Goal: Information Seeking & Learning: Check status

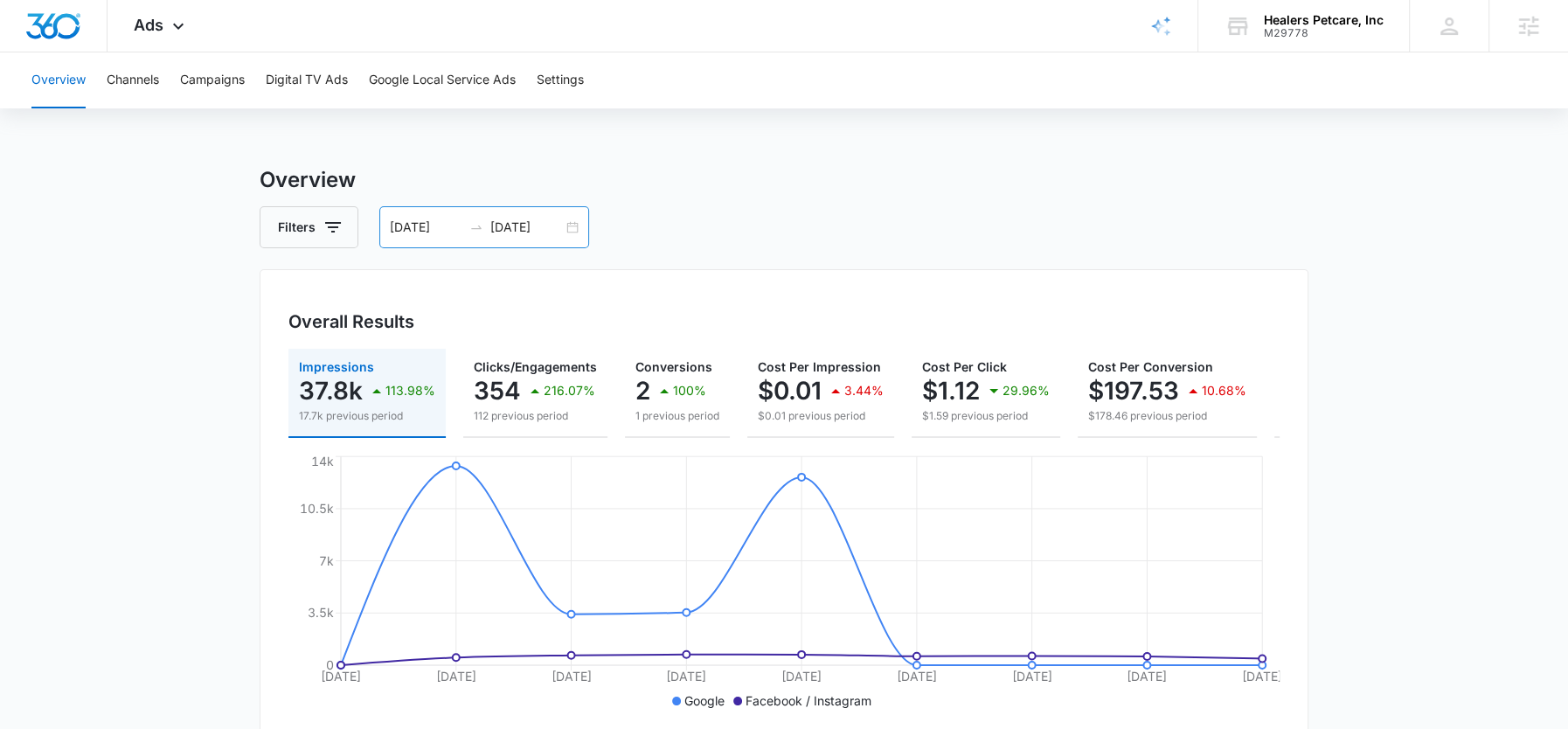
click at [517, 217] on div "09/29/2025 10/07/2025" at bounding box center [484, 226] width 210 height 42
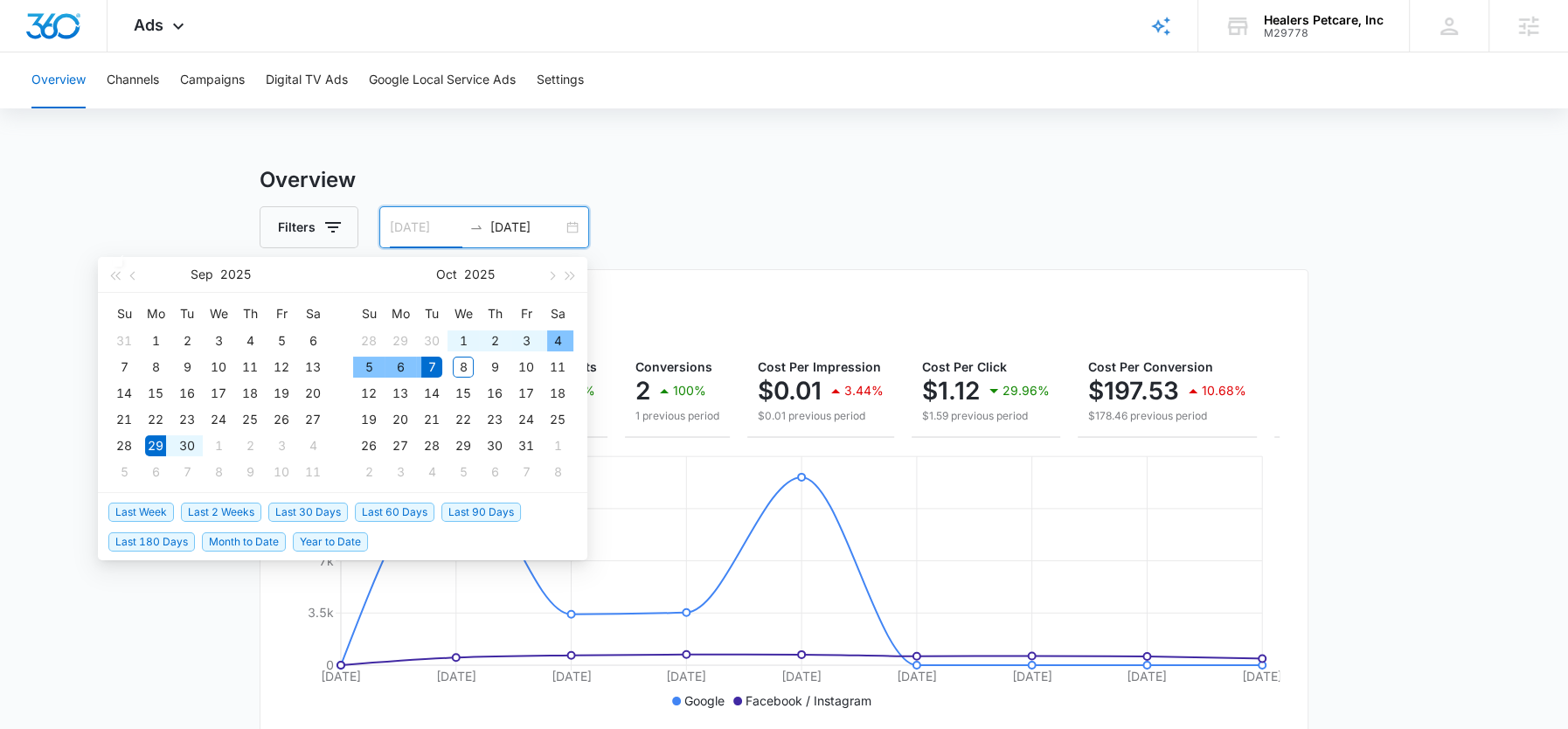
type input "[DATE]"
click at [523, 229] on input "[DATE]" at bounding box center [527, 227] width 73 height 19
type input "[DATE]"
click at [557, 345] on div "4" at bounding box center [558, 341] width 21 height 21
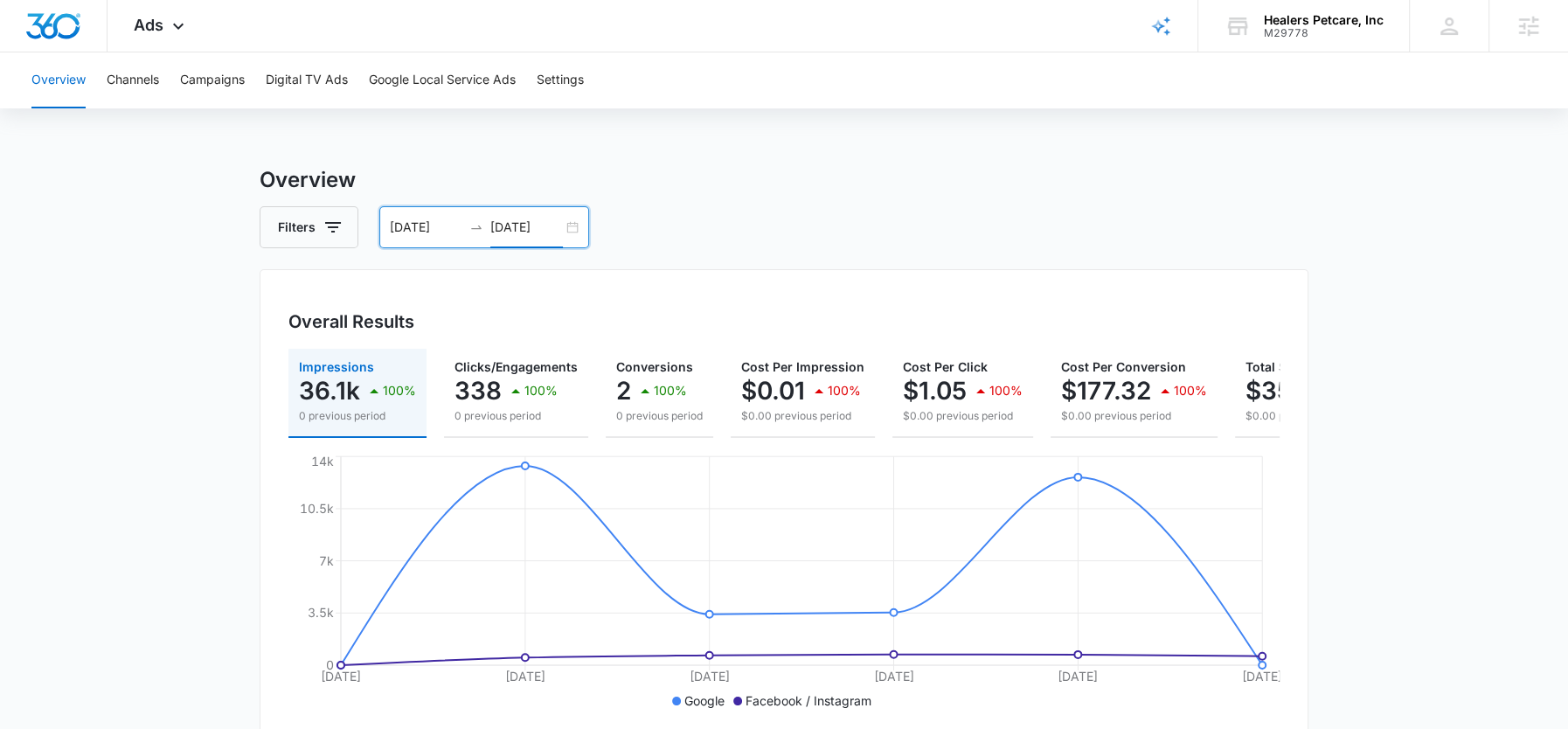
click at [873, 237] on div "Filters 09/29/2025 10/04/2025" at bounding box center [784, 226] width 1049 height 42
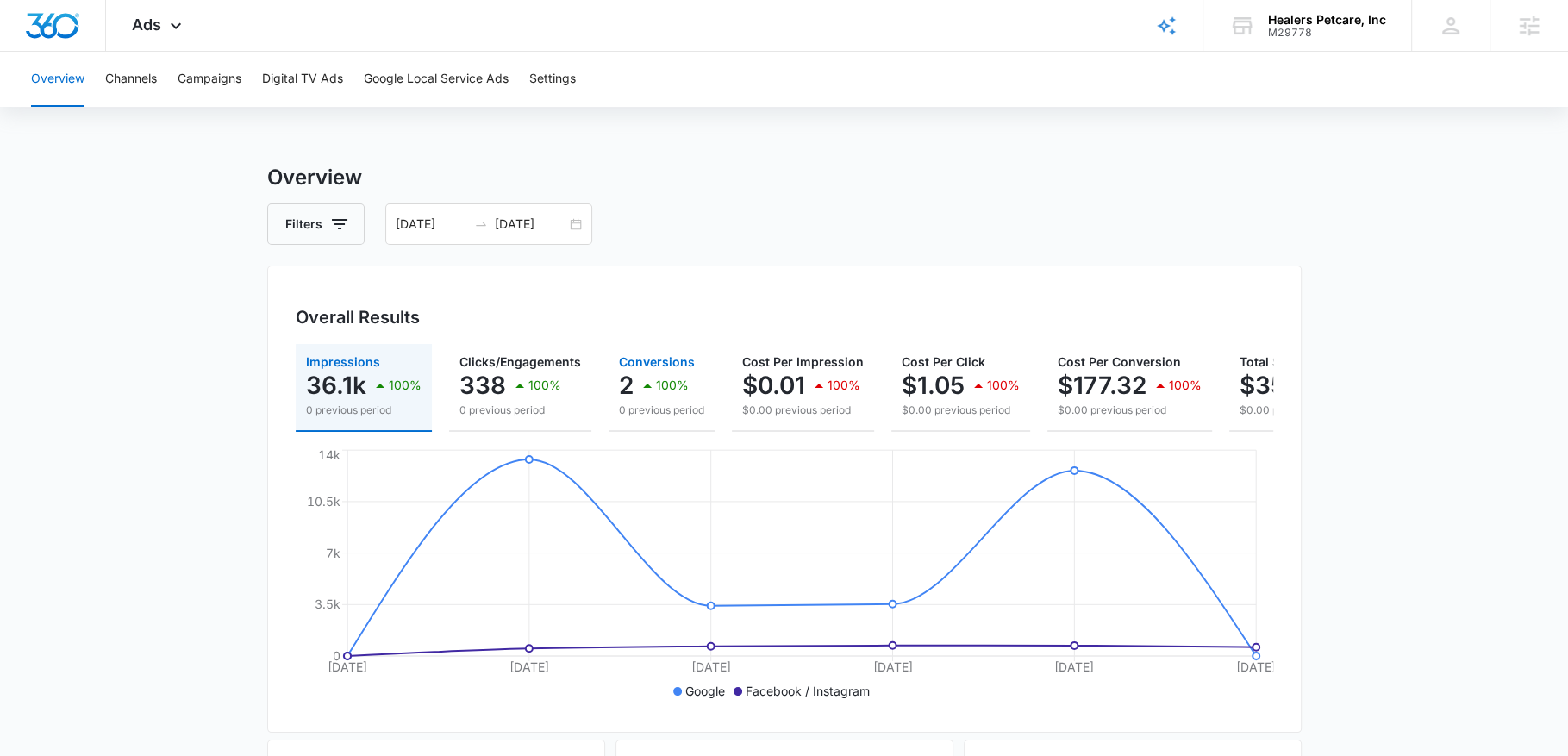
click at [661, 391] on p "100%" at bounding box center [673, 385] width 33 height 12
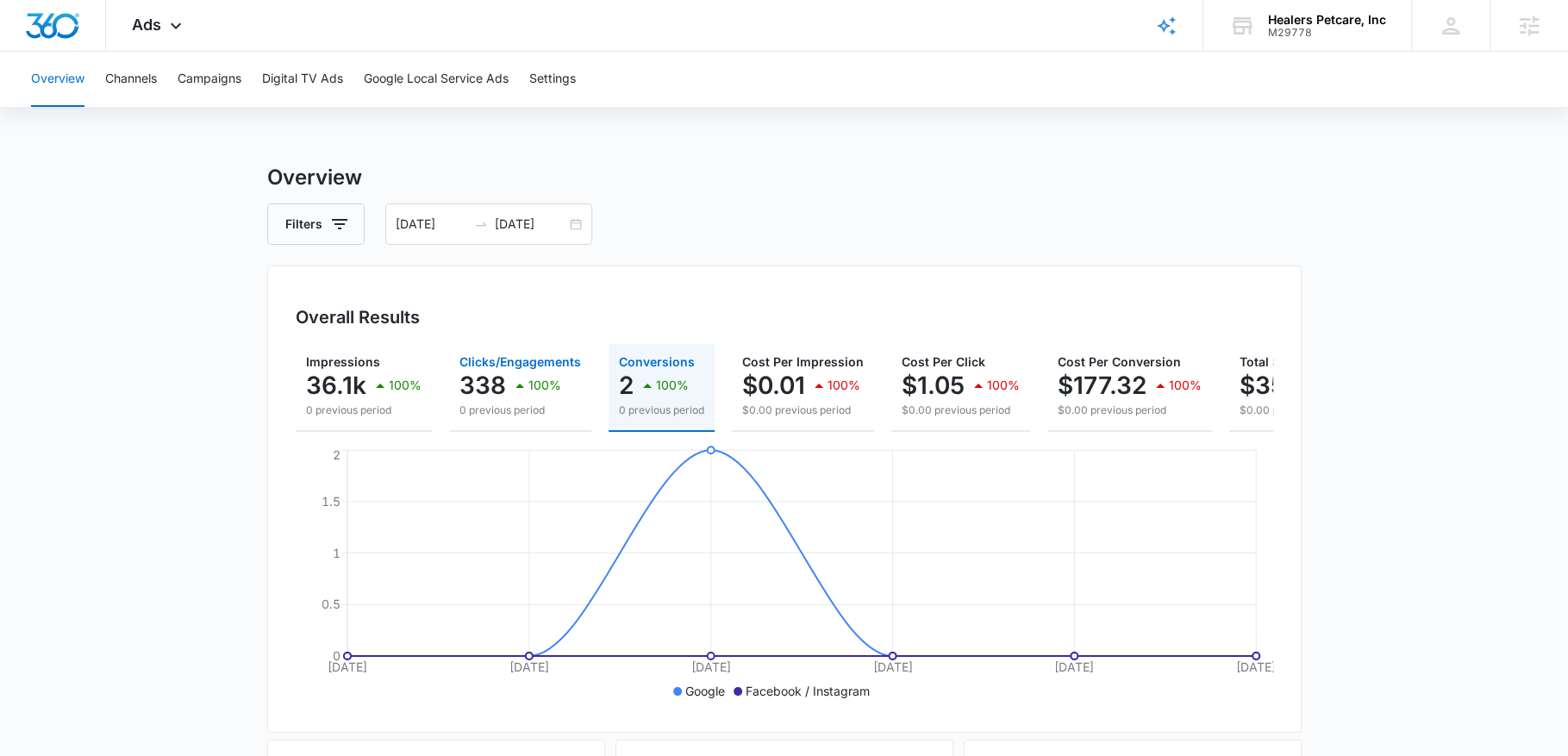
click at [494, 393] on p "338" at bounding box center [483, 385] width 47 height 28
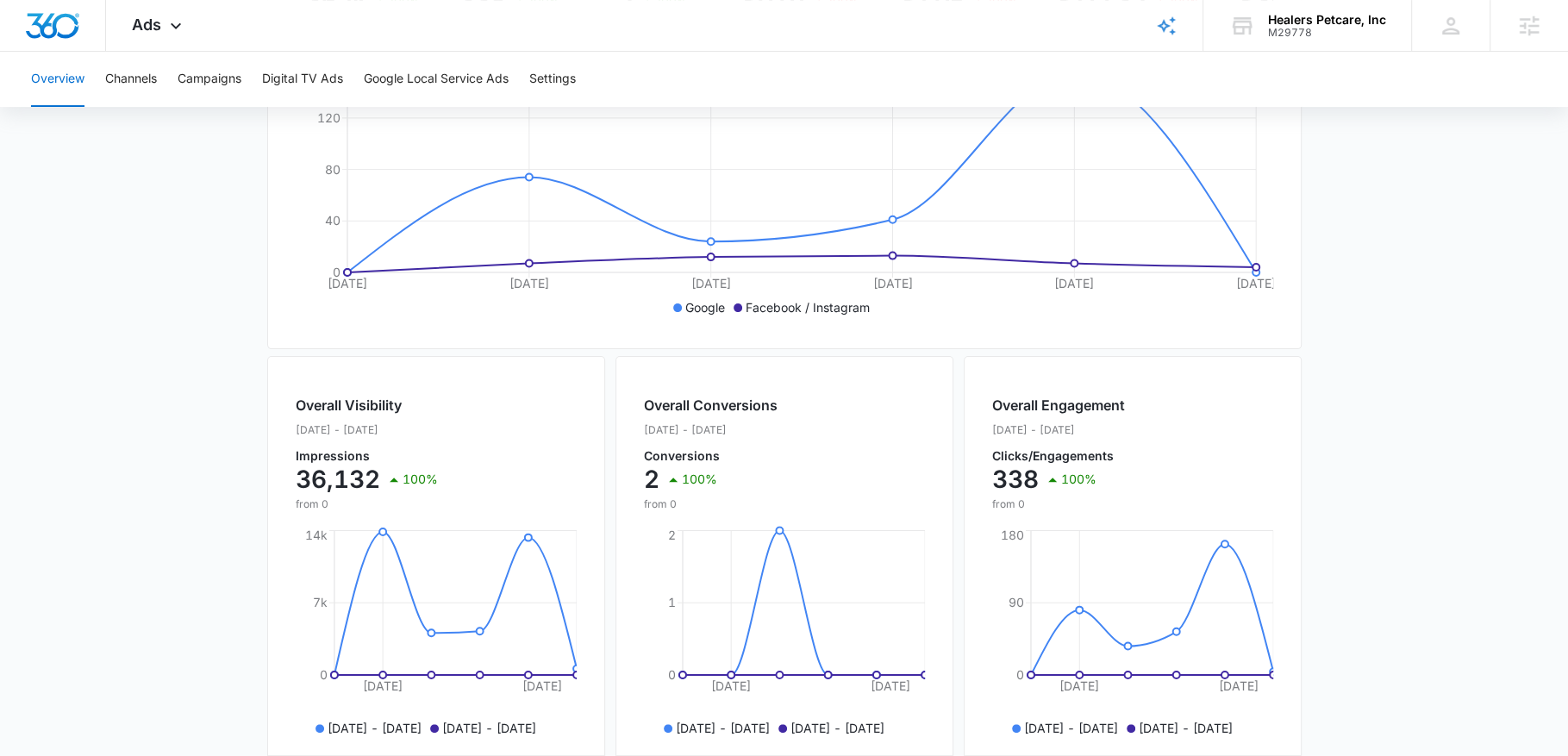
scroll to position [356, 0]
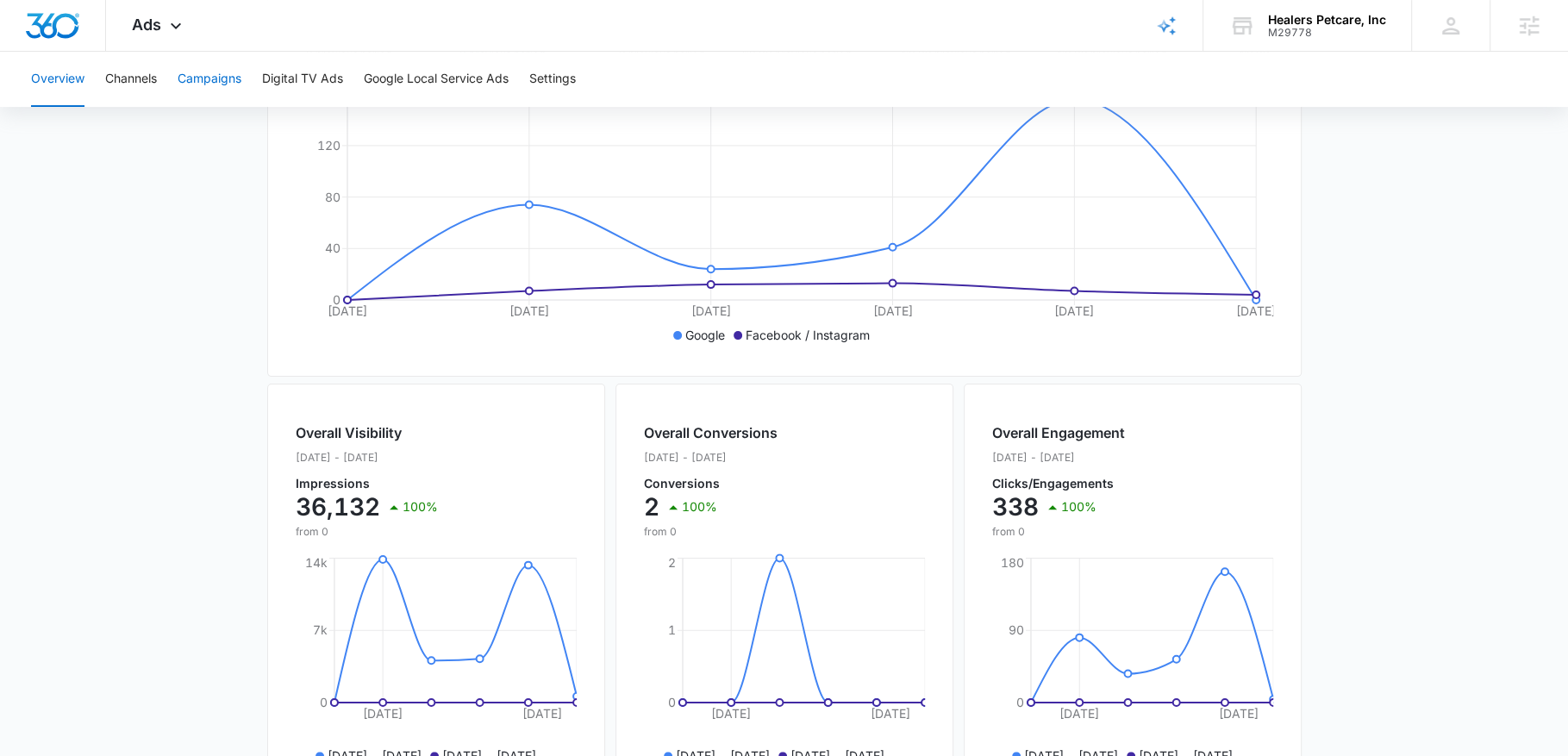
click at [200, 76] on button "Campaigns" at bounding box center [209, 80] width 64 height 56
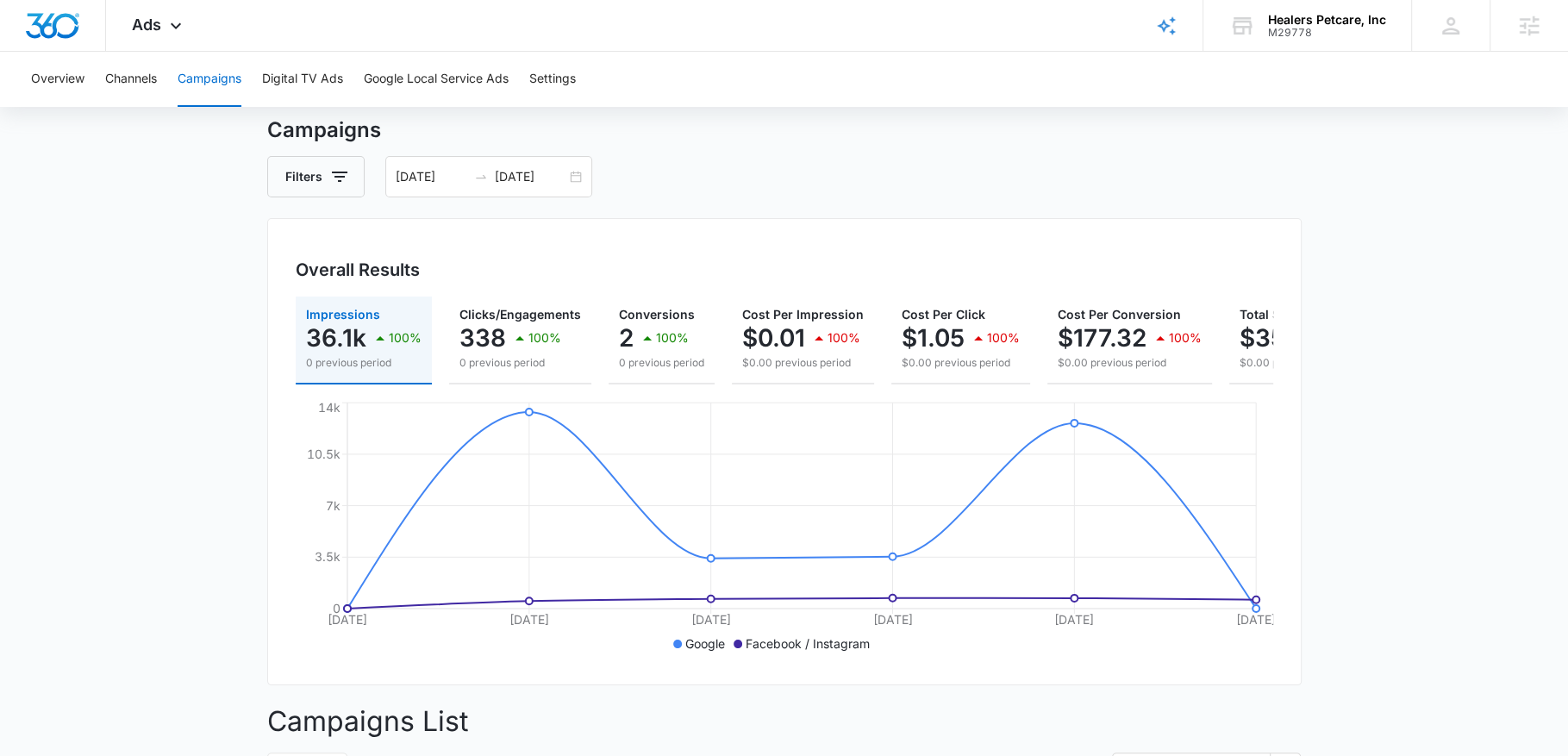
scroll to position [14, 0]
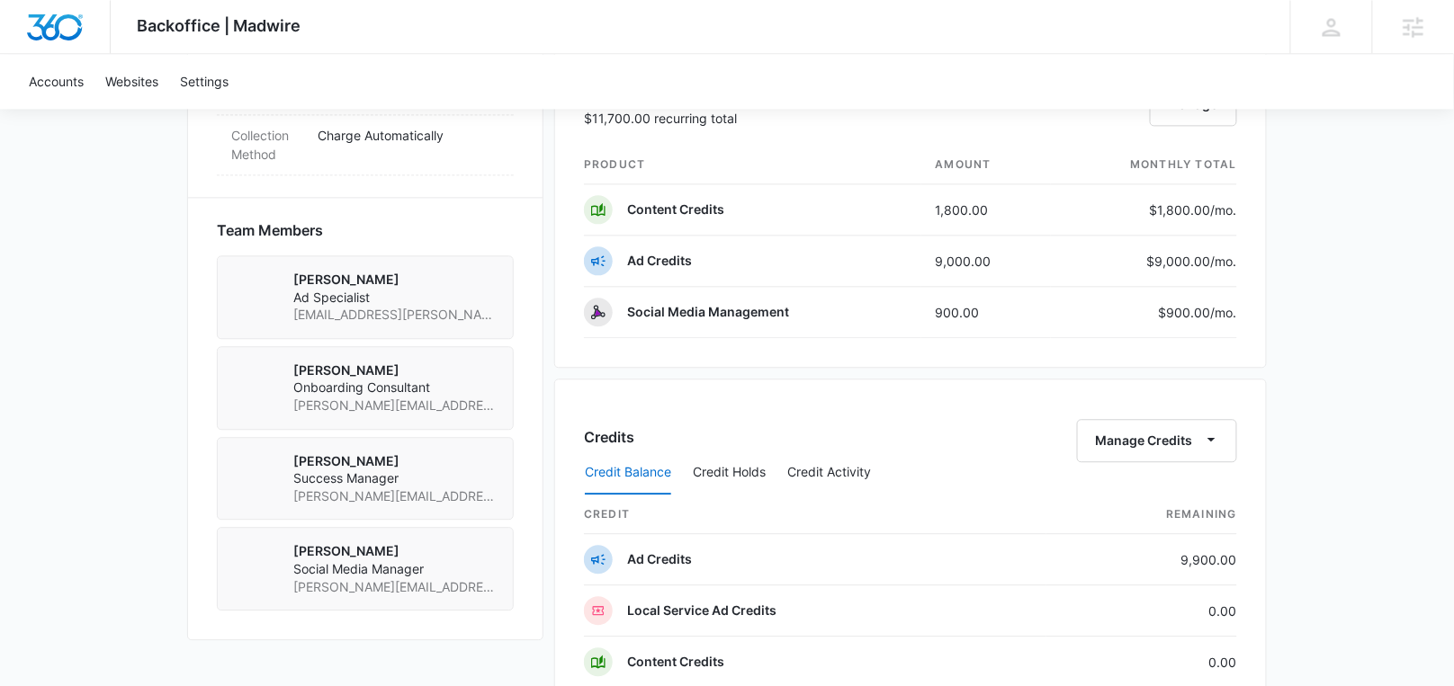
scroll to position [1197, 0]
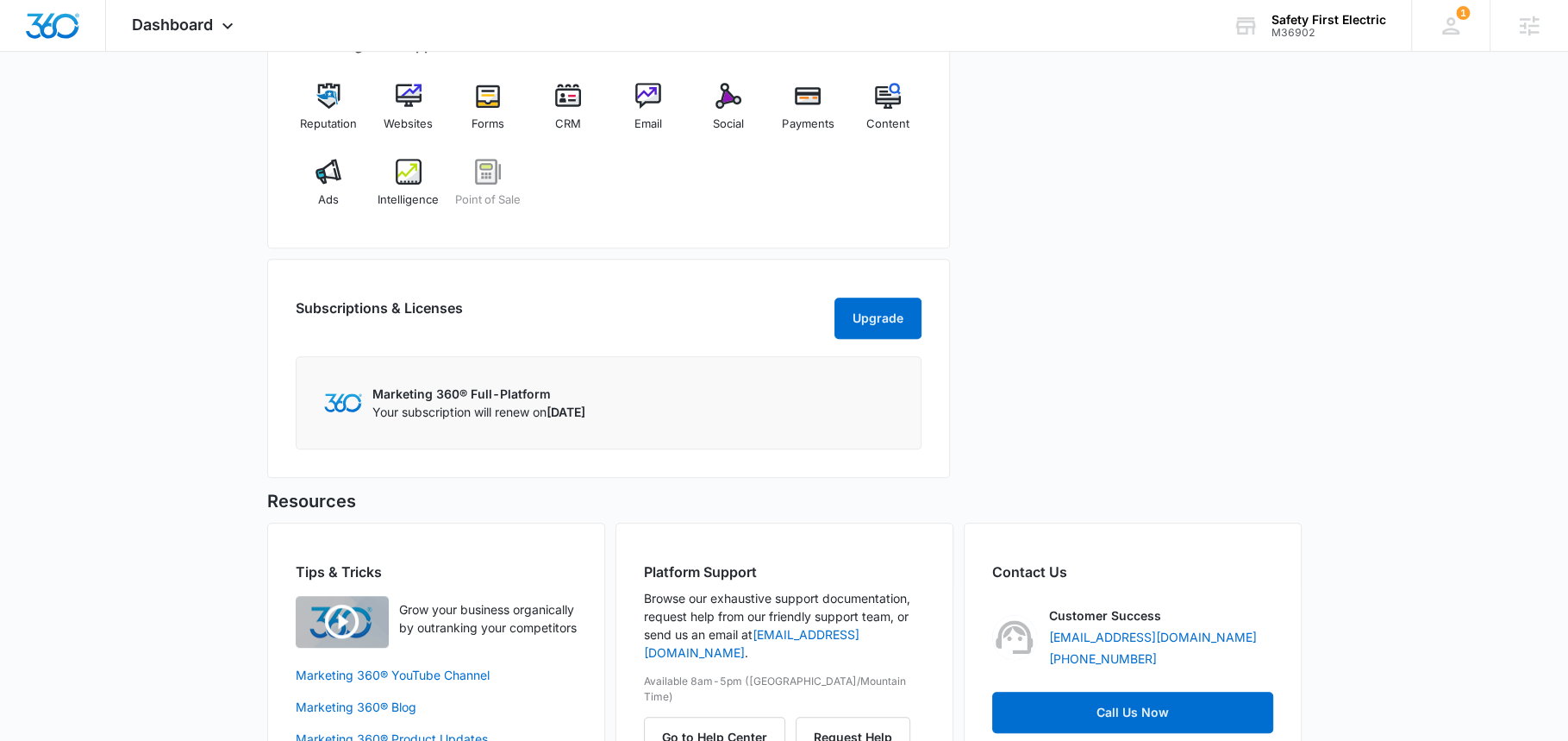
scroll to position [737, 0]
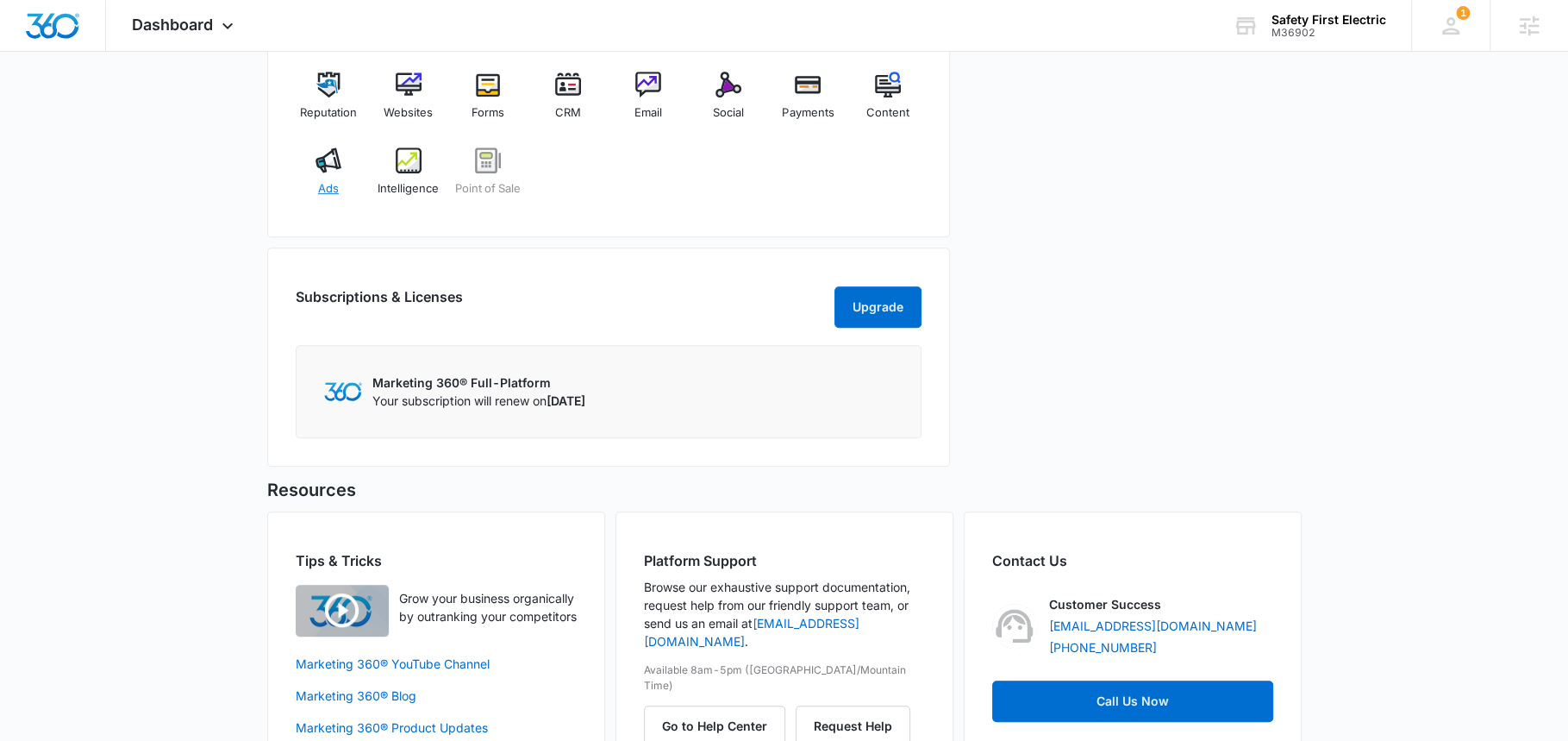
click at [329, 170] on div "Ads" at bounding box center [329, 178] width 66 height 62
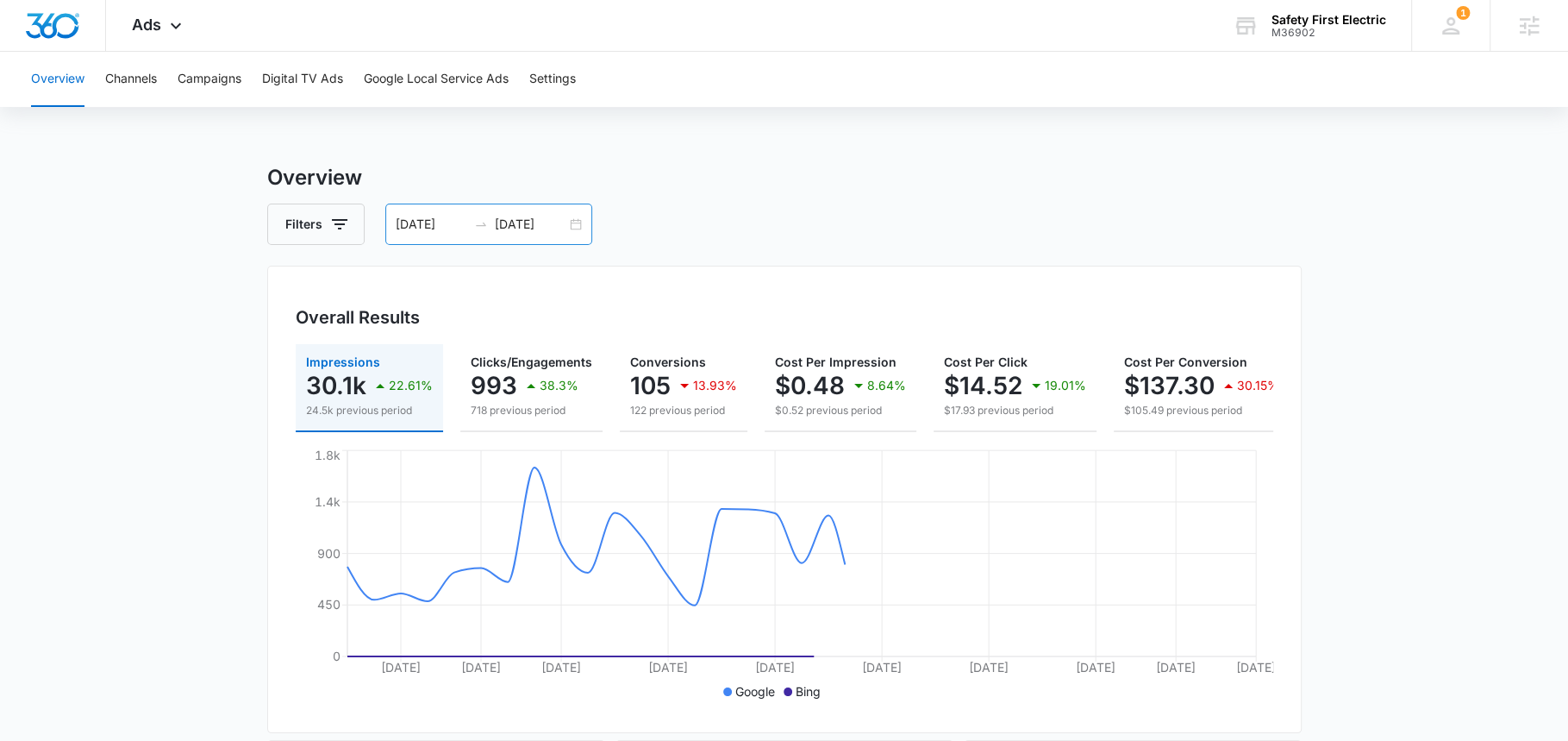
click at [519, 231] on input "[DATE]" at bounding box center [530, 224] width 72 height 19
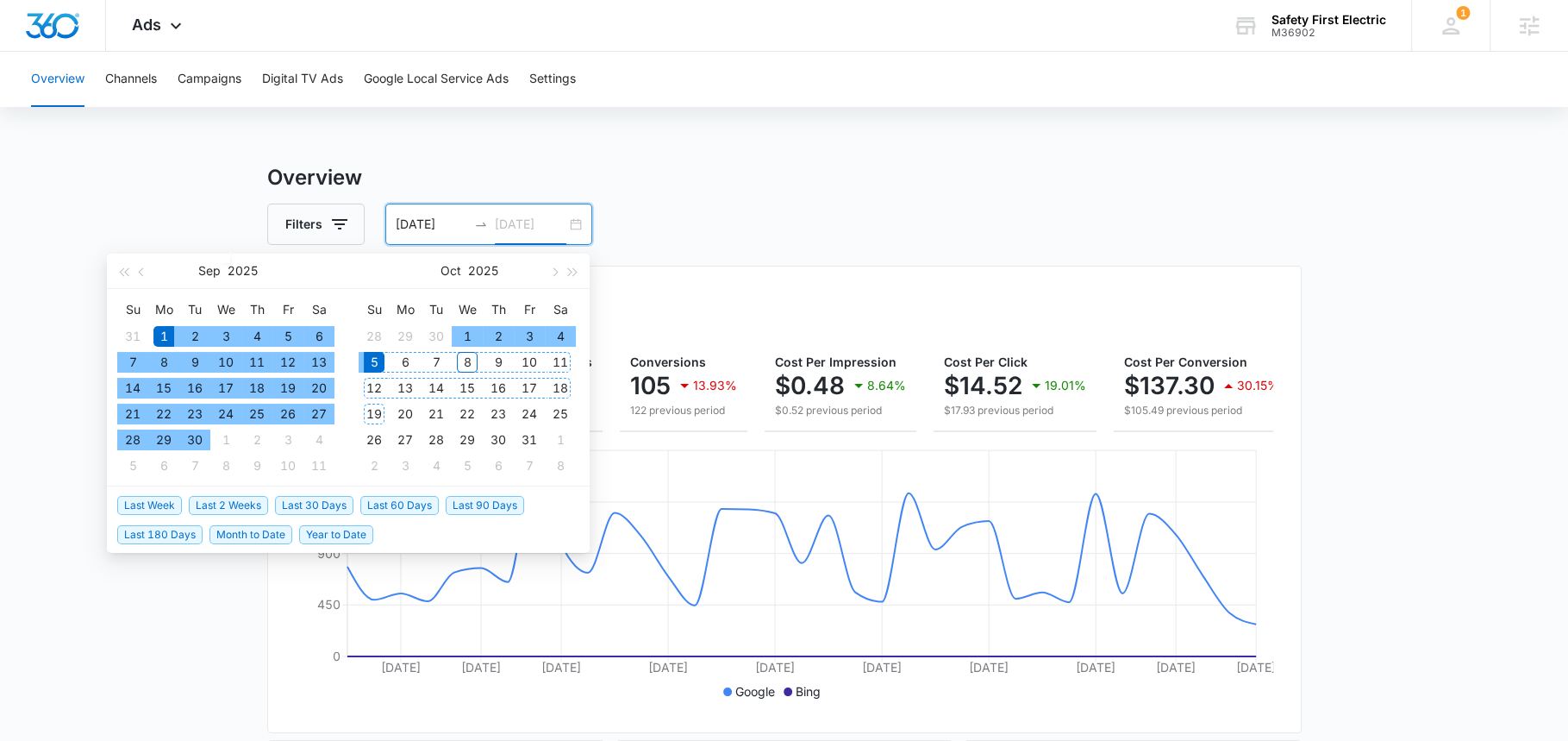
type input "[DATE]"
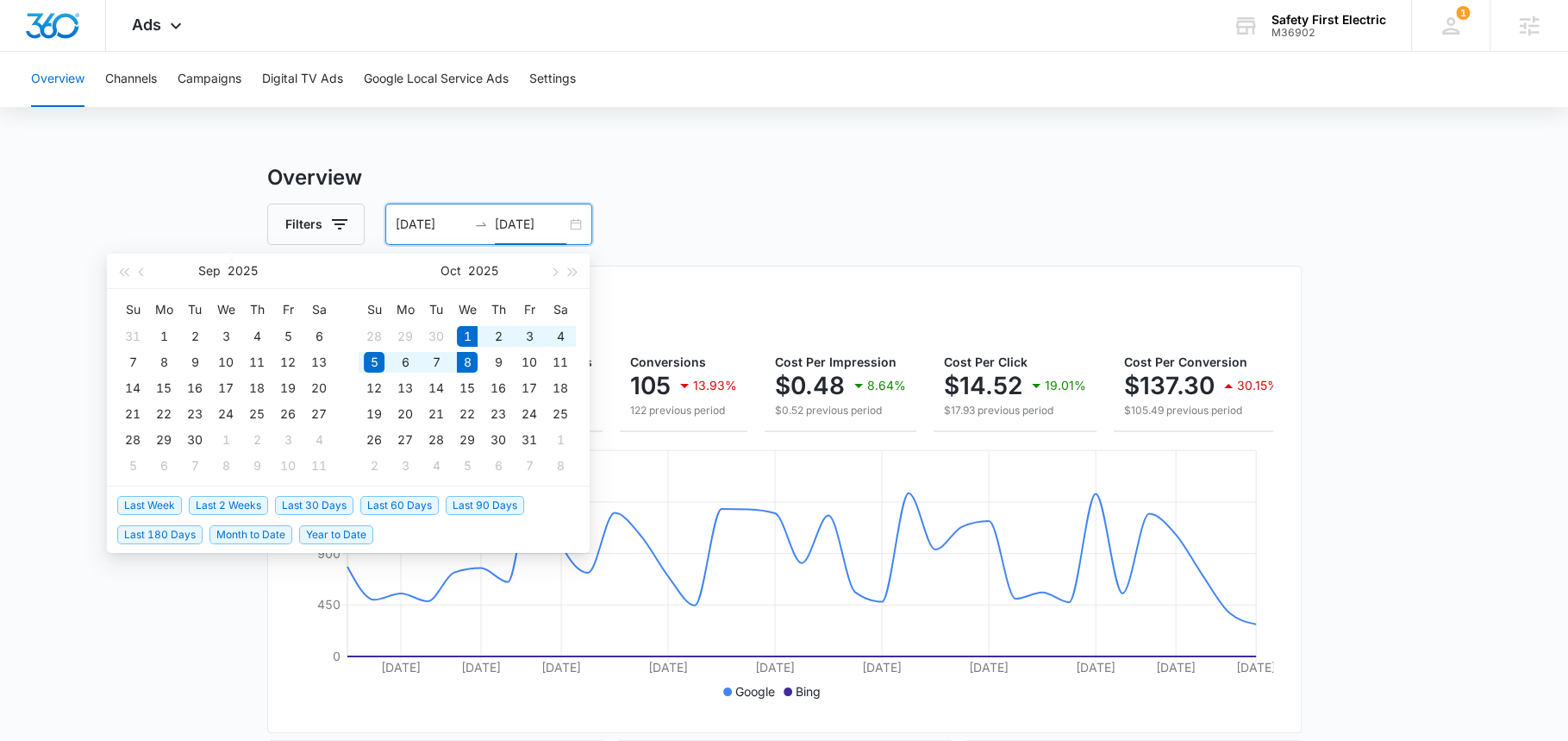
click at [253, 530] on span "Month to Date" at bounding box center [251, 535] width 82 height 19
type input "[DATE]"
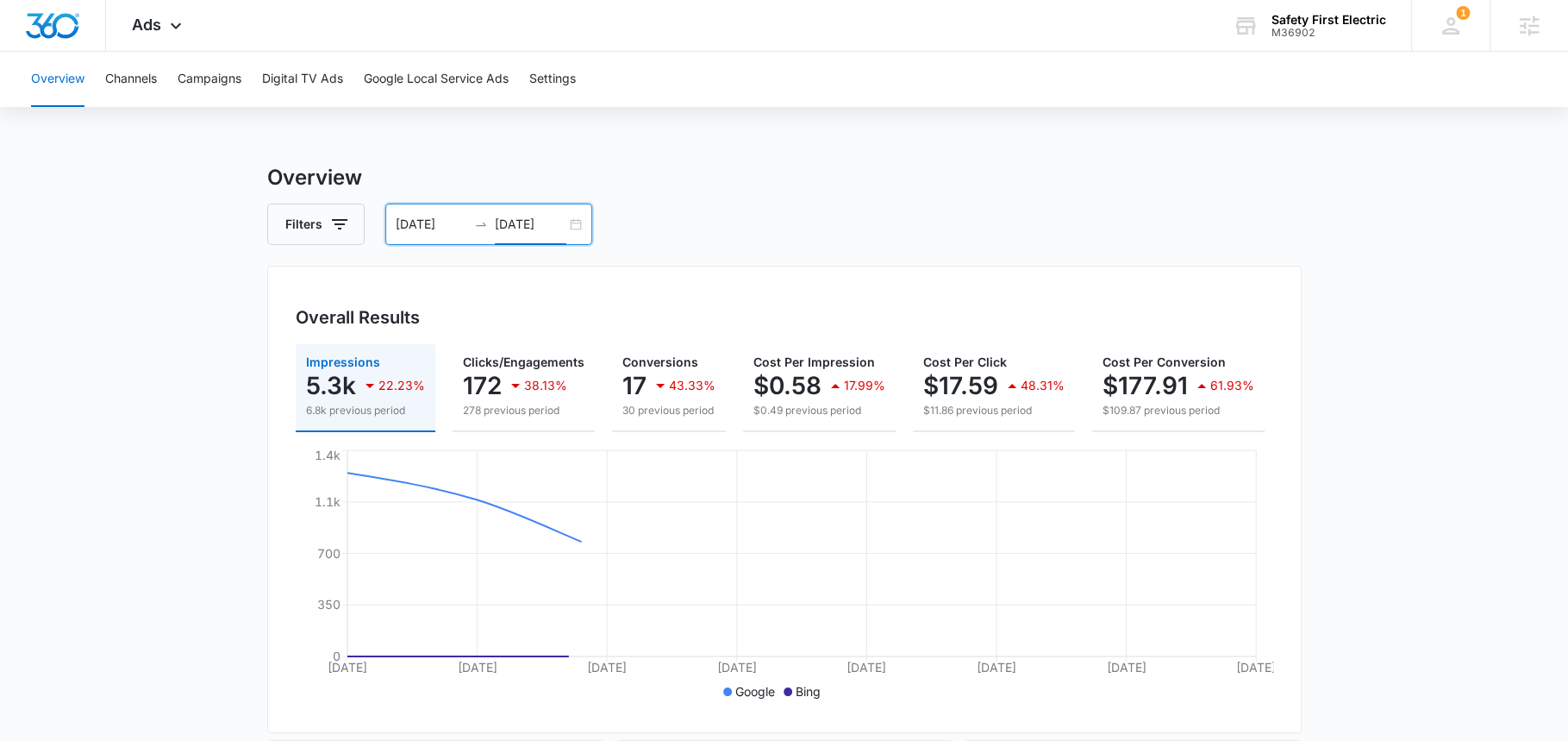
click at [528, 221] on input "[DATE]" at bounding box center [530, 224] width 72 height 19
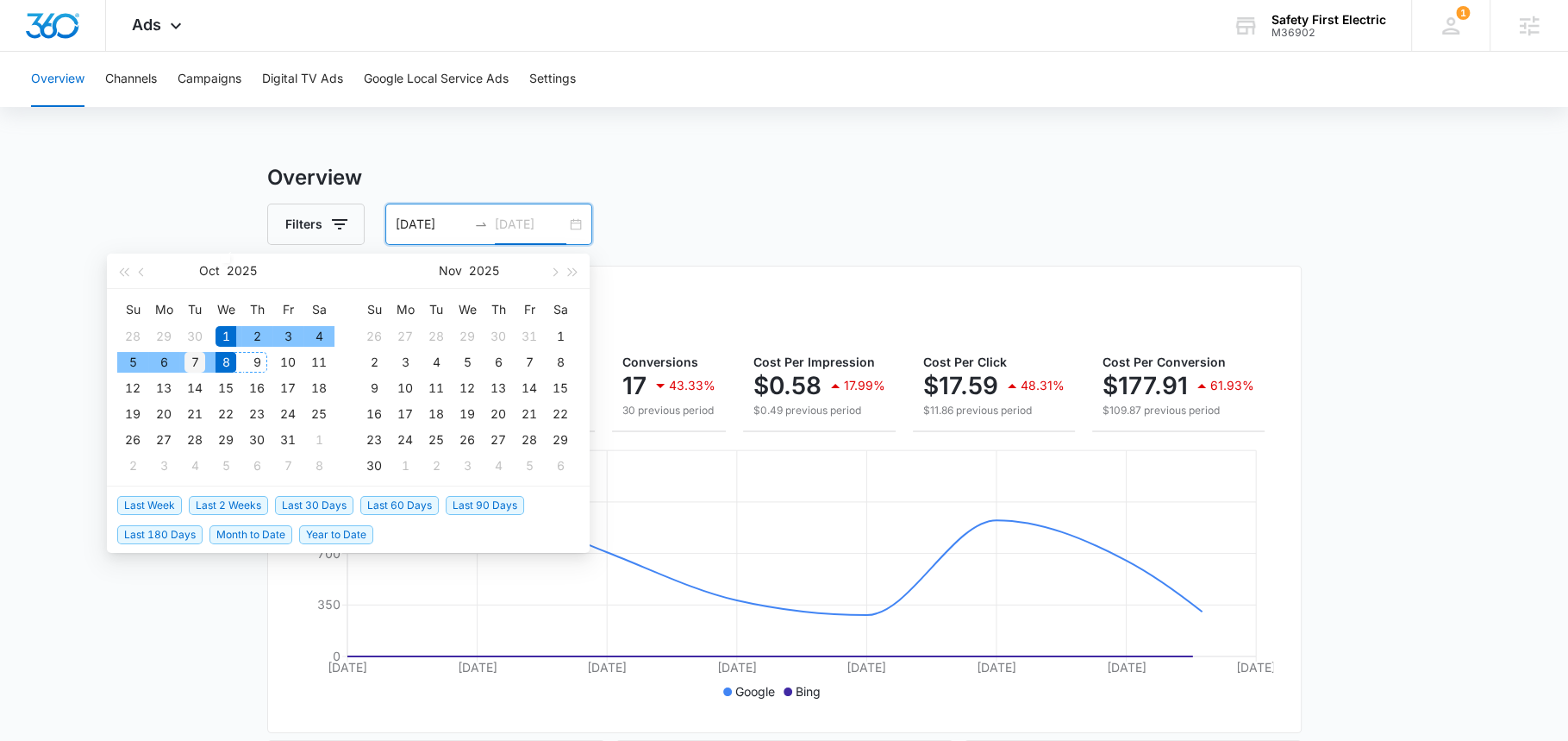
type input "[DATE]"
click at [197, 364] on div "7" at bounding box center [196, 362] width 21 height 21
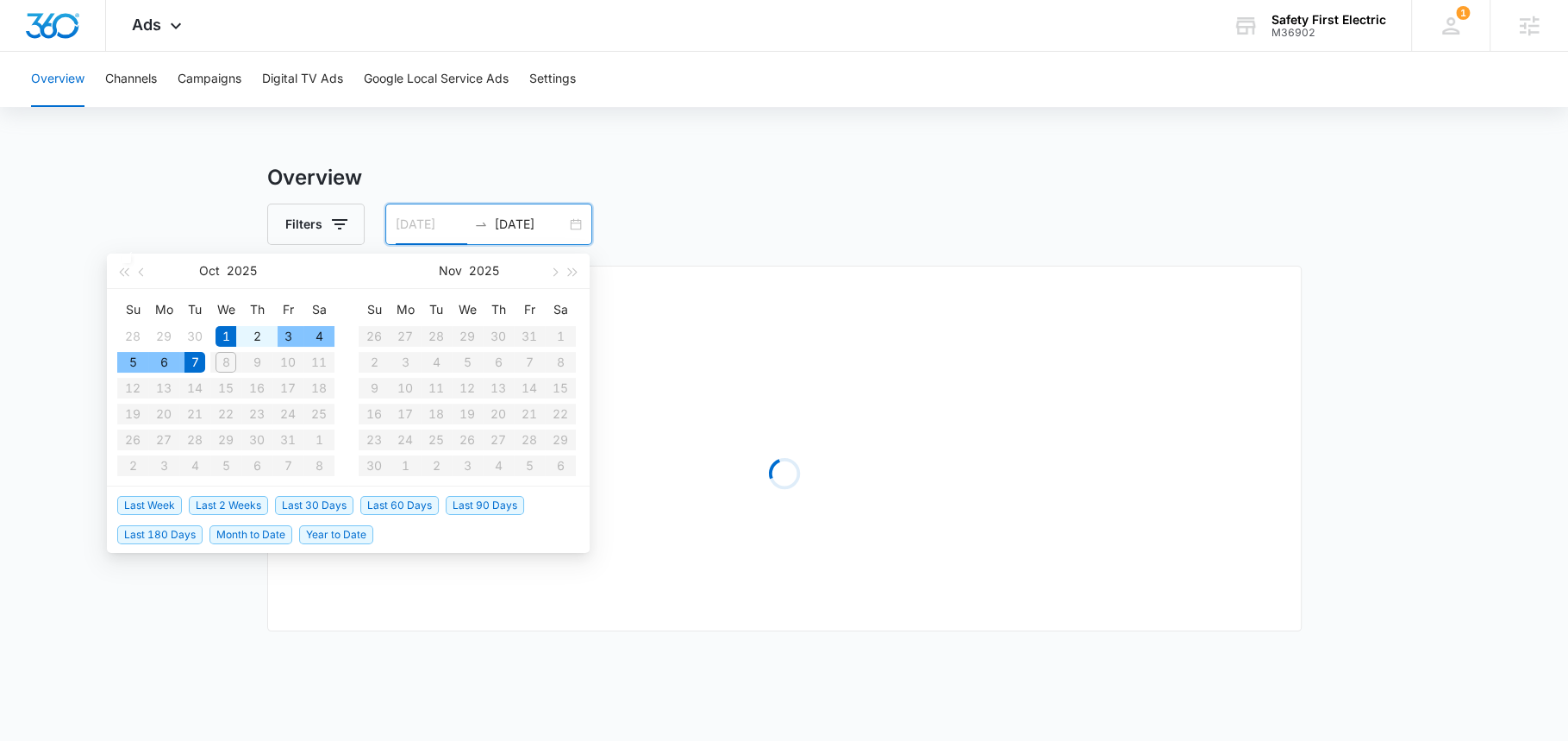
type input "[DATE]"
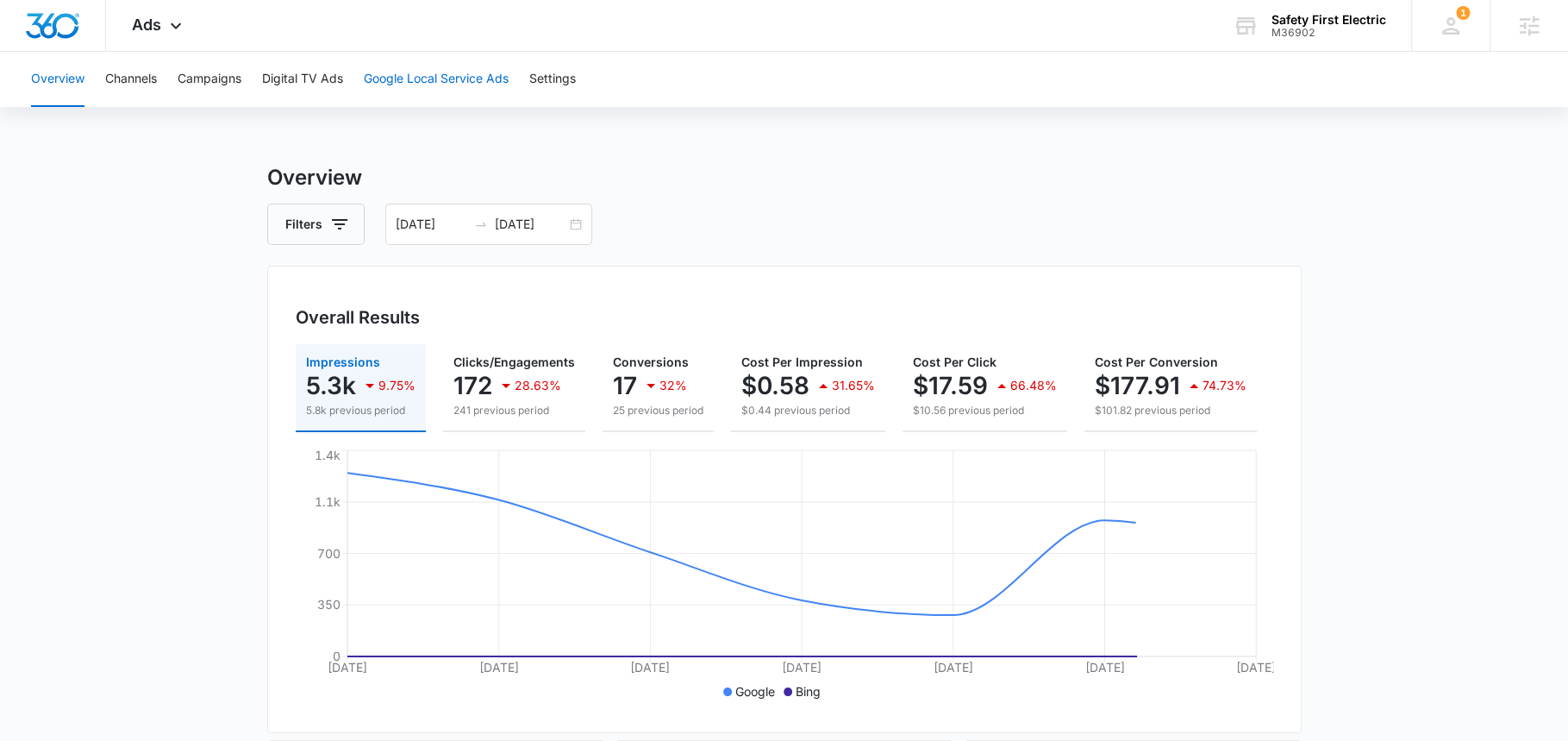
click at [454, 90] on button "Google Local Service Ads" at bounding box center [436, 80] width 145 height 56
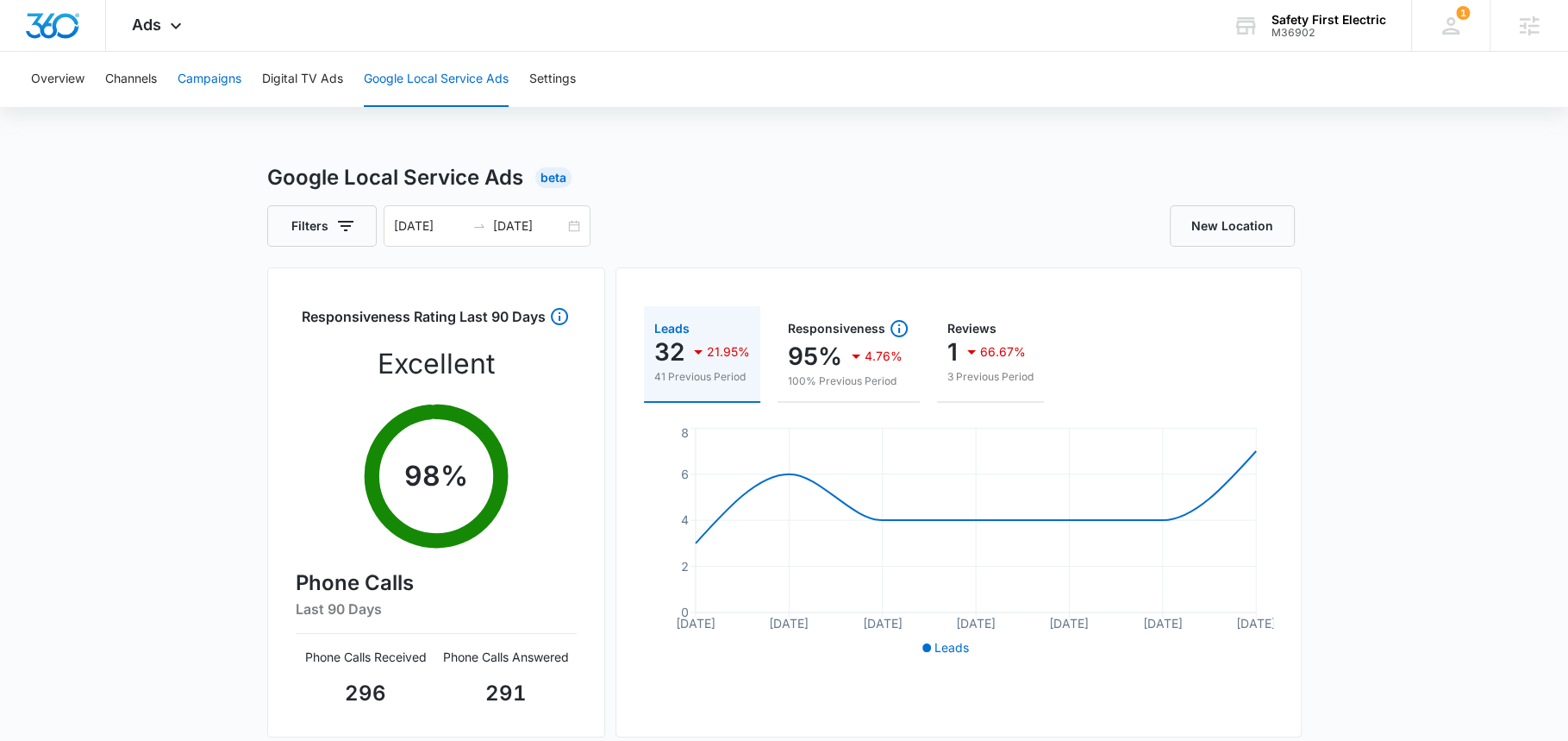
click at [227, 90] on button "Campaigns" at bounding box center [209, 80] width 64 height 56
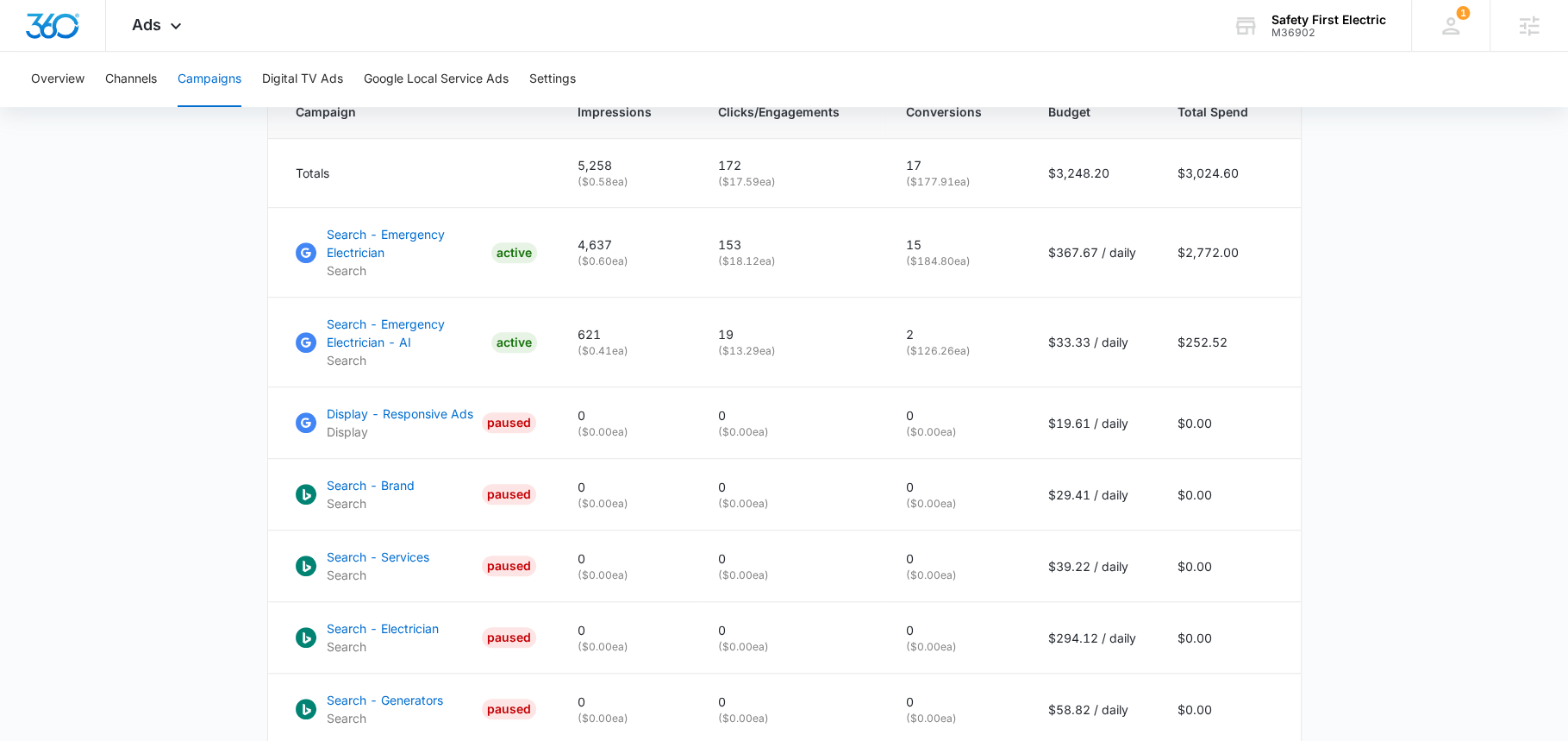
scroll to position [756, 0]
click at [408, 73] on button "Google Local Service Ads" at bounding box center [436, 80] width 145 height 56
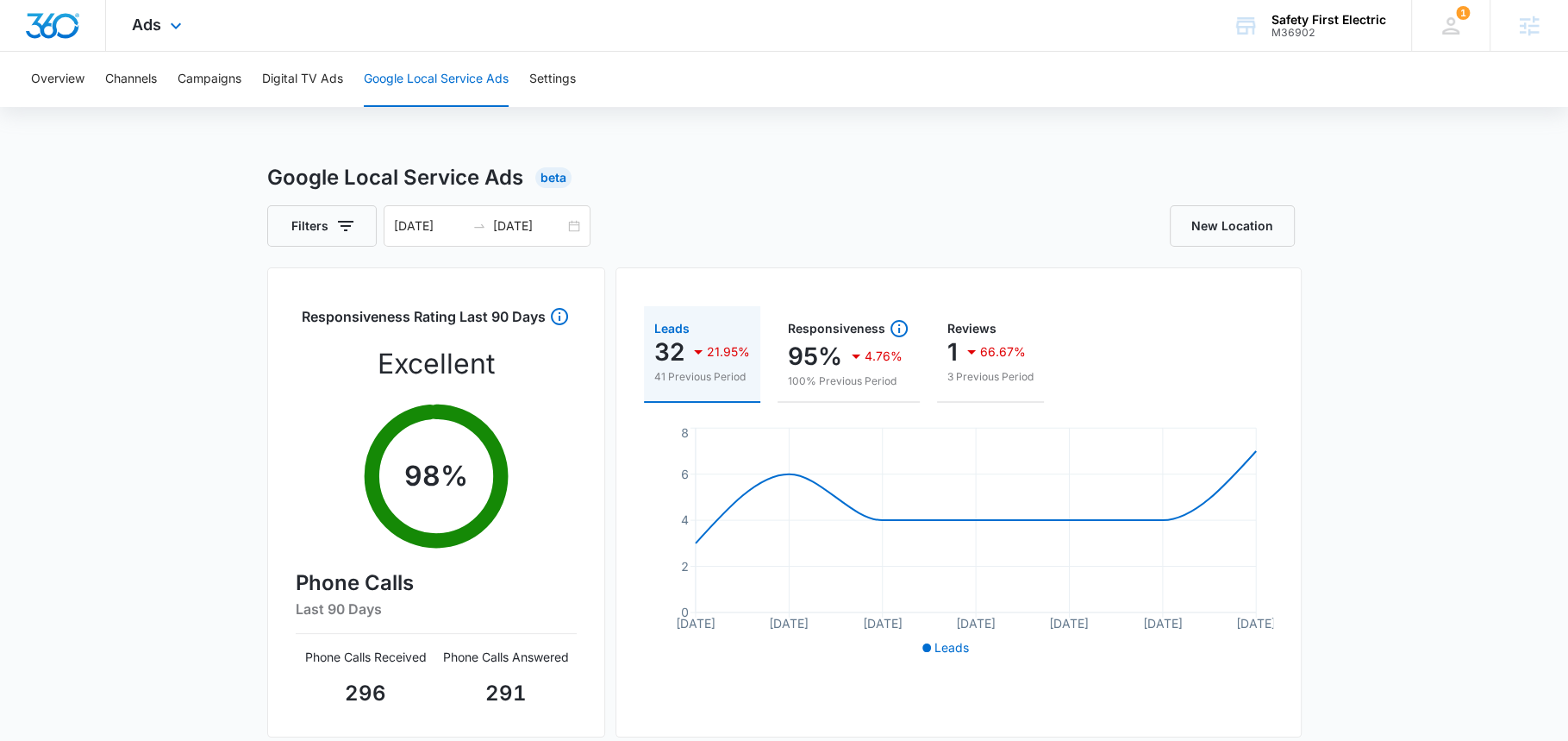
click at [176, 13] on div "Ads Apps Reputation Websites Forms CRM Email Social Payments POS Content Ads In…" at bounding box center [159, 25] width 106 height 51
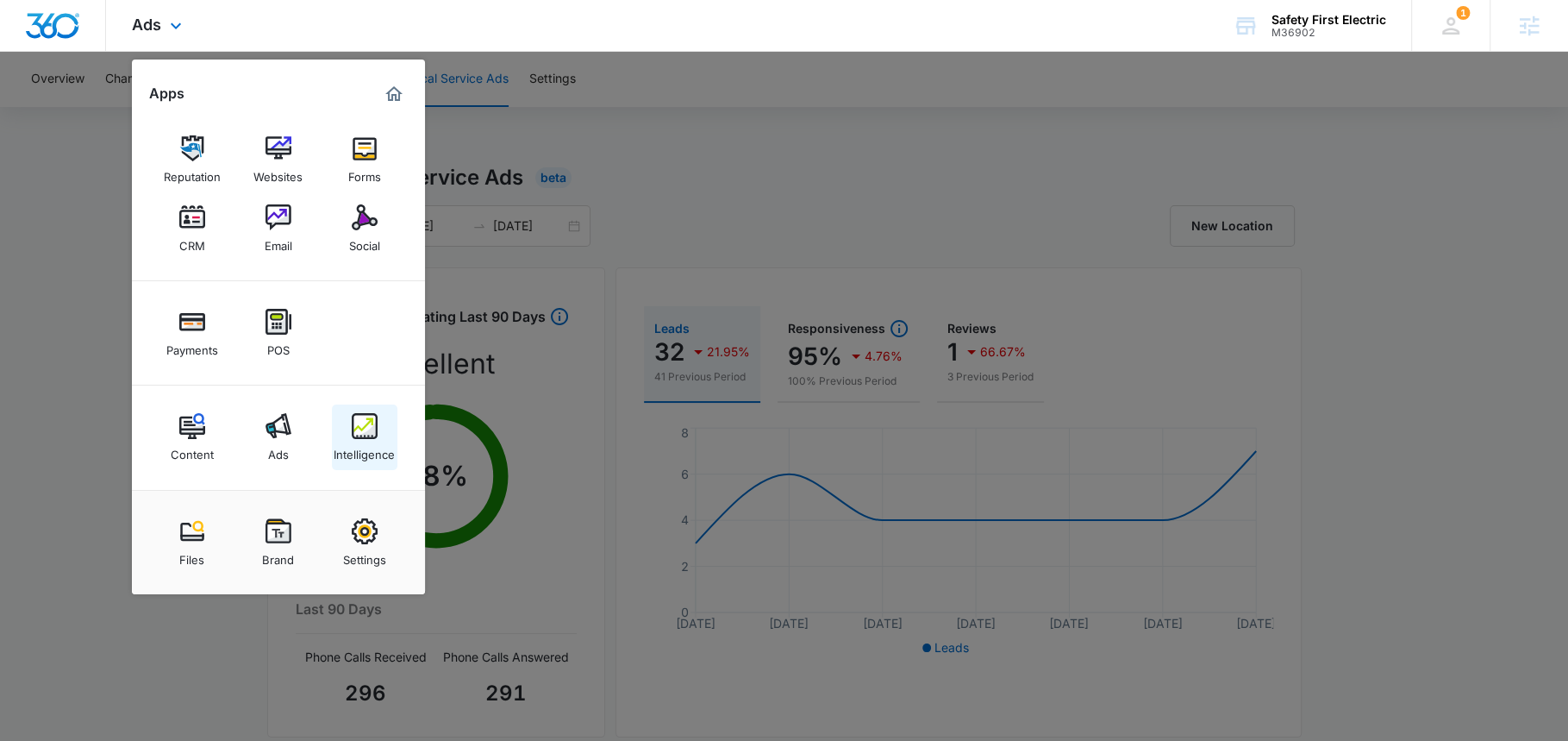
click at [371, 436] on img at bounding box center [364, 426] width 26 height 26
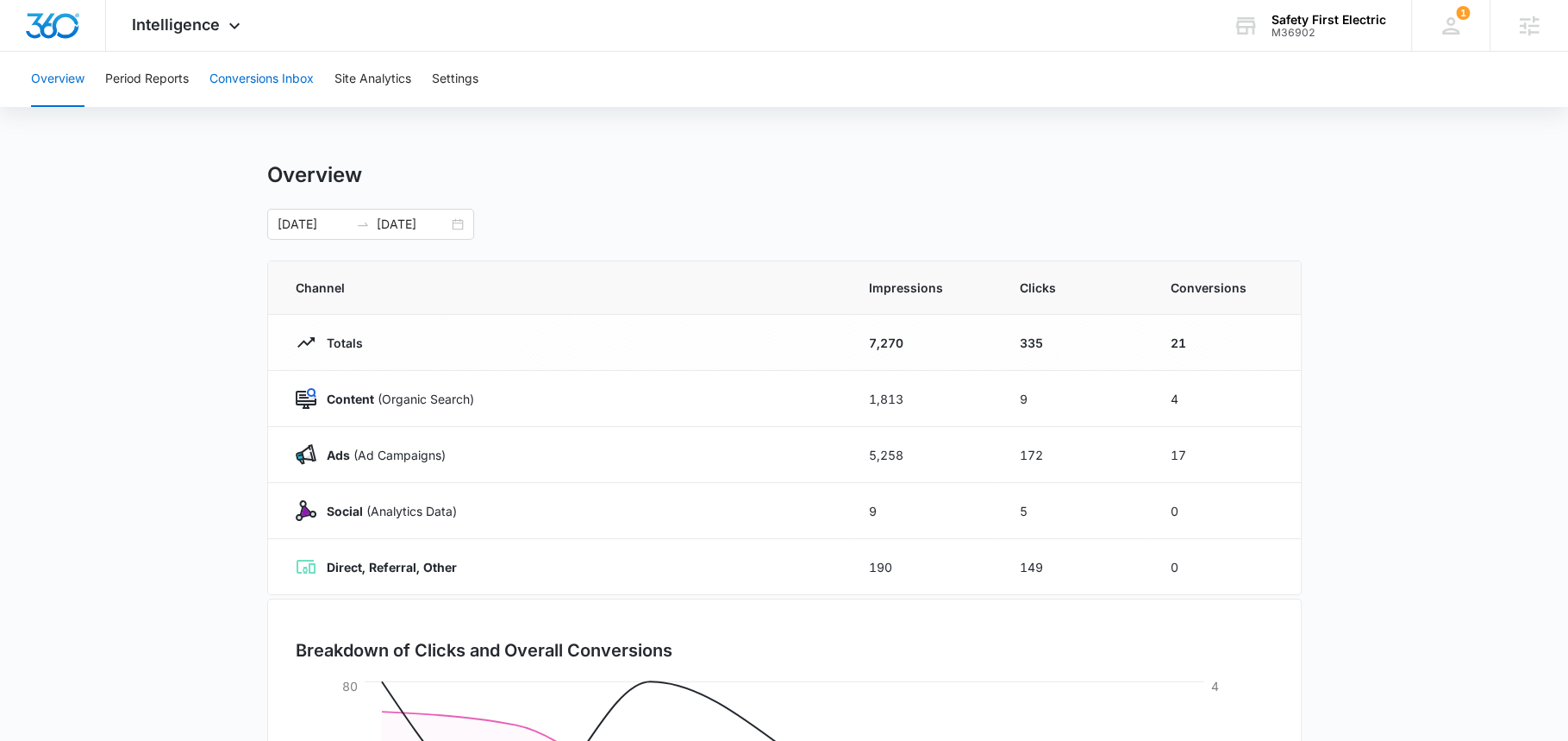
click at [242, 96] on button "Conversions Inbox" at bounding box center [262, 80] width 104 height 56
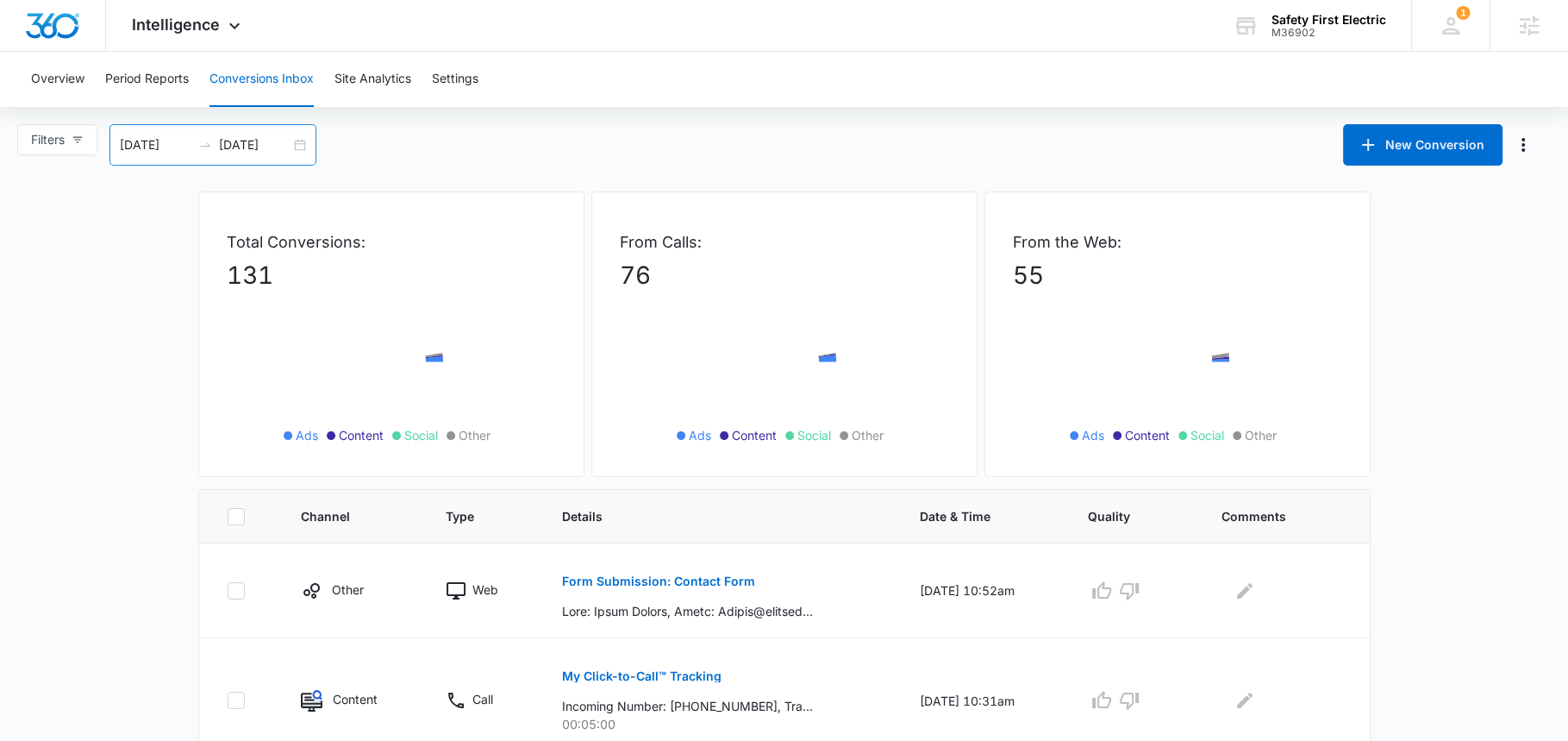
click at [258, 150] on input "[DATE]" at bounding box center [255, 145] width 72 height 19
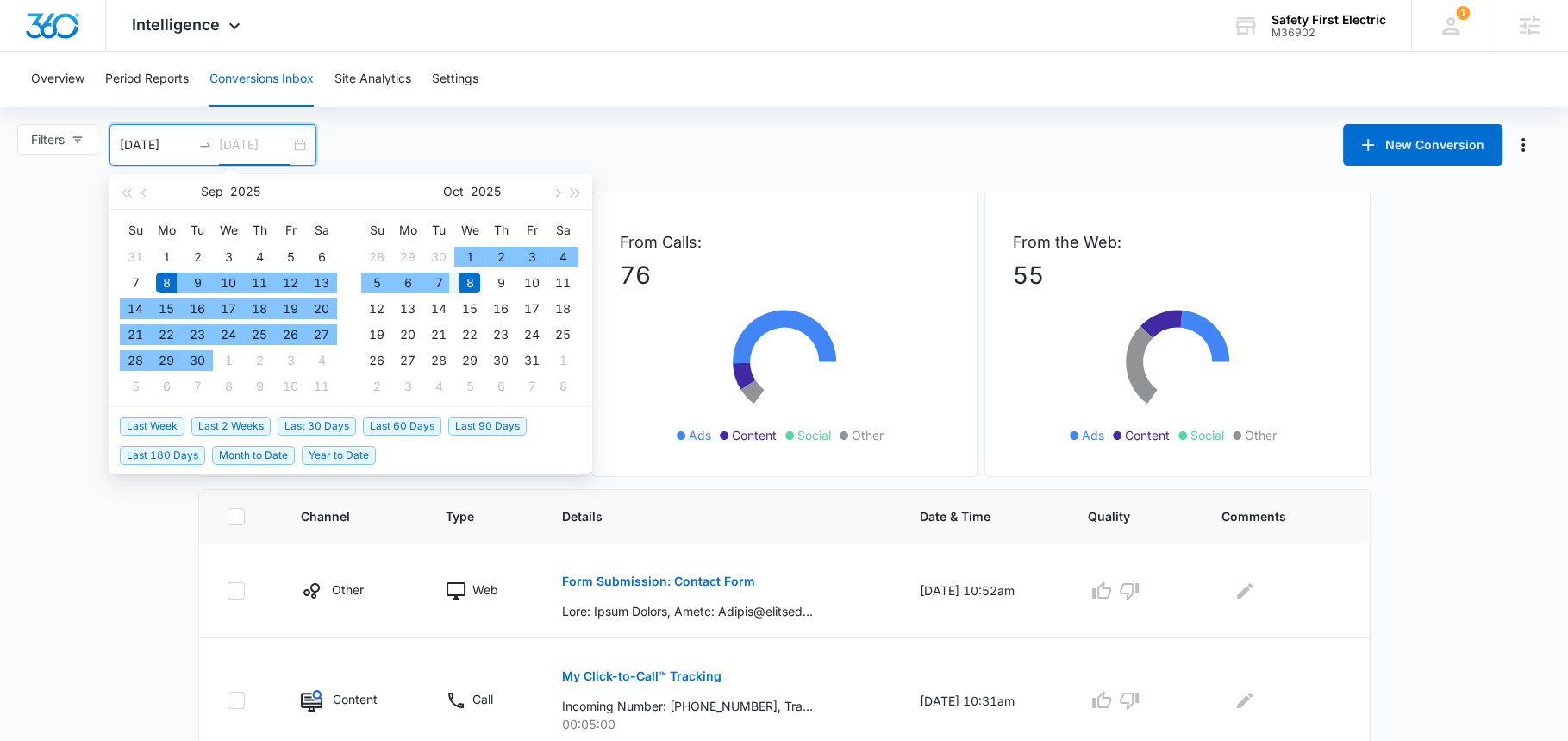
type input "[DATE]"
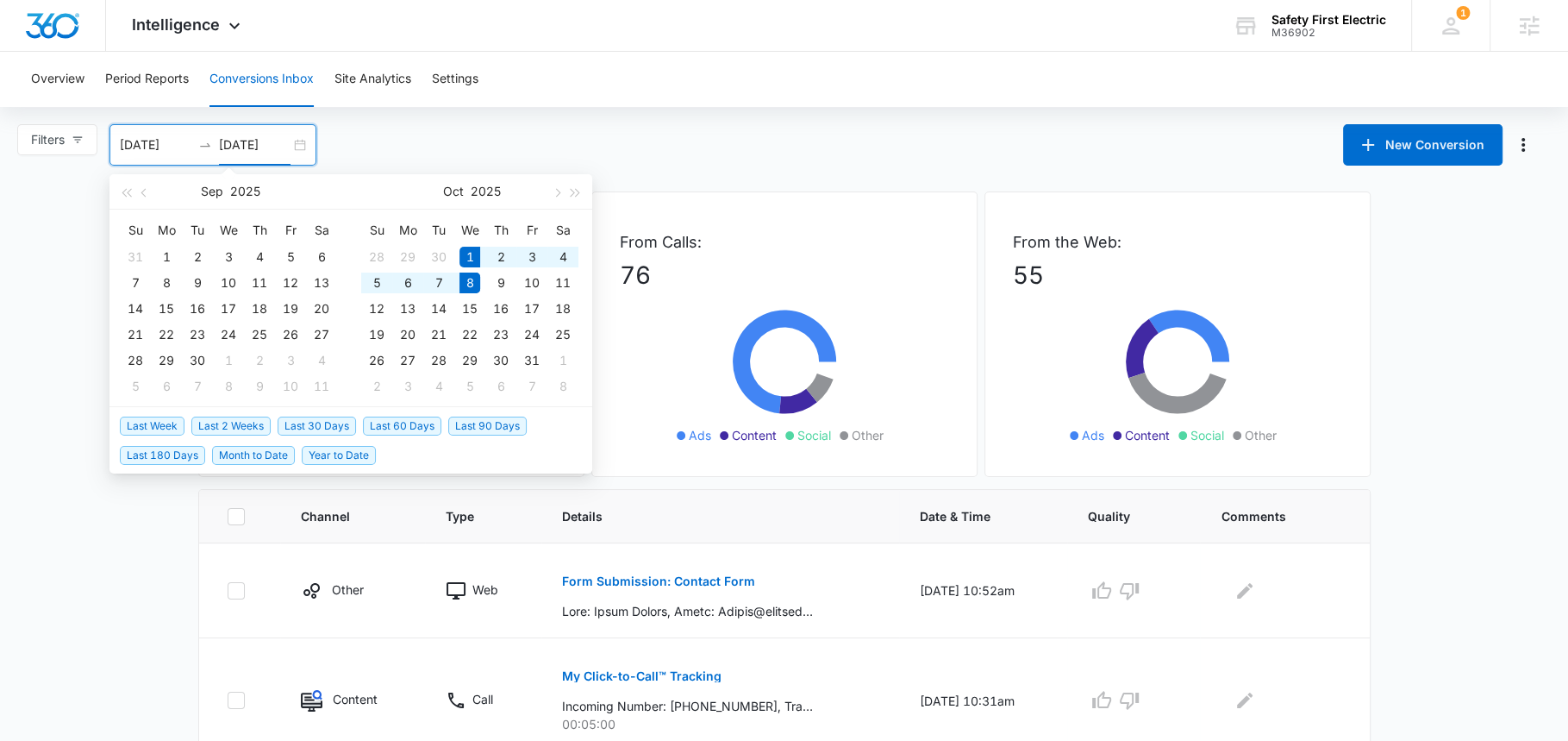
click at [241, 455] on span "Month to Date" at bounding box center [253, 455] width 82 height 19
type input "[DATE]"
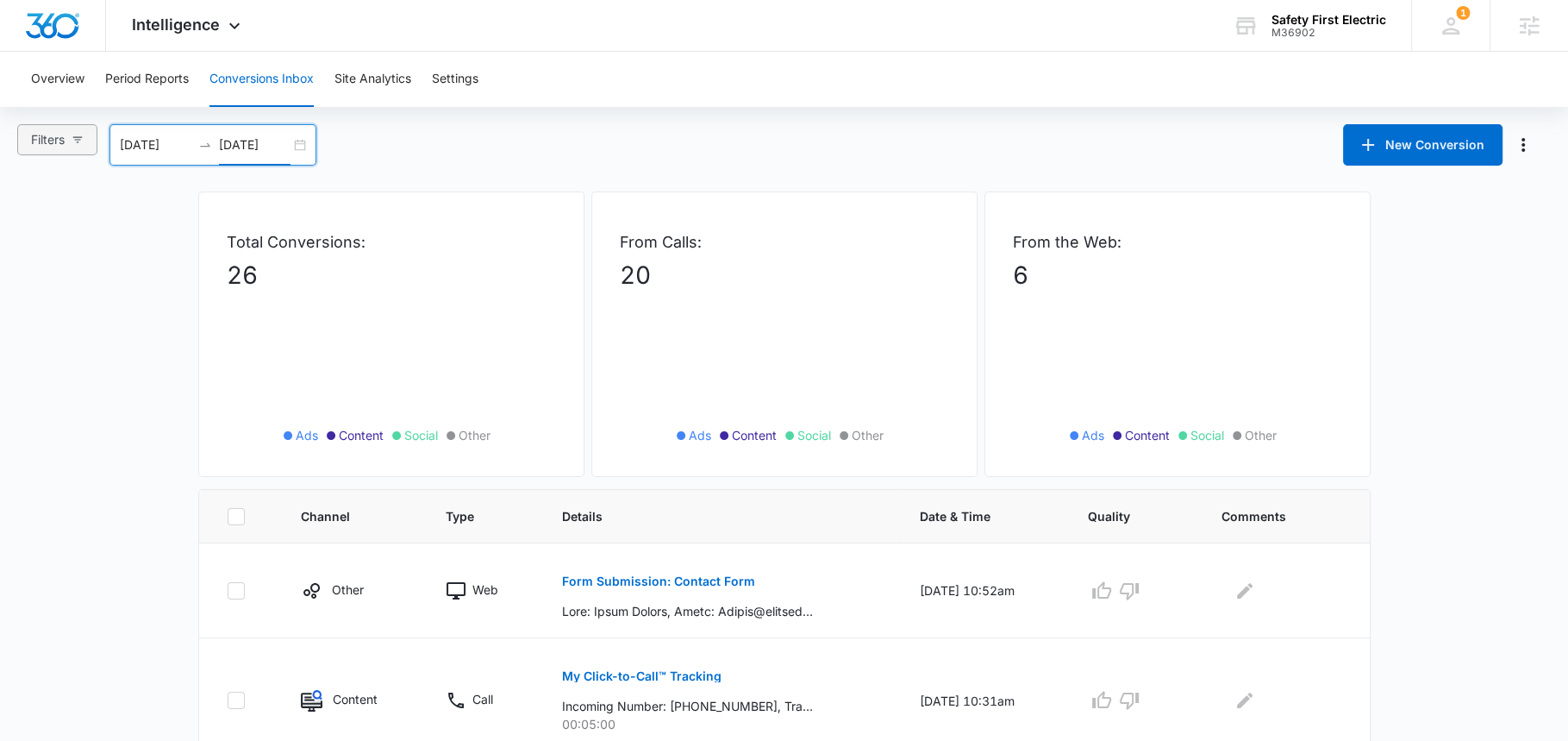
click at [65, 136] on button "Filters" at bounding box center [58, 140] width 81 height 31
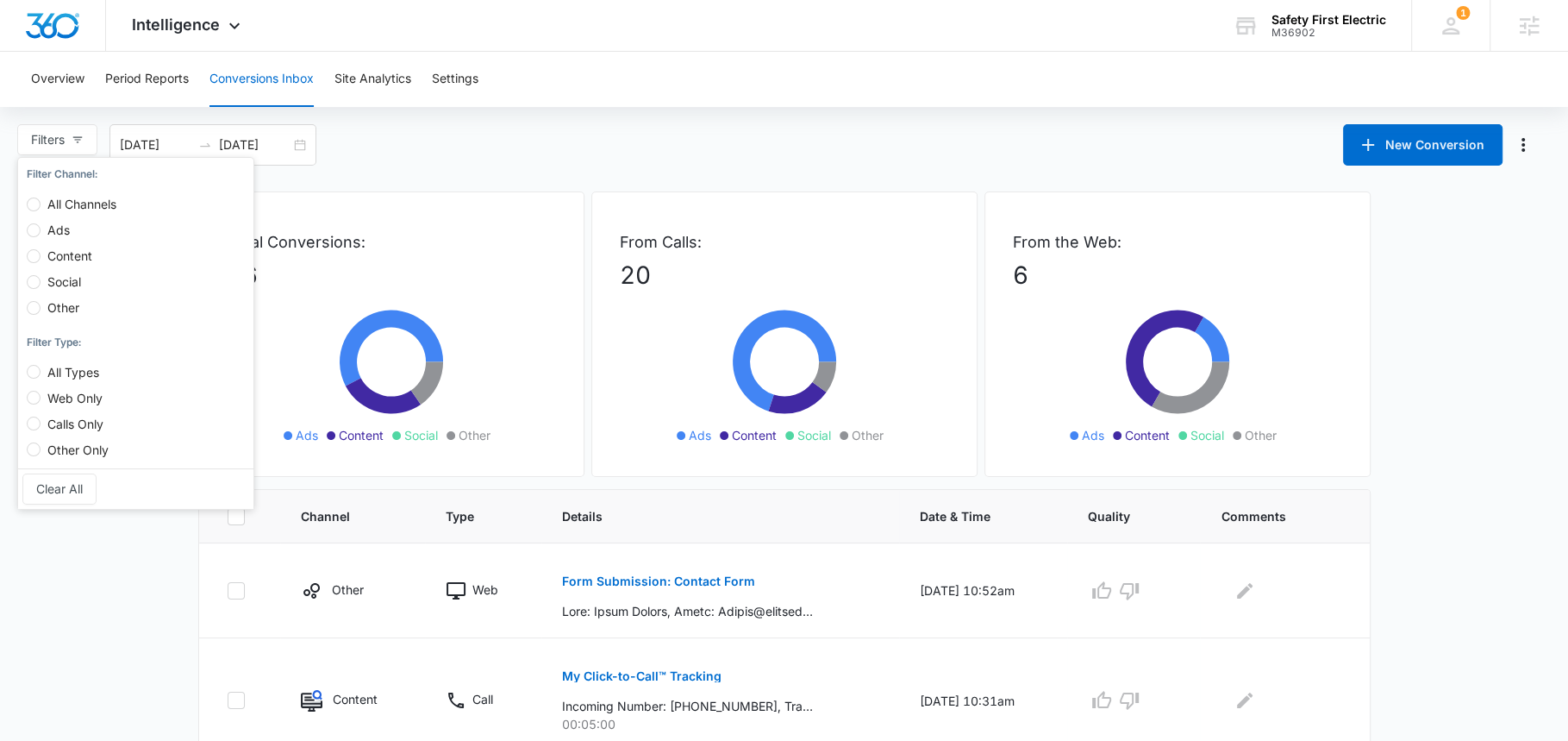
click at [63, 261] on label "Social" at bounding box center [75, 273] width 97 height 26
click at [40, 275] on input "Social" at bounding box center [34, 282] width 13 height 13
radio input "true"
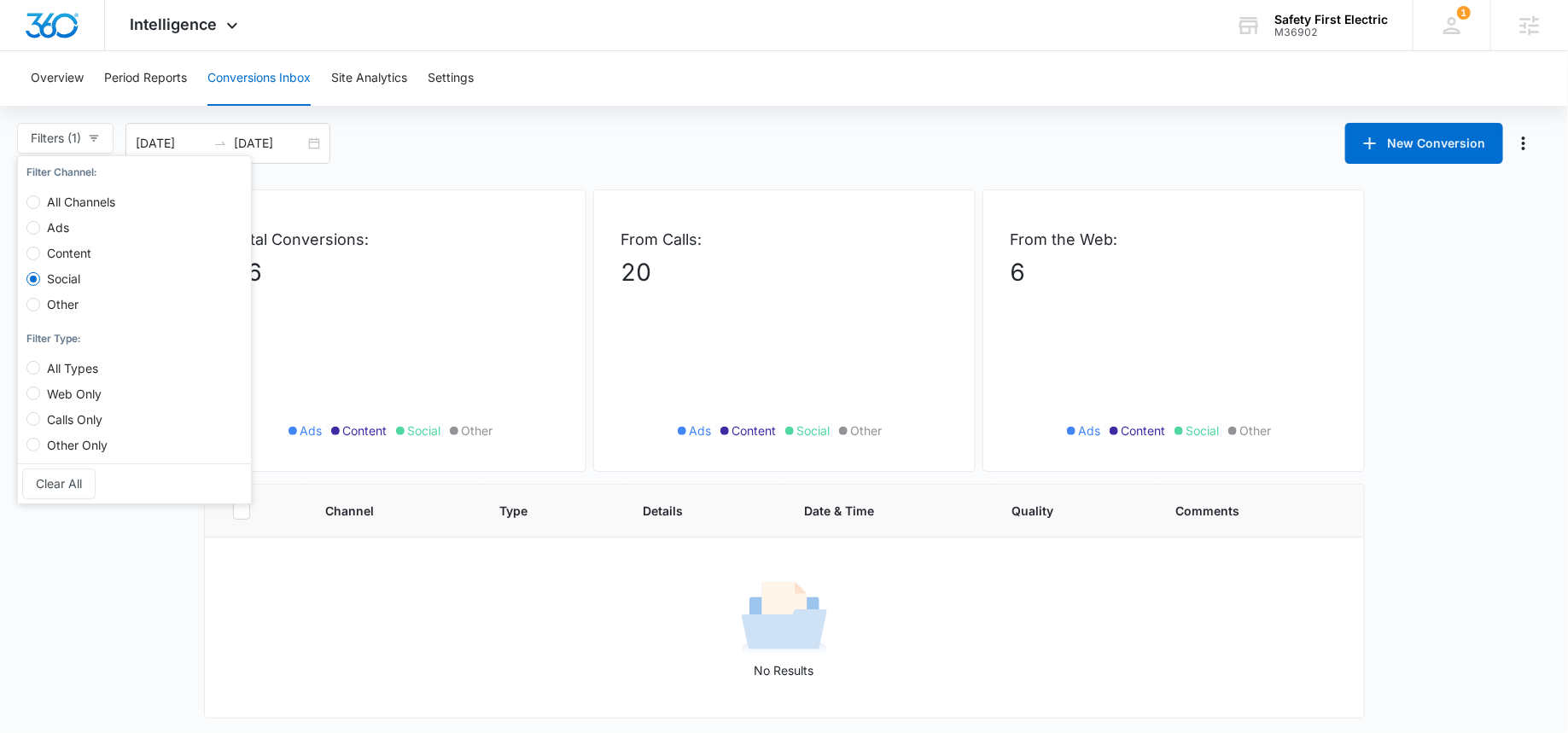
click at [71, 253] on span "Content" at bounding box center [68, 252] width 58 height 14
click at [40, 253] on input "Content" at bounding box center [33, 253] width 13 height 13
radio input "true"
radio input "false"
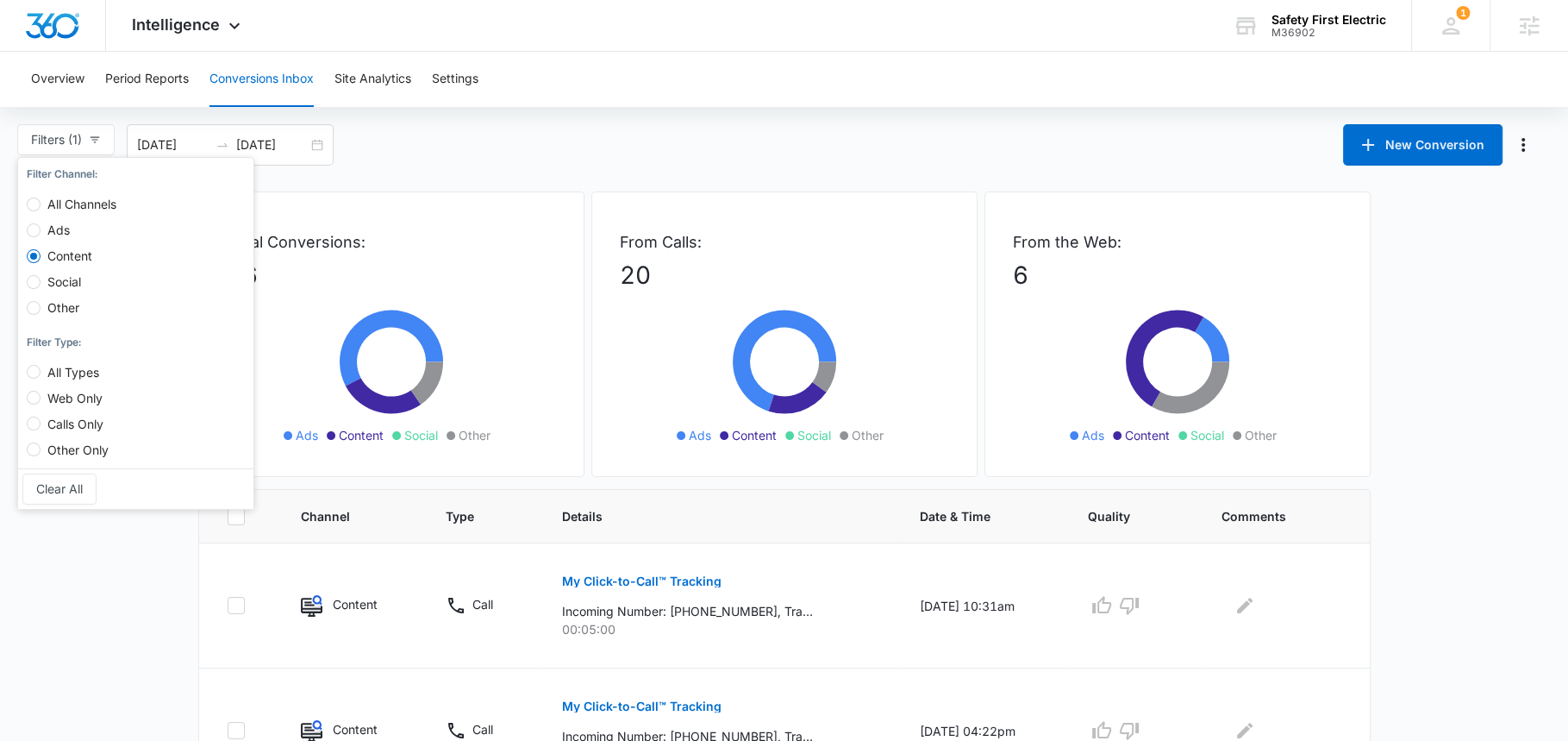
click at [64, 303] on span "Other" at bounding box center [63, 307] width 46 height 14
click at [40, 303] on input "Other" at bounding box center [34, 308] width 13 height 13
radio input "true"
radio input "false"
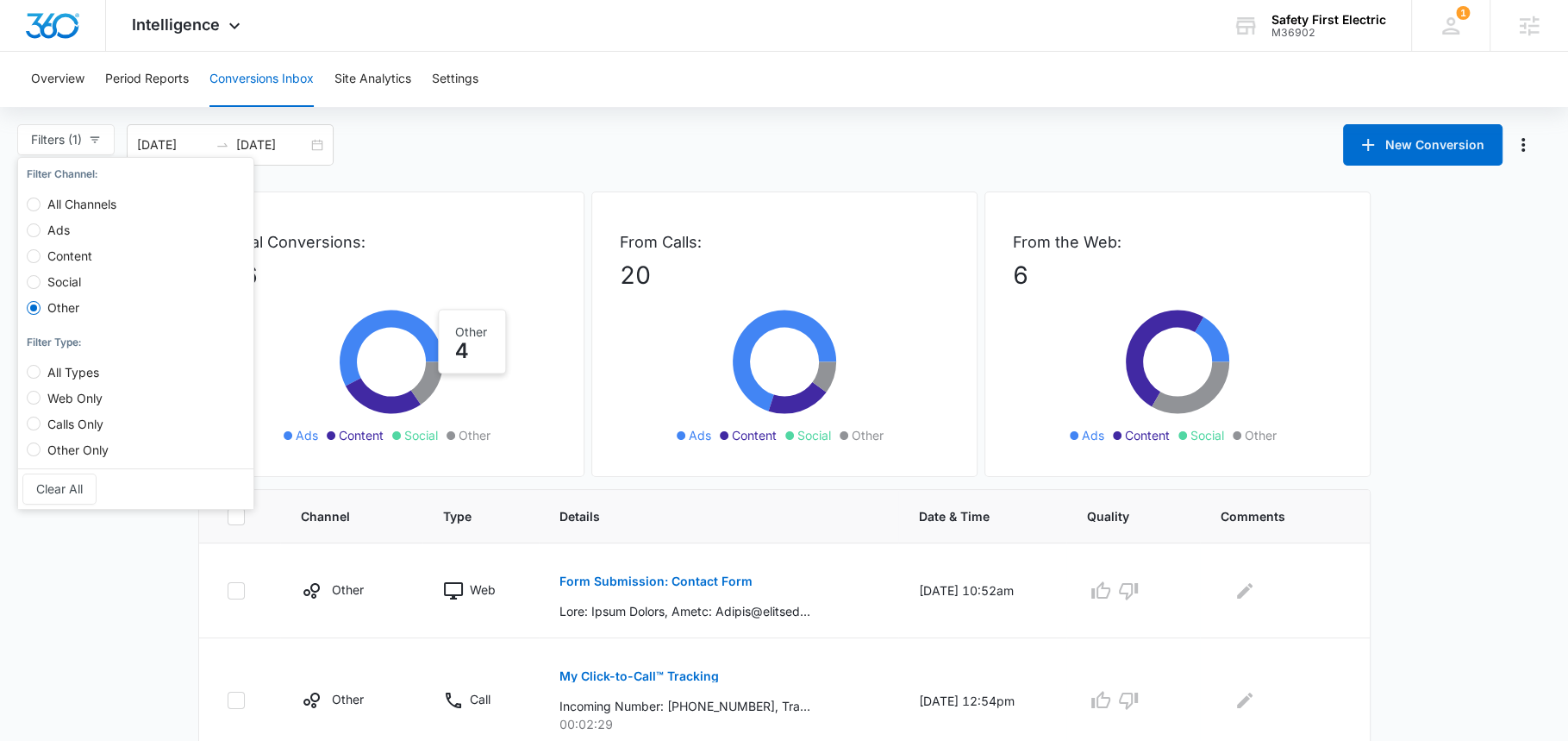
click at [60, 275] on span "Social" at bounding box center [63, 281] width 47 height 14
click at [40, 275] on input "Social" at bounding box center [34, 282] width 13 height 13
radio input "true"
radio input "false"
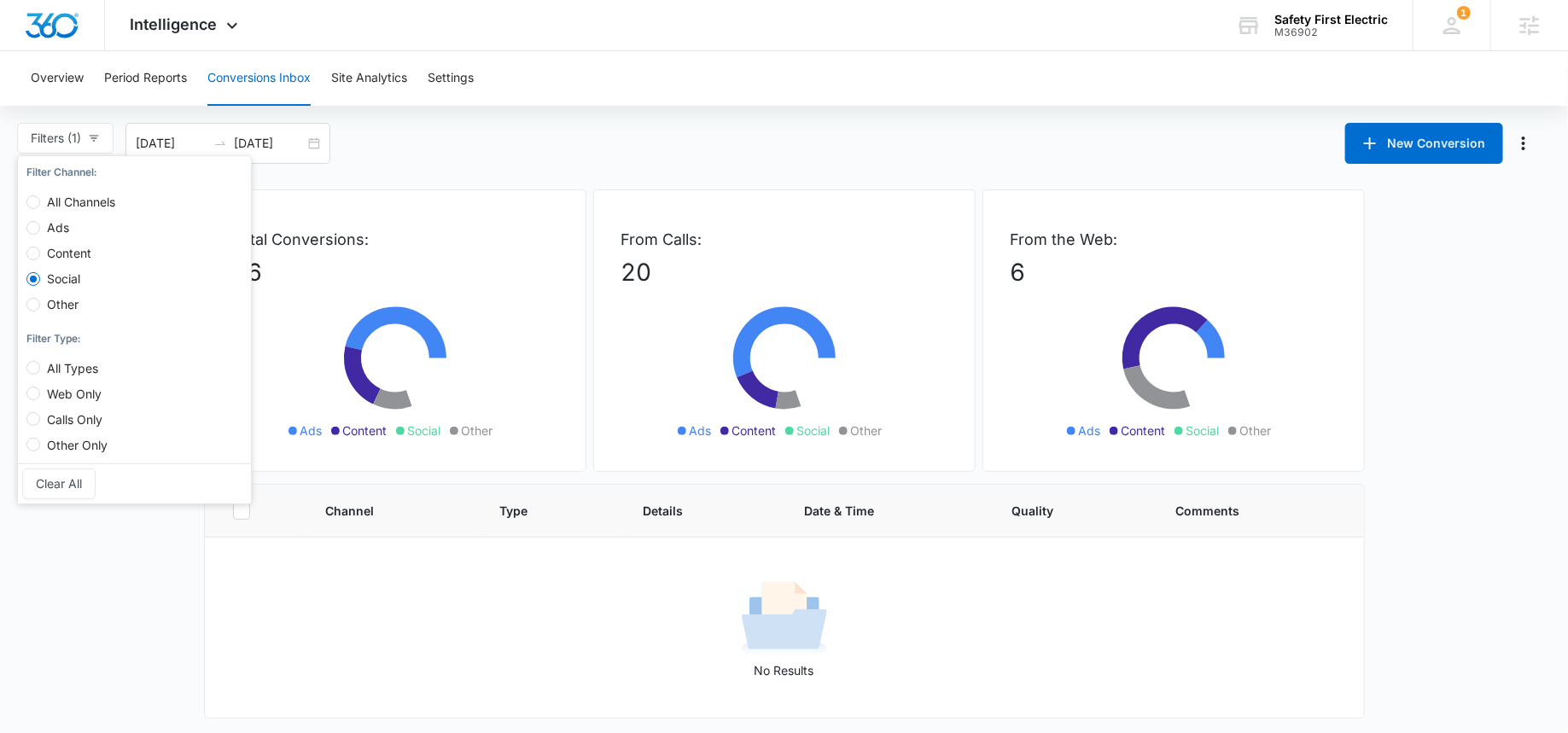
click at [84, 255] on span "Content" at bounding box center [68, 252] width 58 height 14
click at [40, 255] on input "Content" at bounding box center [33, 253] width 13 height 13
radio input "true"
radio input "false"
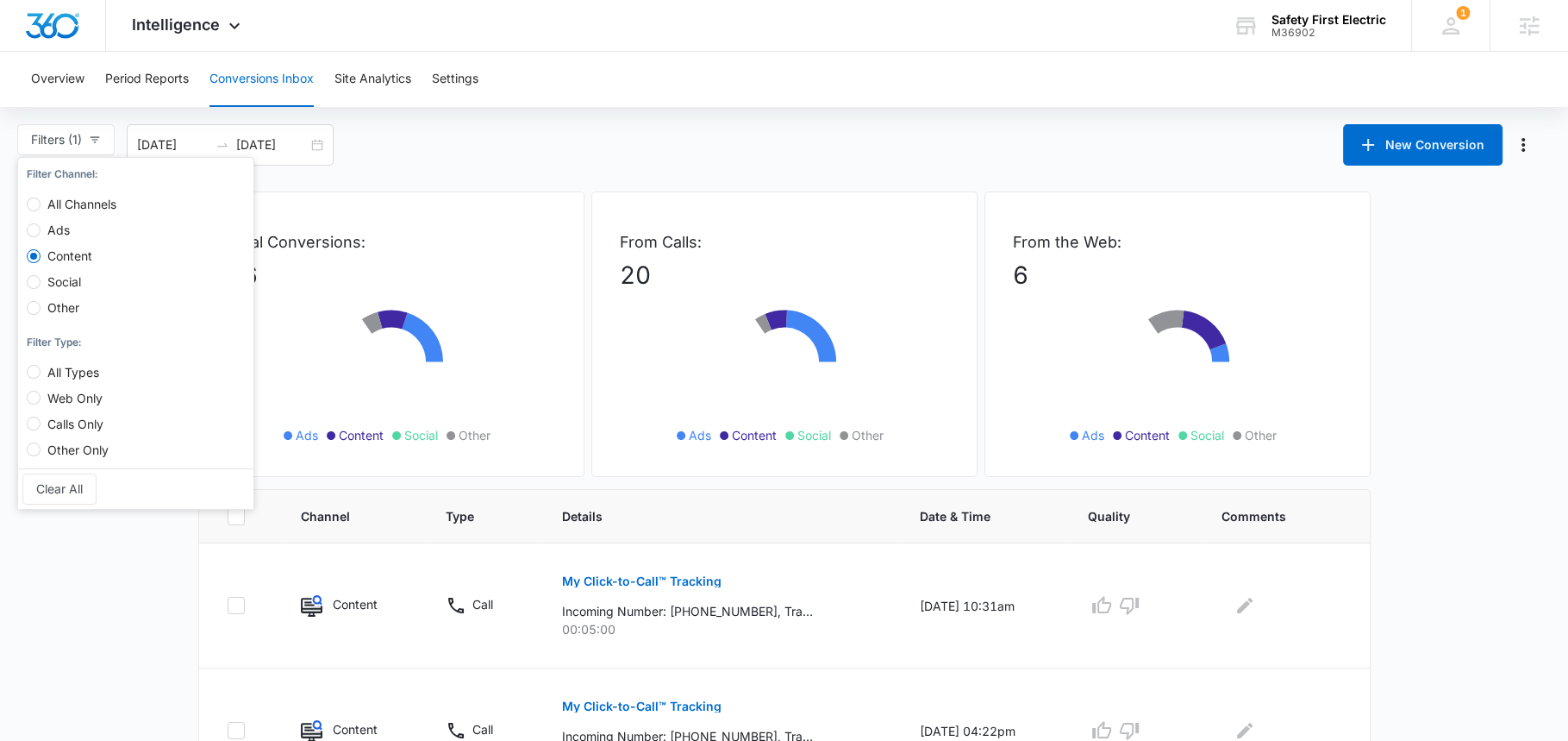
click at [80, 203] on span "All Channels" at bounding box center [81, 203] width 82 height 14
click at [40, 203] on input "All Channels" at bounding box center [34, 204] width 13 height 13
radio input "true"
radio input "false"
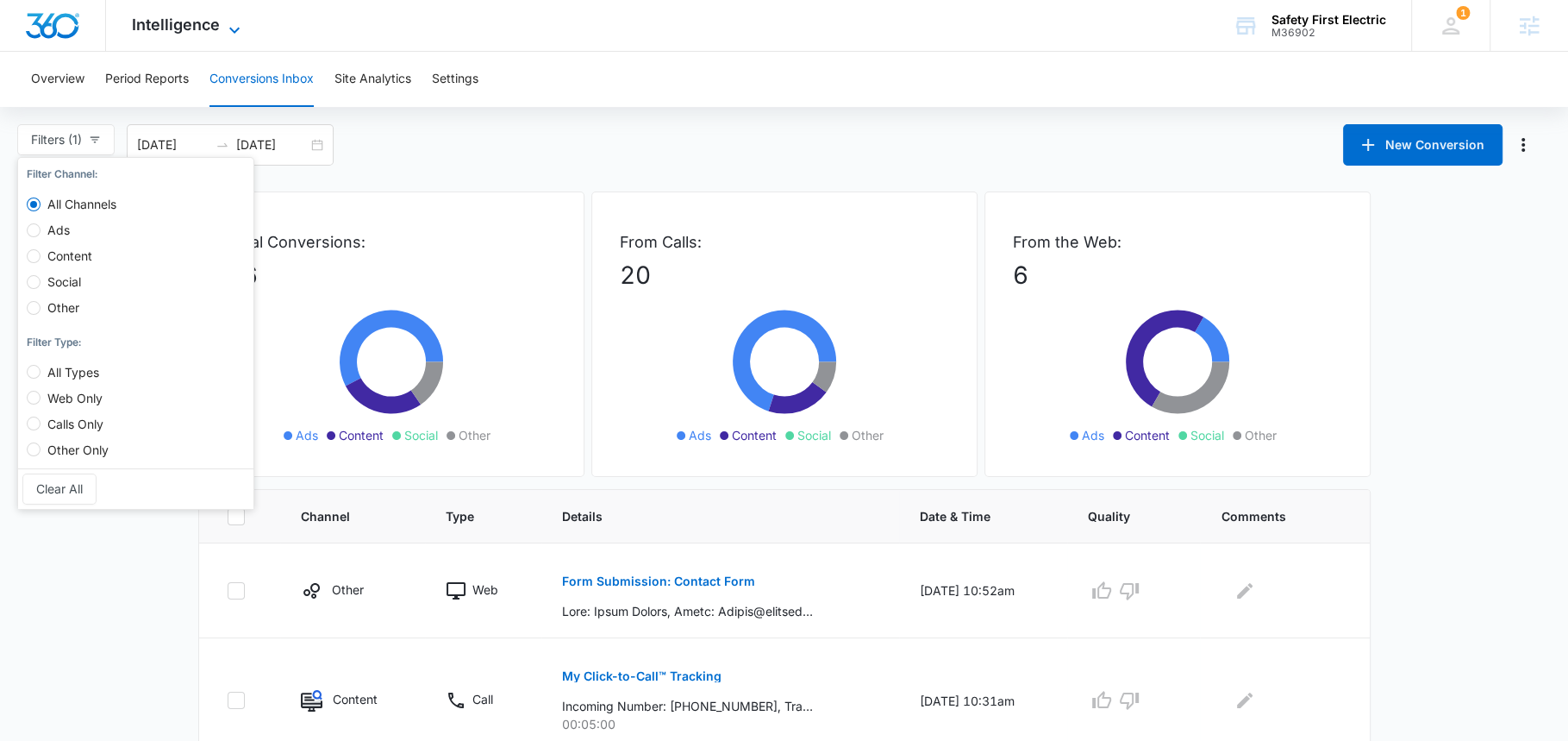
click at [214, 33] on span "Intelligence" at bounding box center [176, 24] width 88 height 18
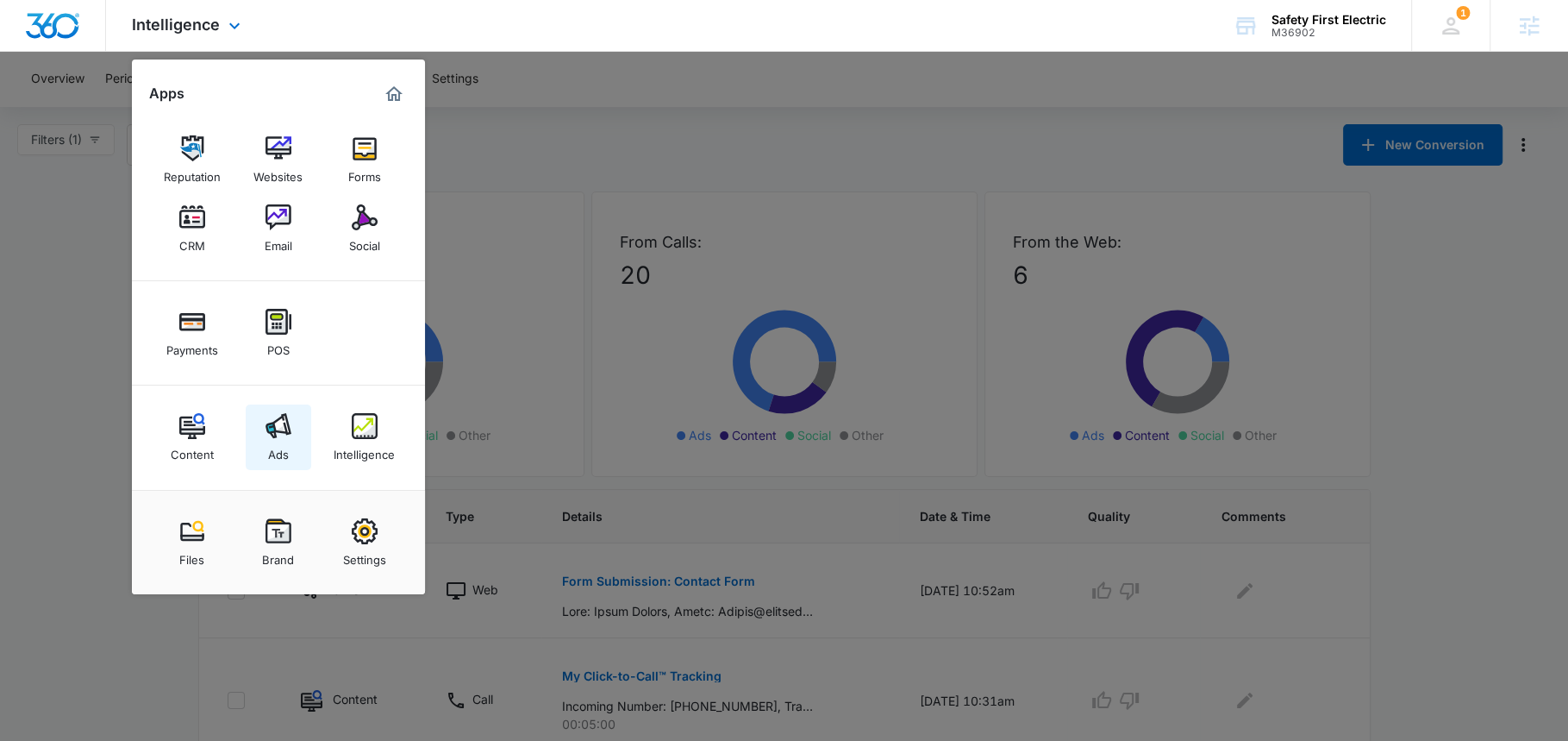
click at [291, 449] on link "Ads" at bounding box center [278, 437] width 65 height 65
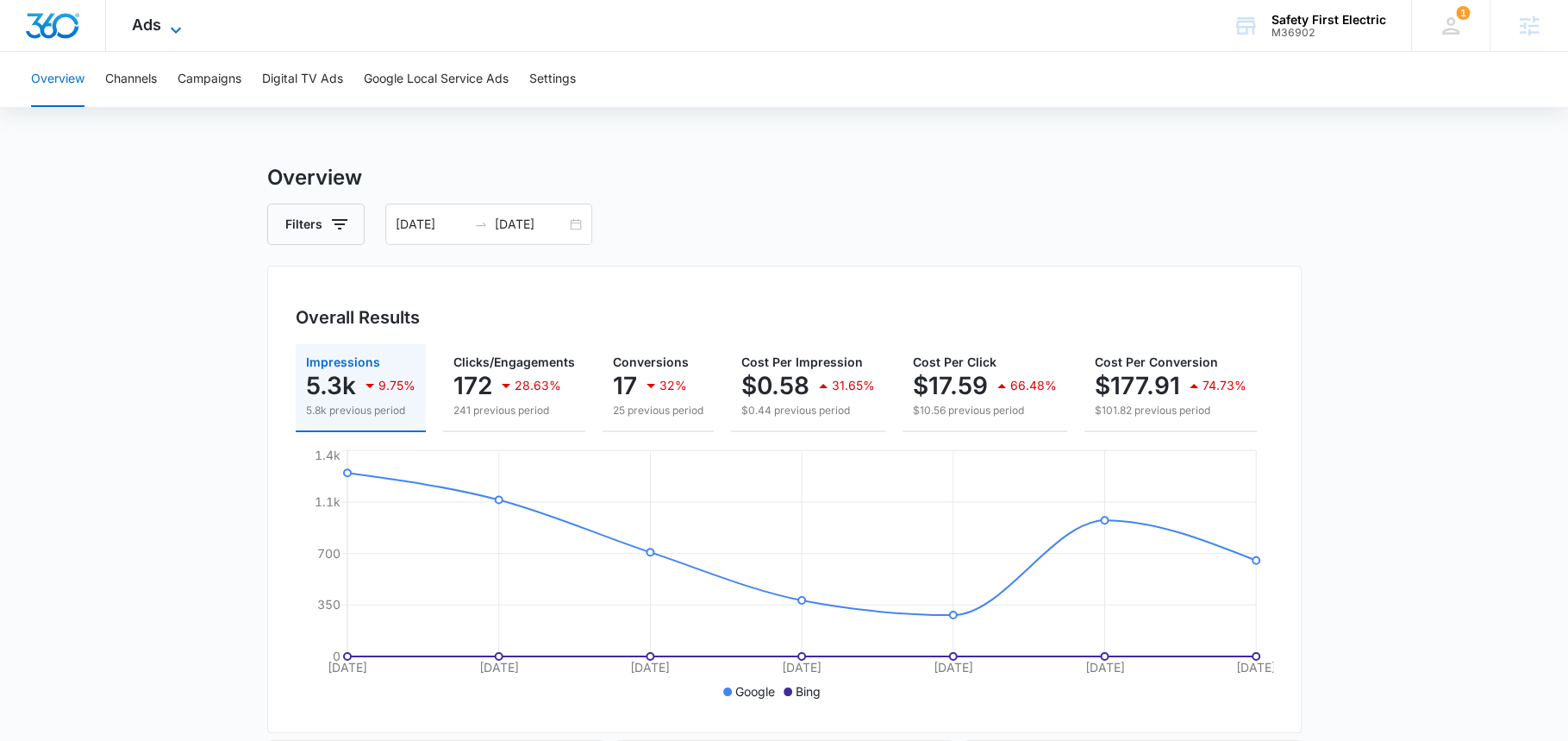
click at [181, 25] on icon at bounding box center [176, 31] width 21 height 21
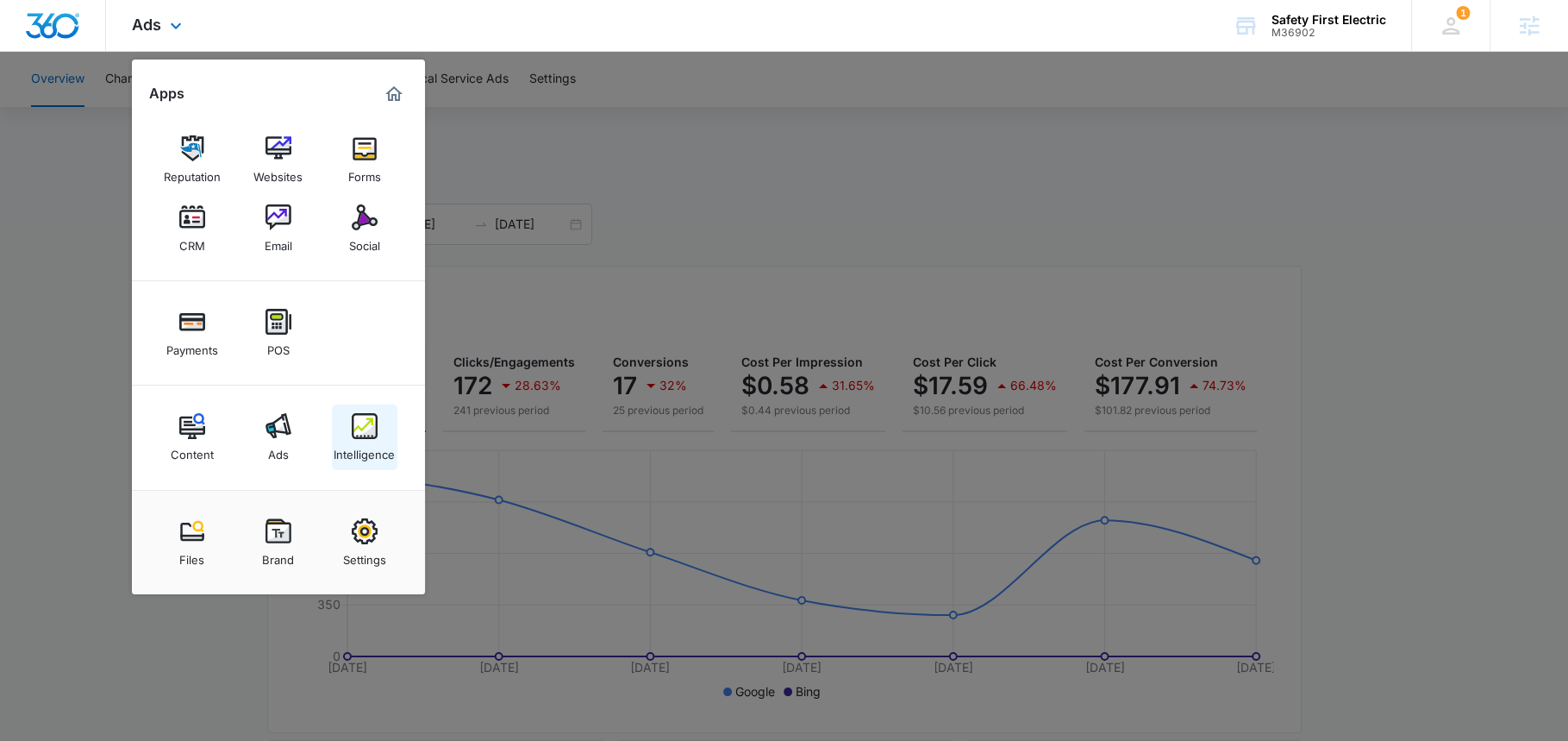
click at [358, 436] on img at bounding box center [364, 426] width 26 height 26
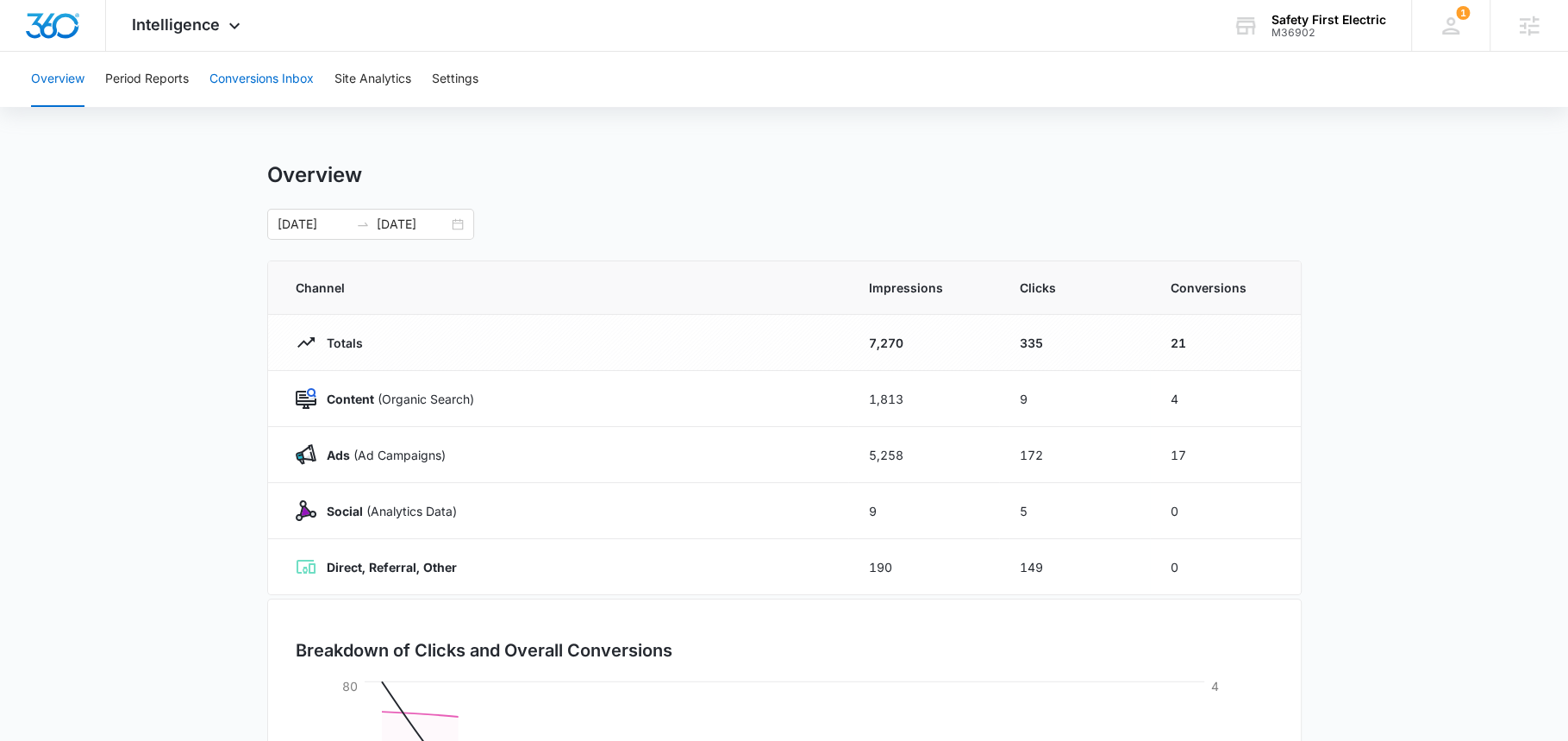
click at [286, 66] on button "Conversions Inbox" at bounding box center [262, 80] width 104 height 56
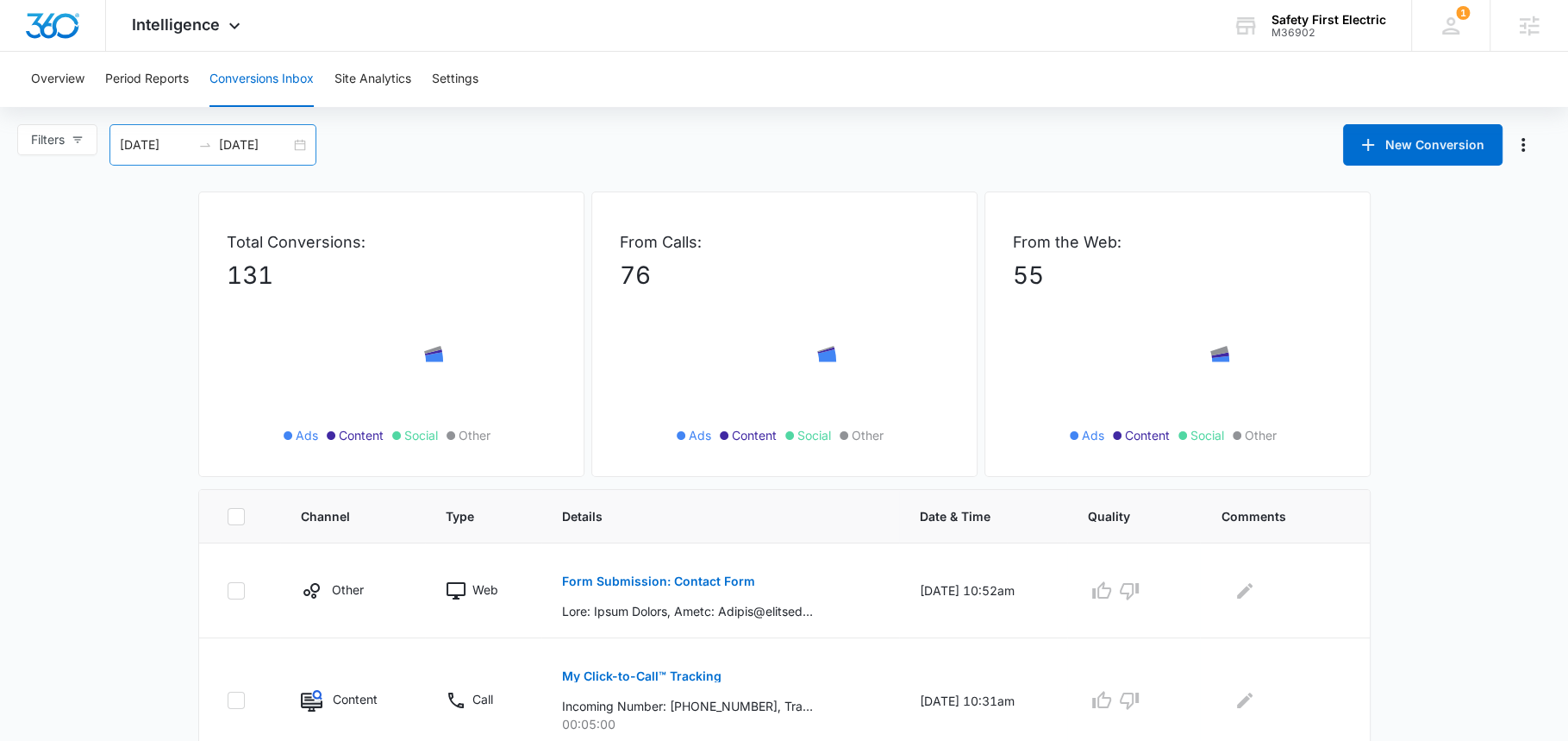
click at [247, 140] on input "[DATE]" at bounding box center [255, 145] width 72 height 19
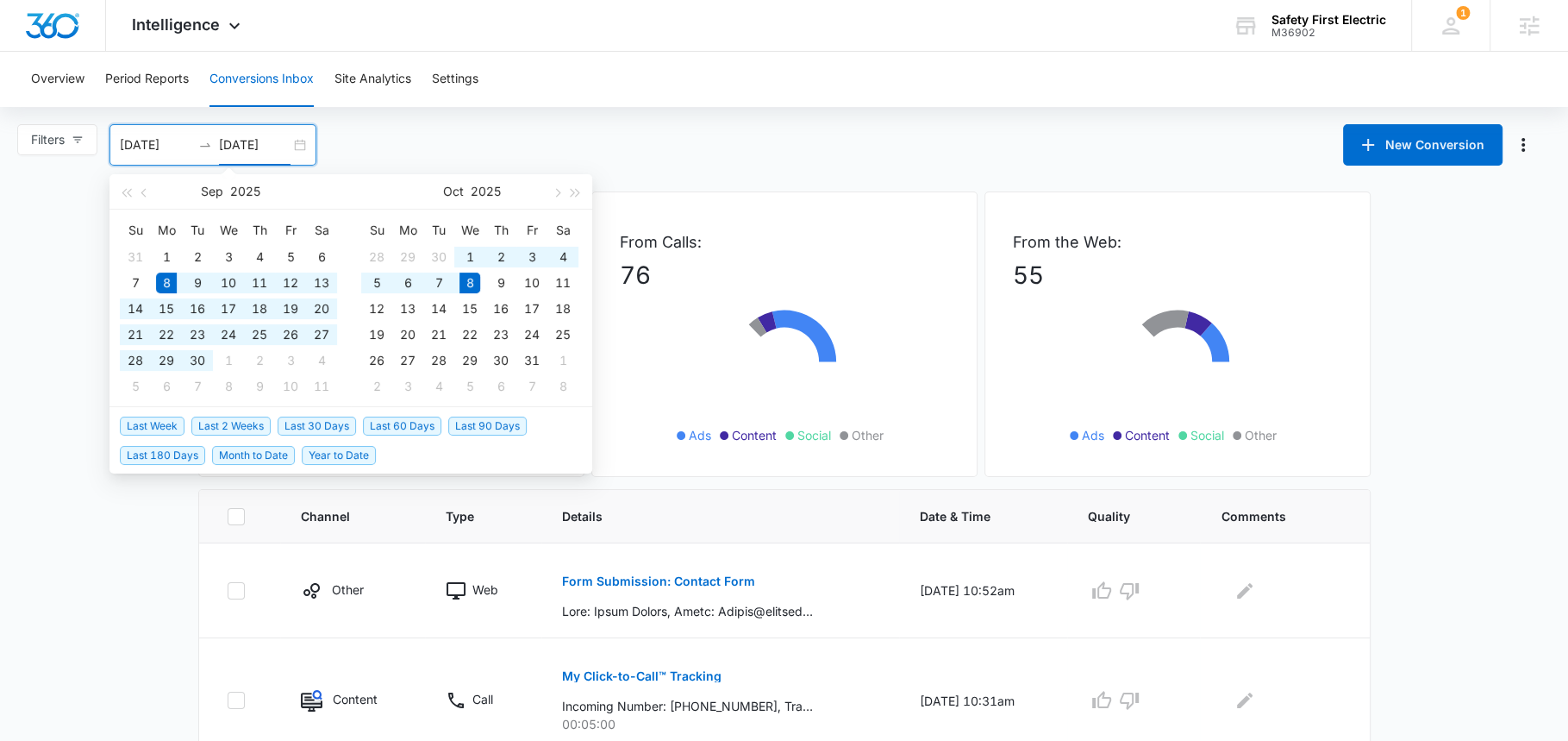
type input "[DATE]"
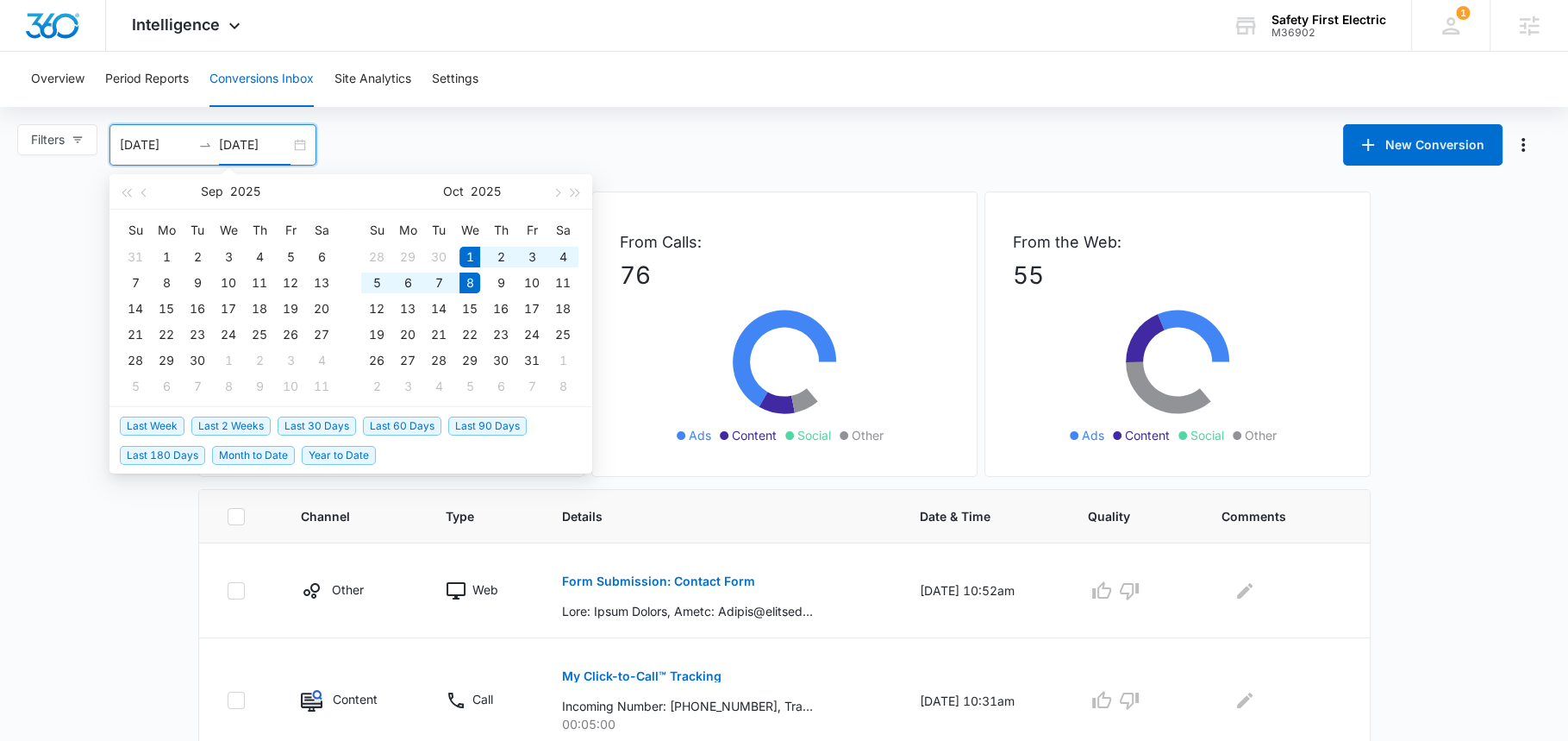
click at [233, 455] on span "Month to Date" at bounding box center [253, 455] width 82 height 19
type input "[DATE]"
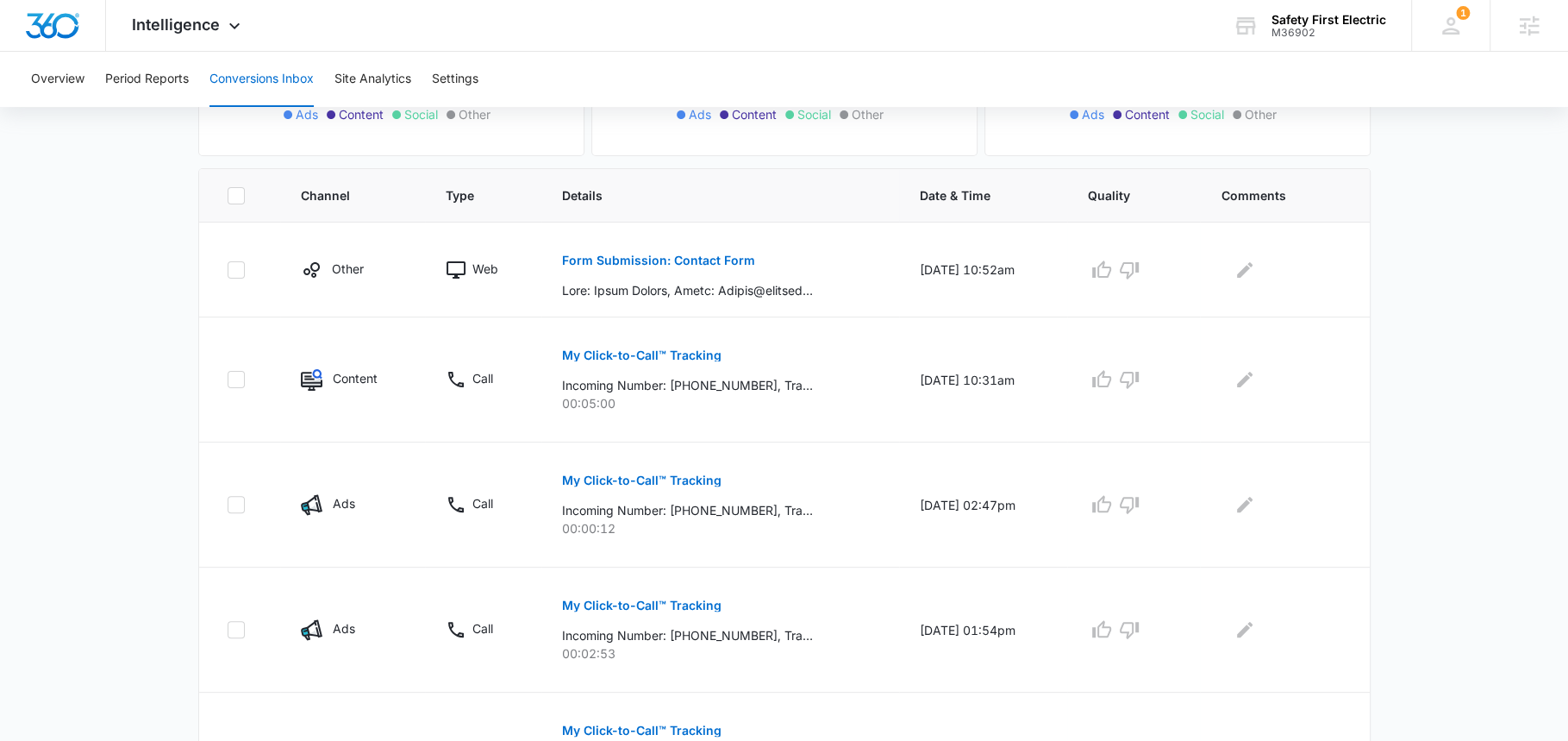
scroll to position [392, 0]
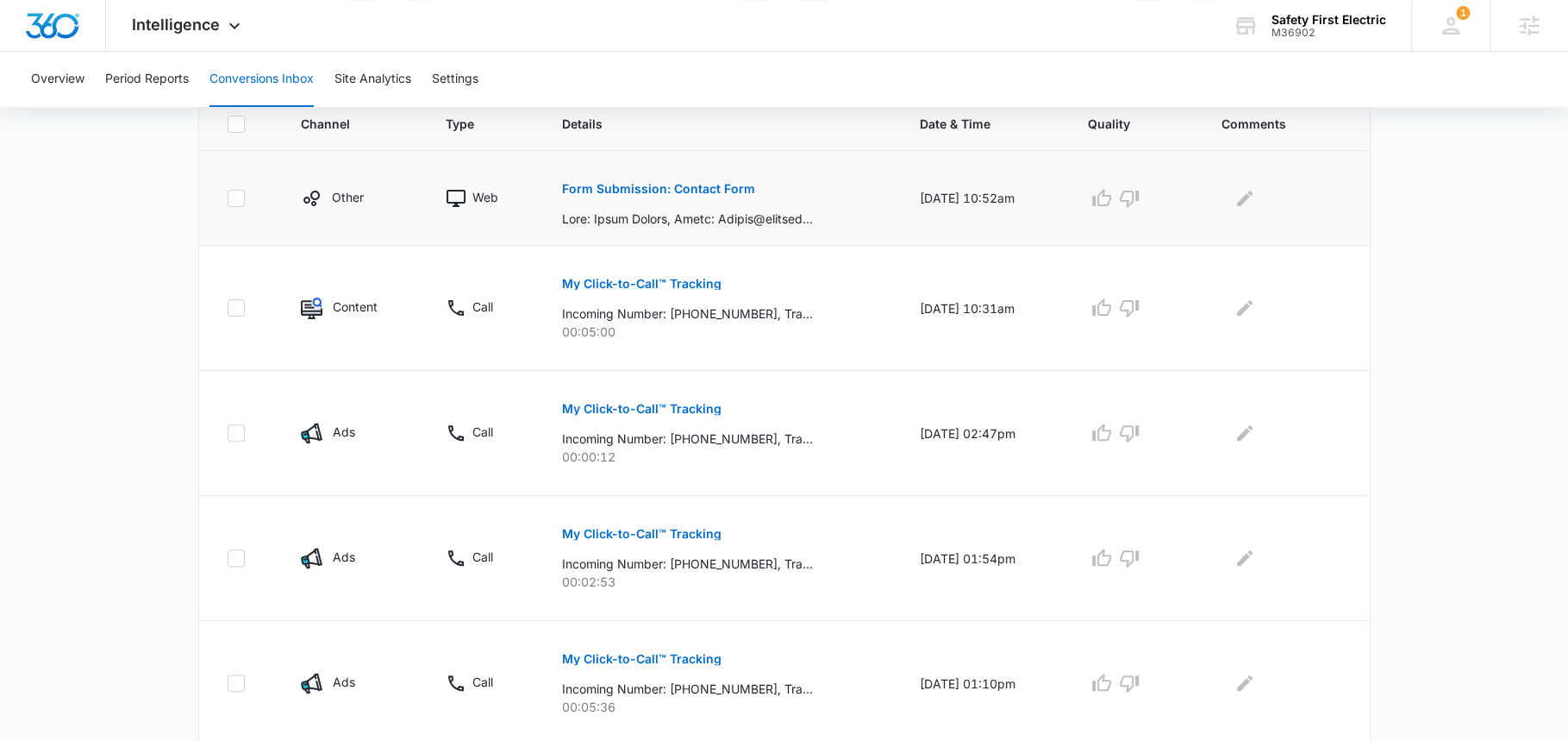
click at [593, 191] on p "Form Submission: Contact Form" at bounding box center [659, 189] width 194 height 12
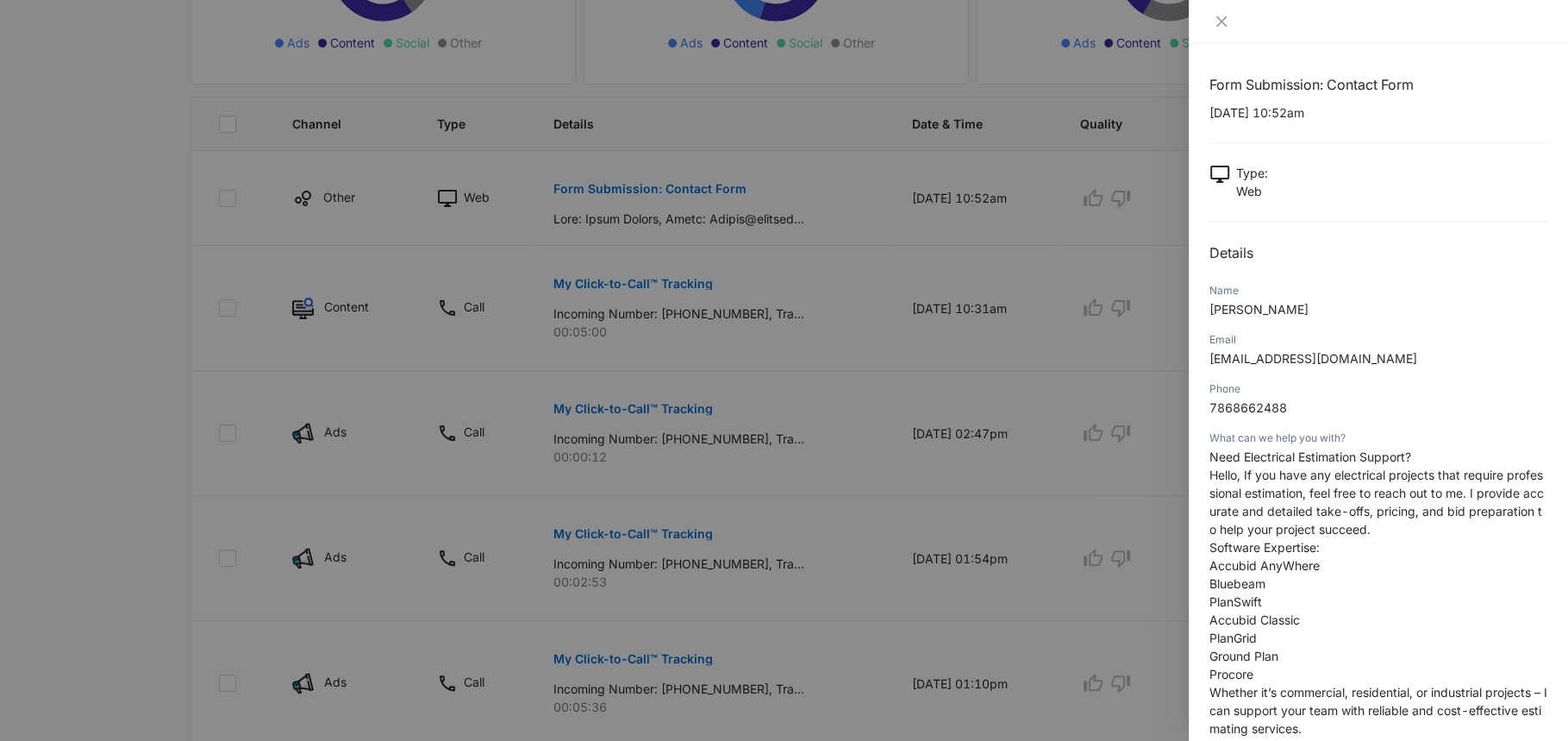
click at [738, 247] on div at bounding box center [784, 370] width 1568 height 741
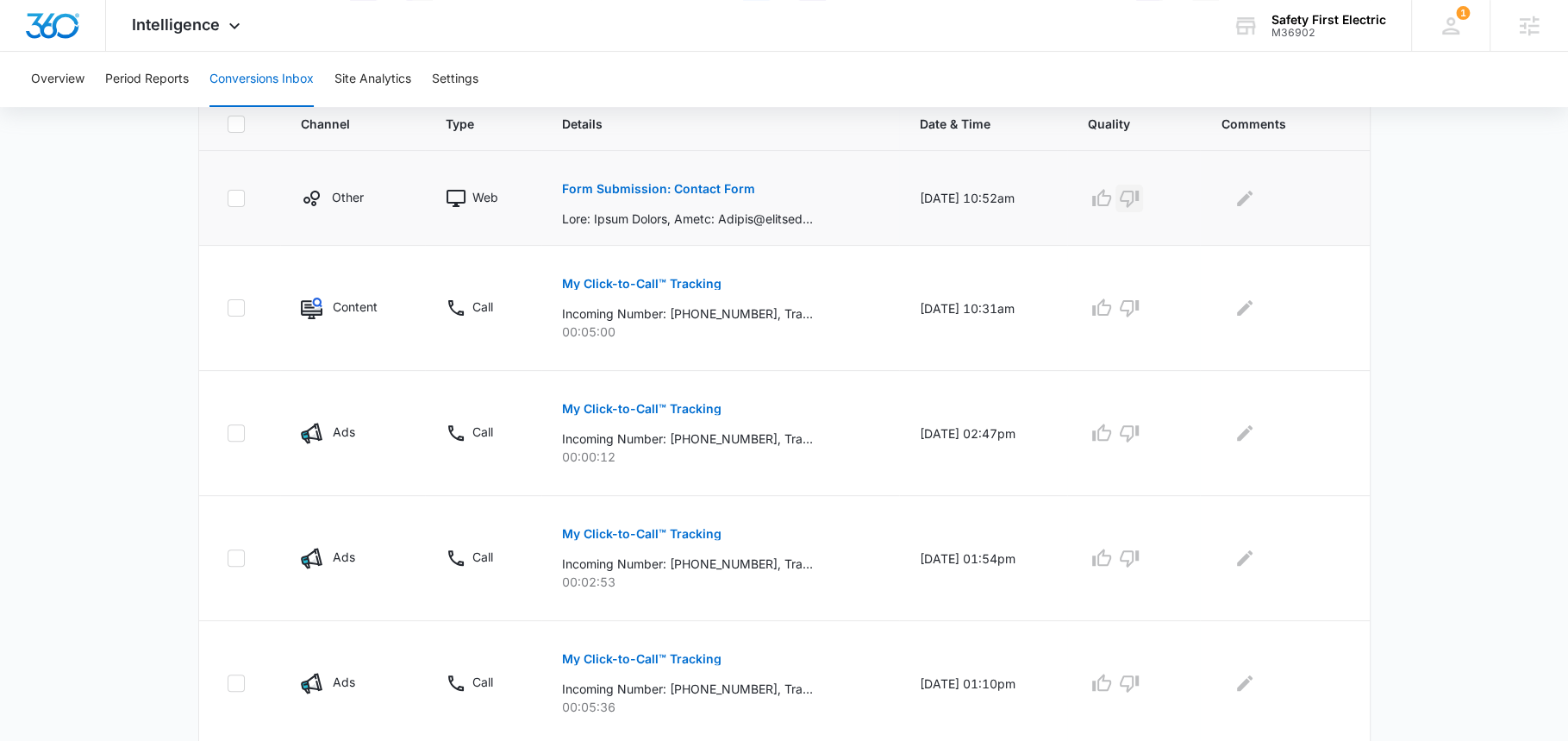
click at [1139, 198] on icon "button" at bounding box center [1130, 199] width 19 height 17
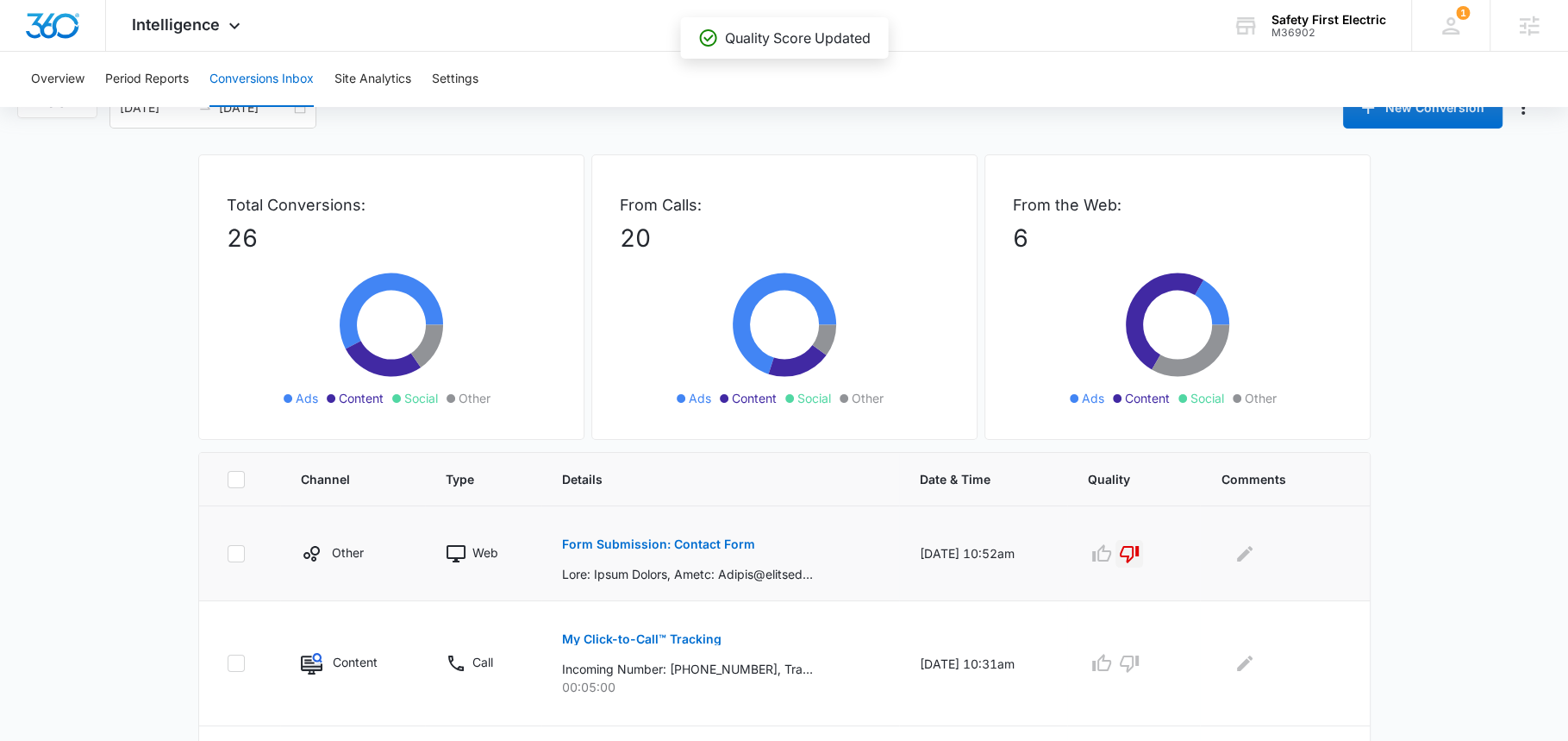
scroll to position [0, 0]
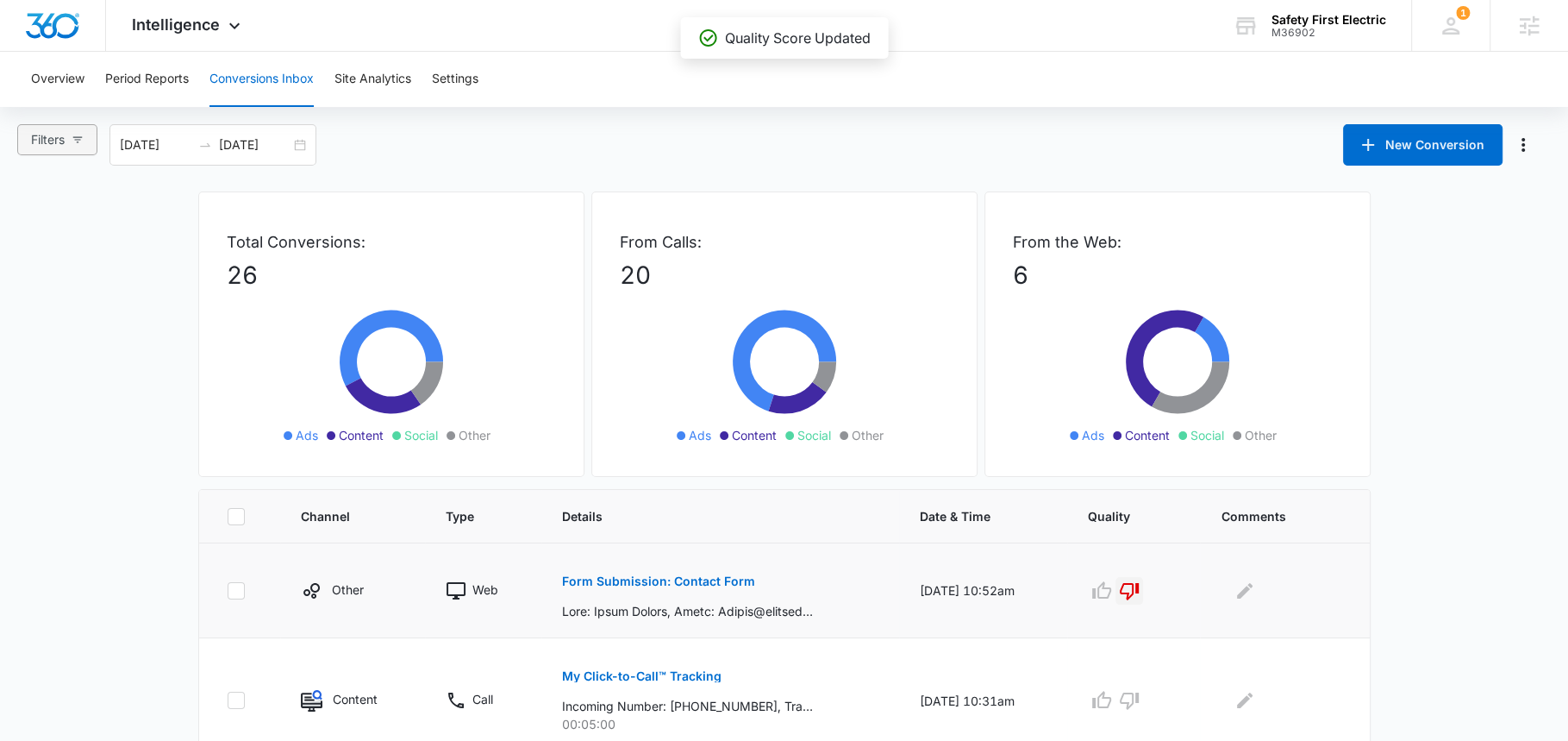
click at [71, 140] on button "Filters" at bounding box center [58, 140] width 81 height 31
click at [69, 395] on span "Web Only" at bounding box center [75, 398] width 69 height 14
click at [40, 395] on input "Web Only" at bounding box center [34, 398] width 13 height 13
radio input "true"
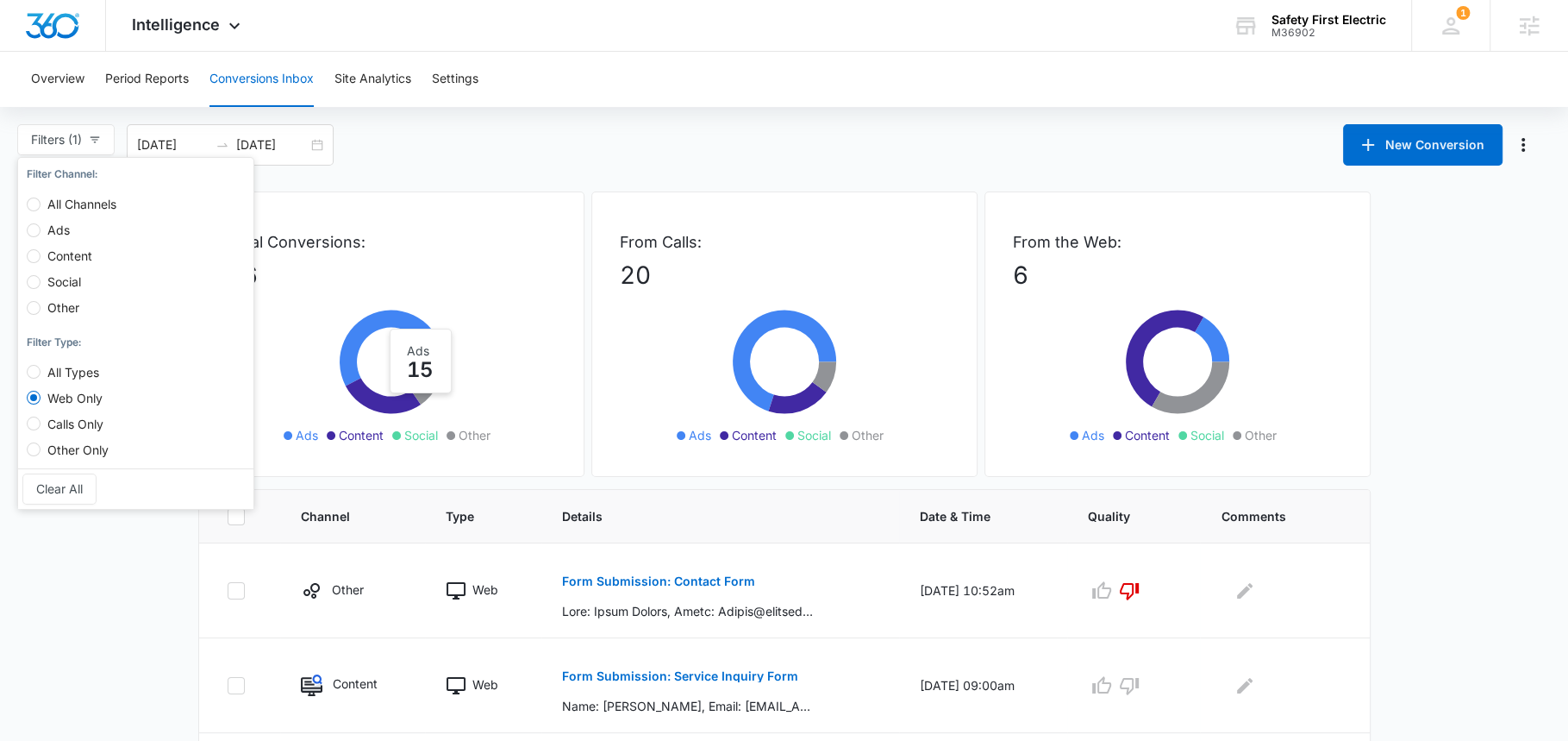
click at [75, 426] on span "Calls Only" at bounding box center [75, 424] width 70 height 14
click at [40, 426] on input "Calls Only" at bounding box center [34, 424] width 13 height 13
radio input "true"
radio input "false"
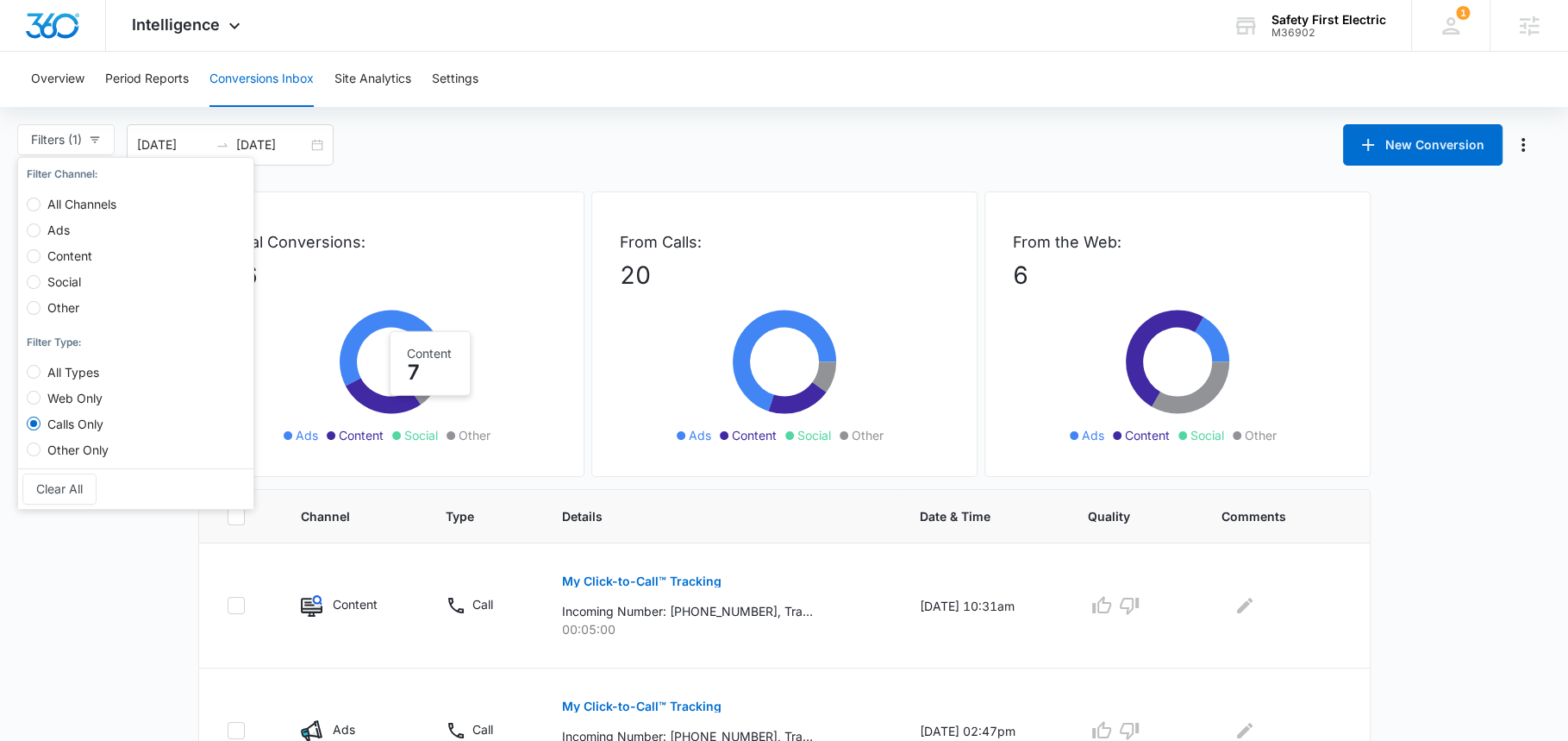
click at [63, 374] on span "All Types" at bounding box center [73, 372] width 65 height 14
click at [40, 374] on input "All Types" at bounding box center [34, 372] width 13 height 13
radio input "true"
radio input "false"
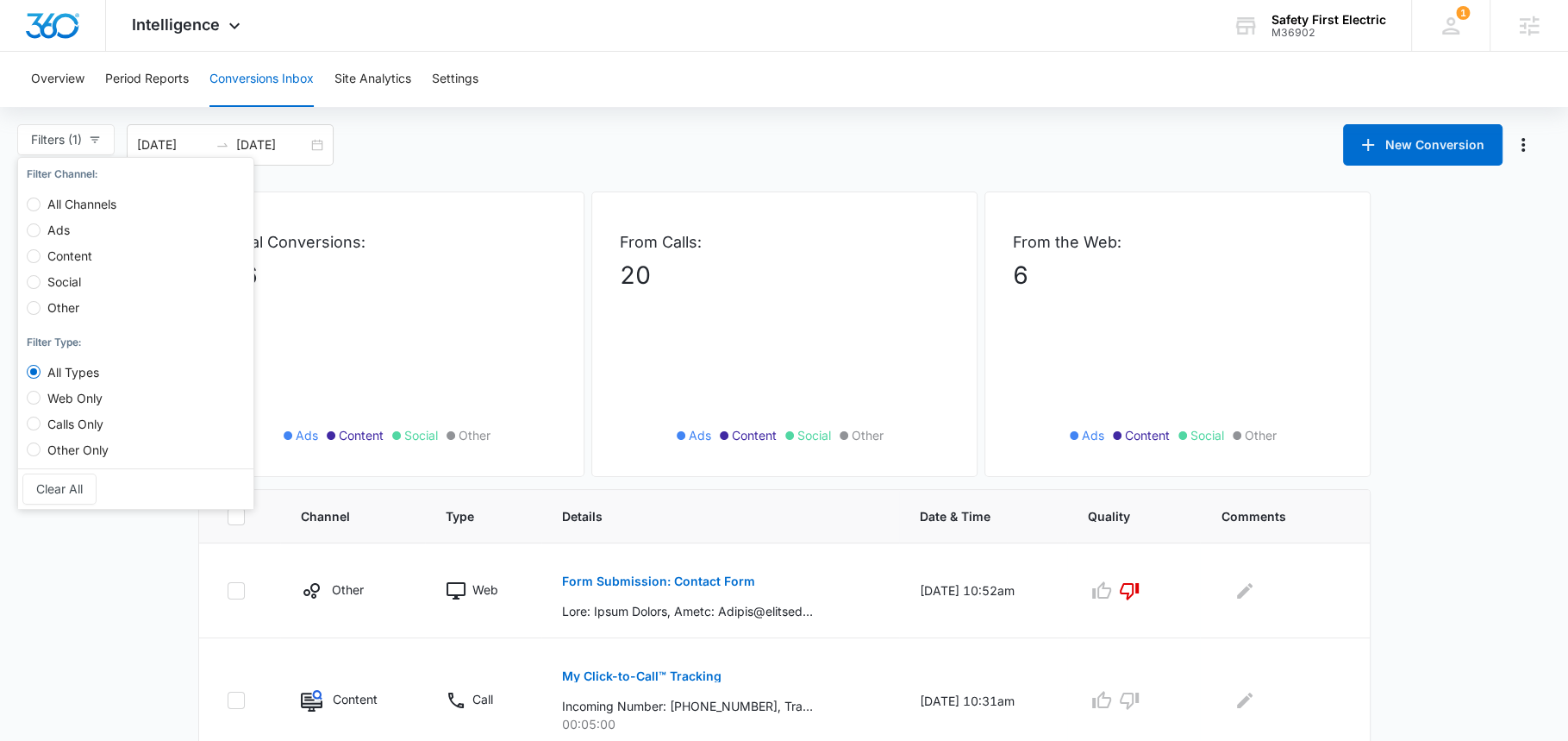
click at [90, 200] on span "All Channels" at bounding box center [81, 203] width 82 height 14
click at [40, 200] on input "All Channels" at bounding box center [34, 204] width 13 height 13
radio input "true"
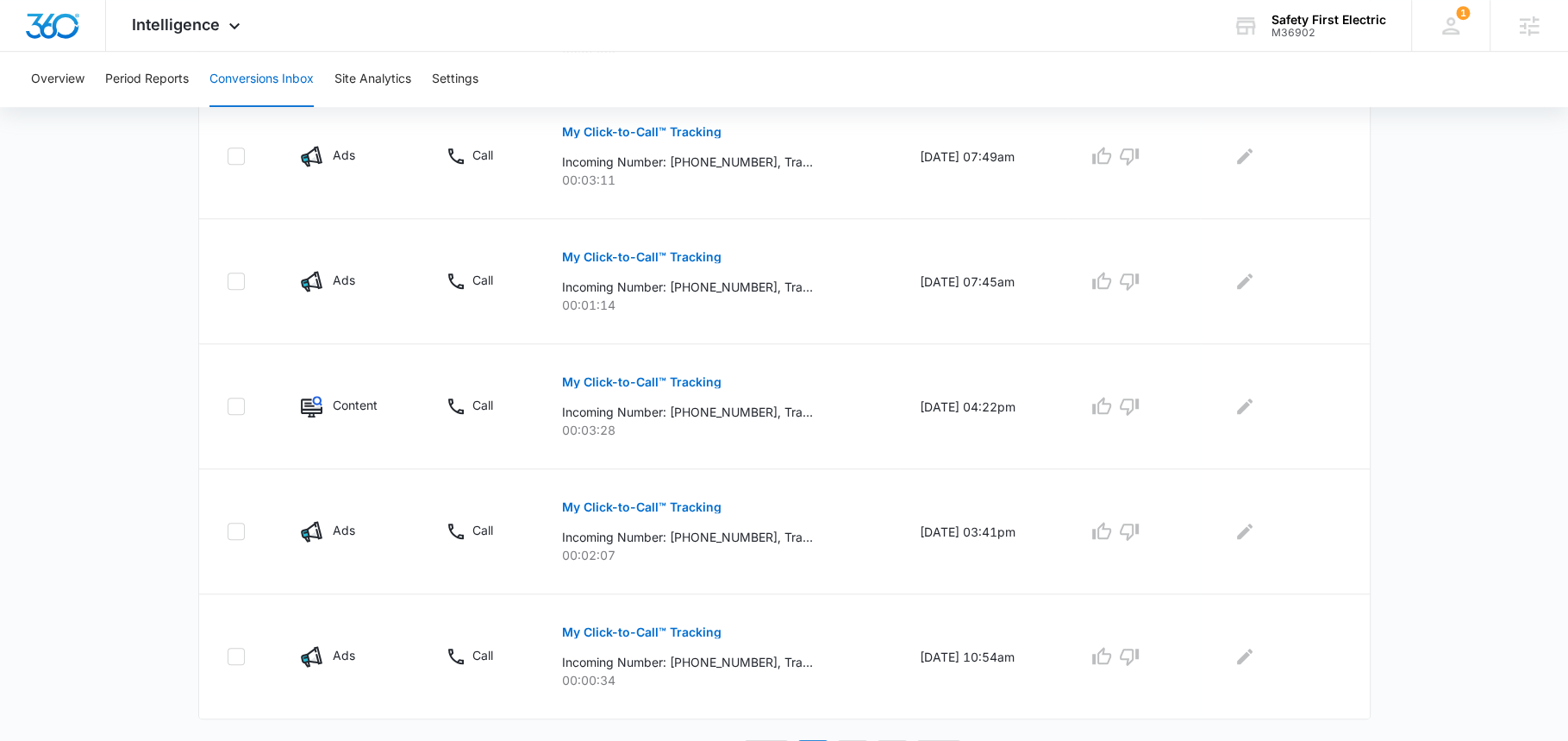
scroll to position [1072, 0]
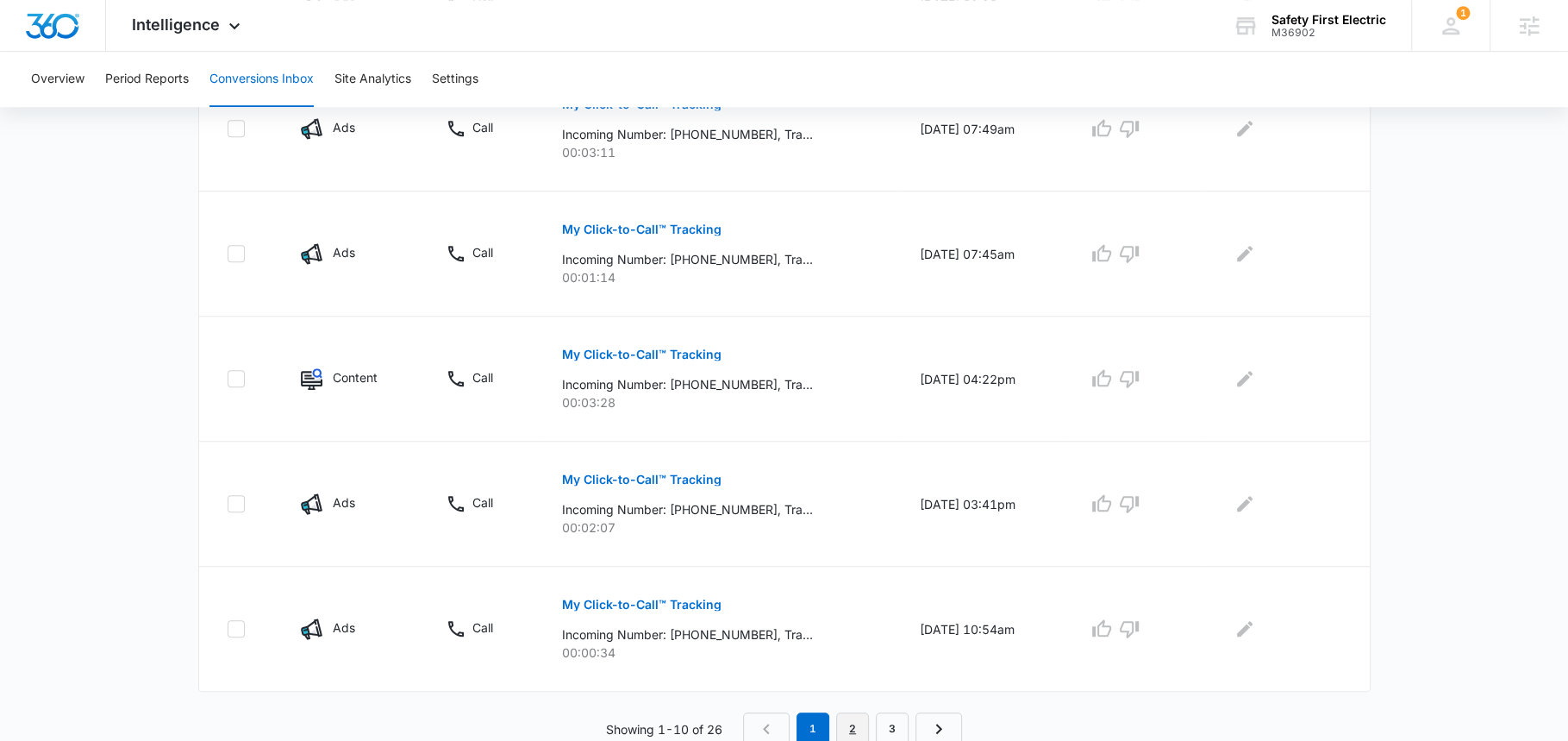
click at [844, 725] on link "2" at bounding box center [853, 729] width 33 height 33
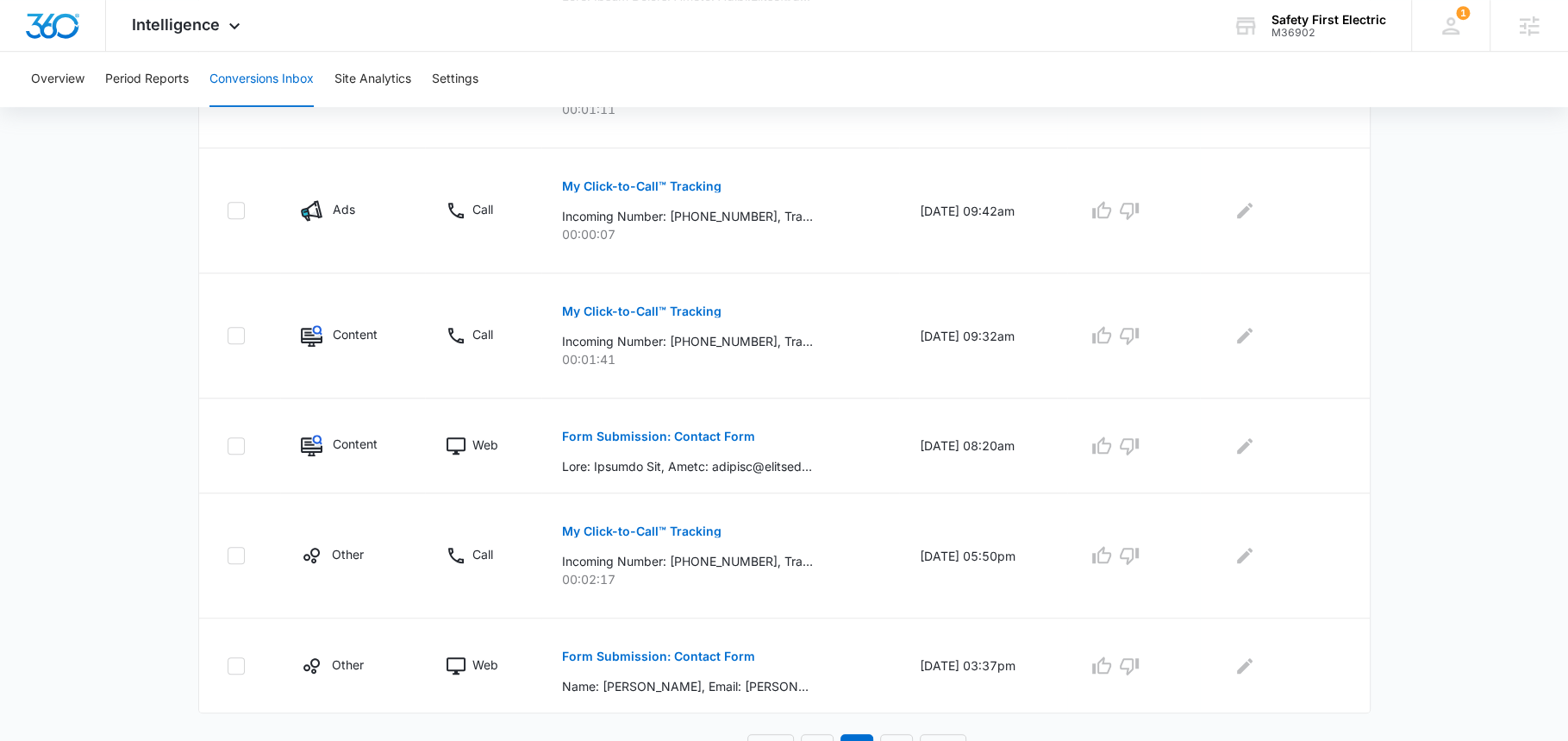
scroll to position [982, 0]
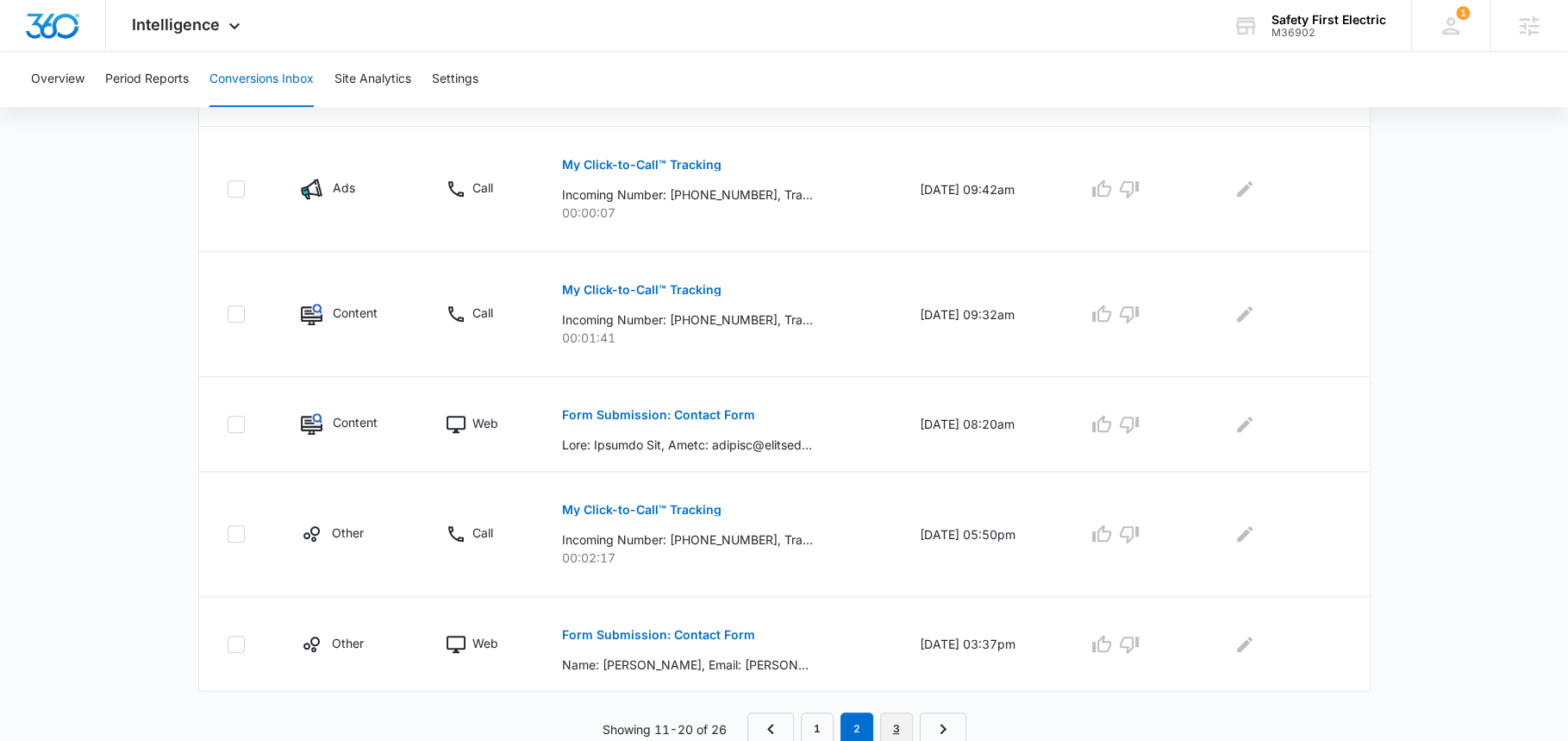
click at [891, 727] on link "3" at bounding box center [897, 729] width 33 height 33
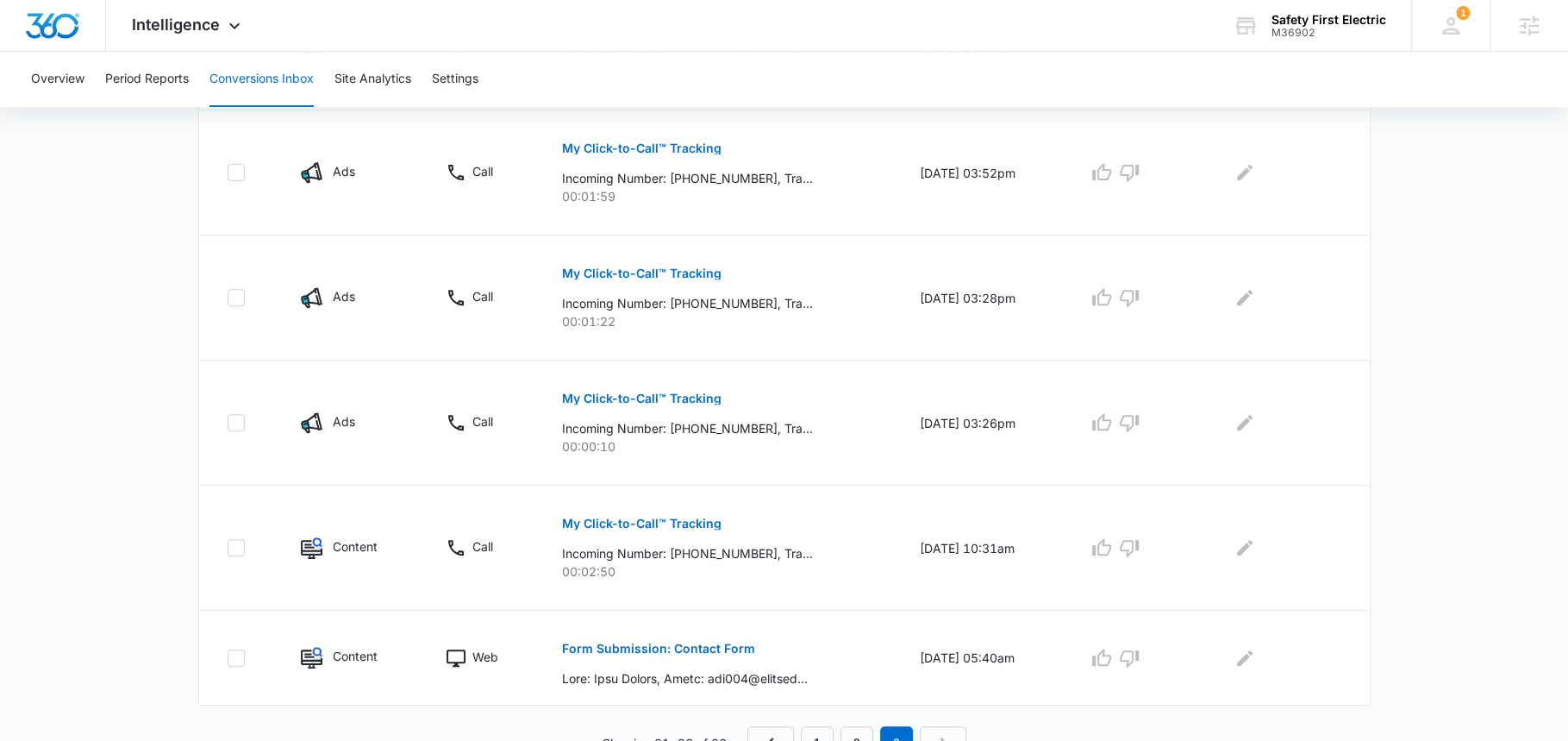
scroll to position [572, 0]
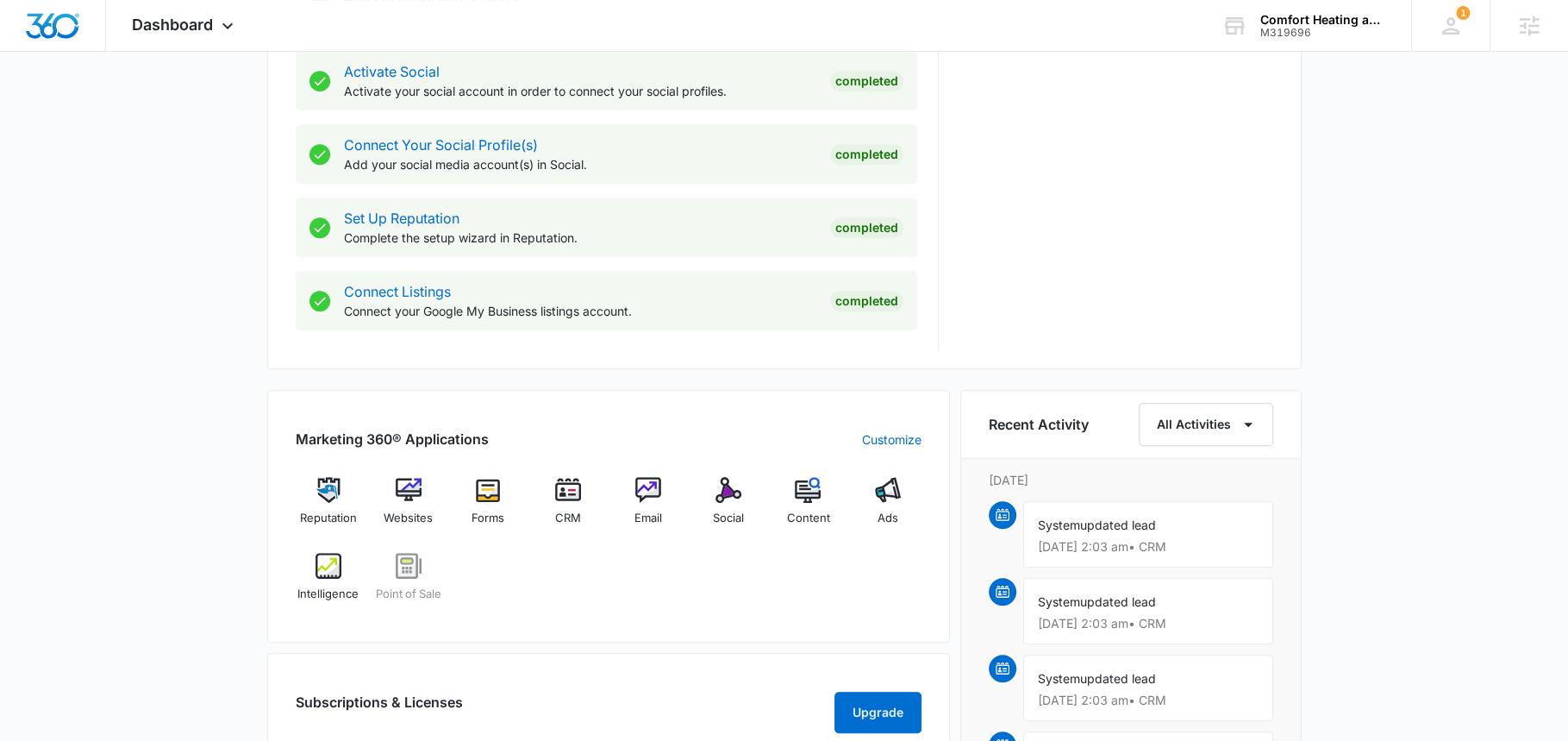
scroll to position [738, 0]
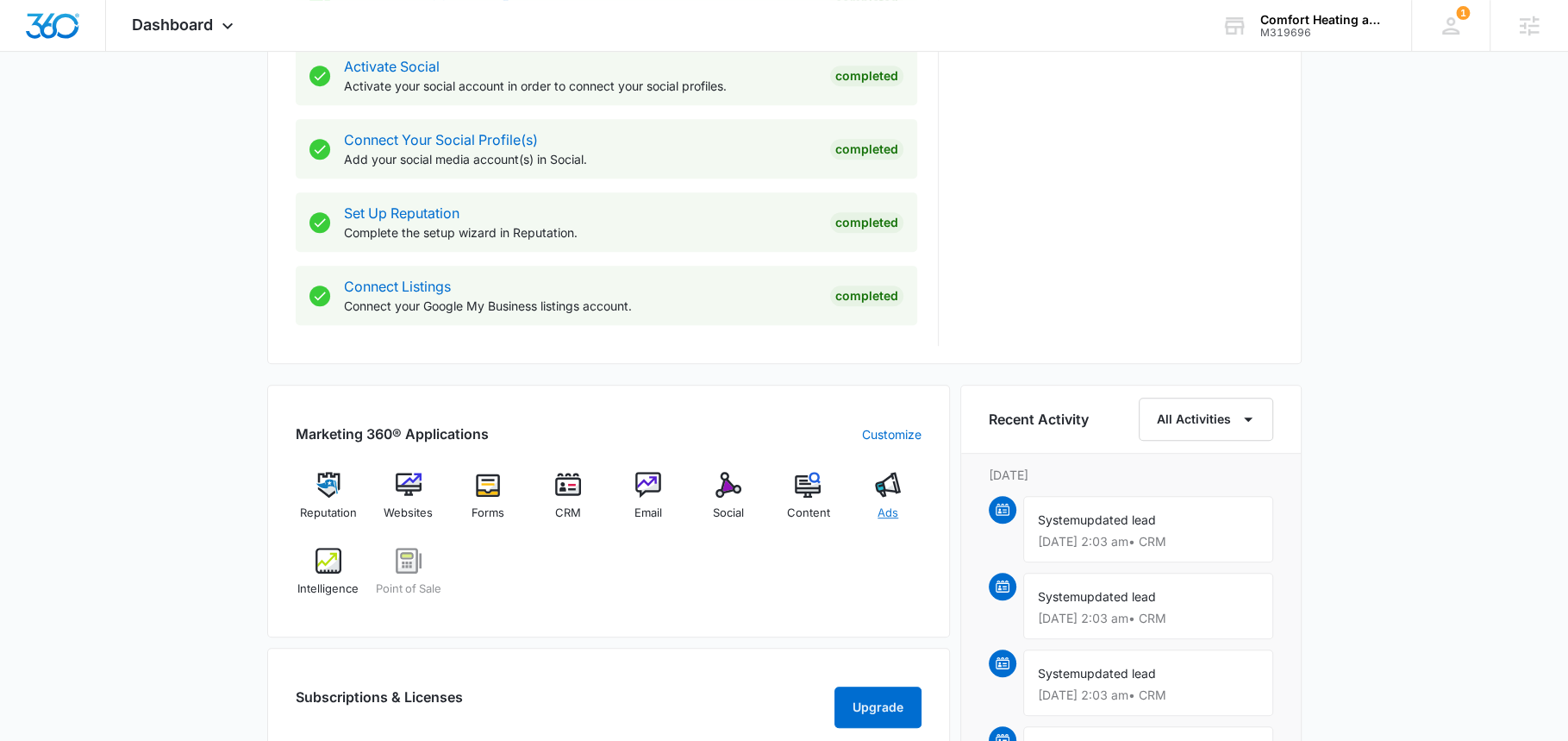
click at [886, 489] on img at bounding box center [888, 484] width 26 height 26
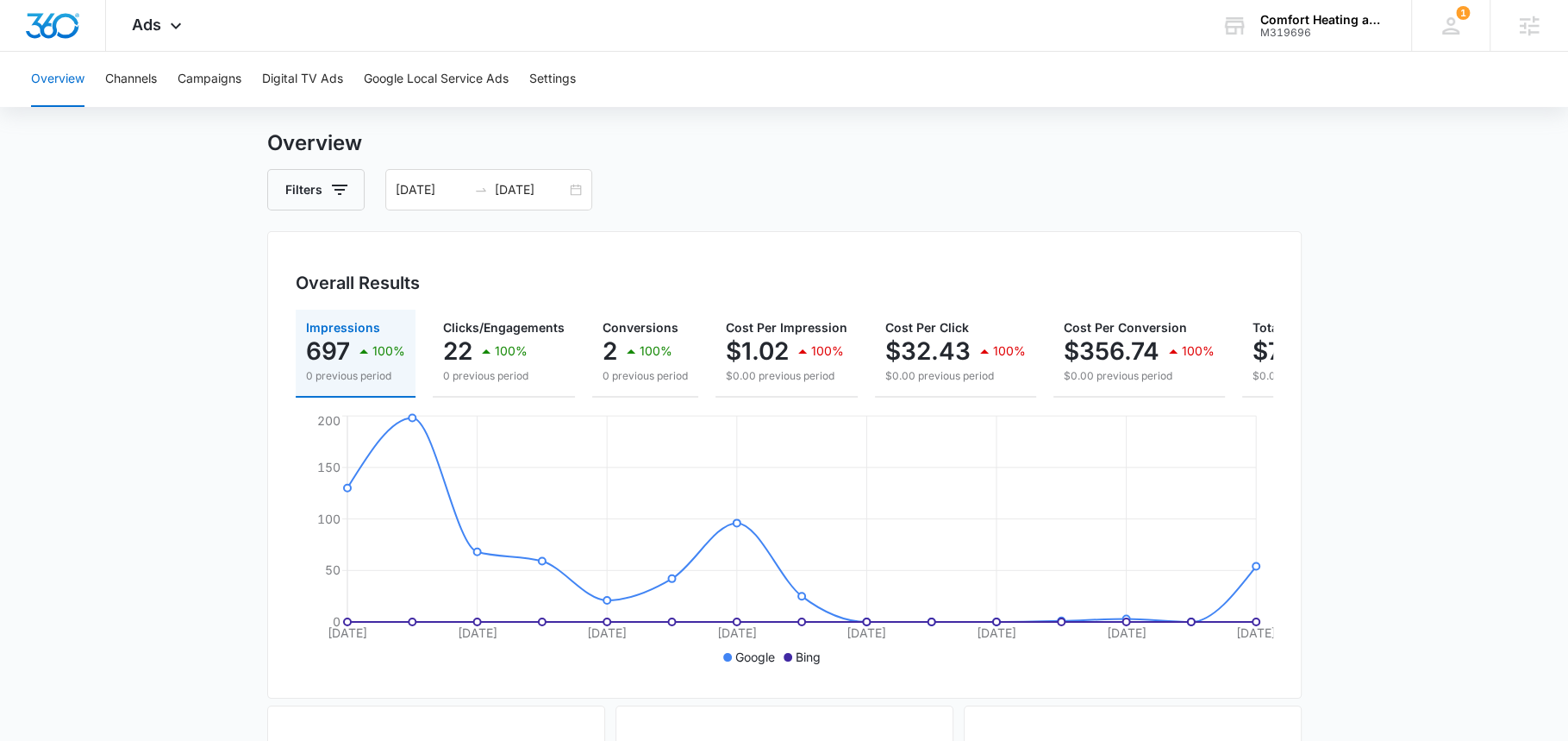
scroll to position [39, 0]
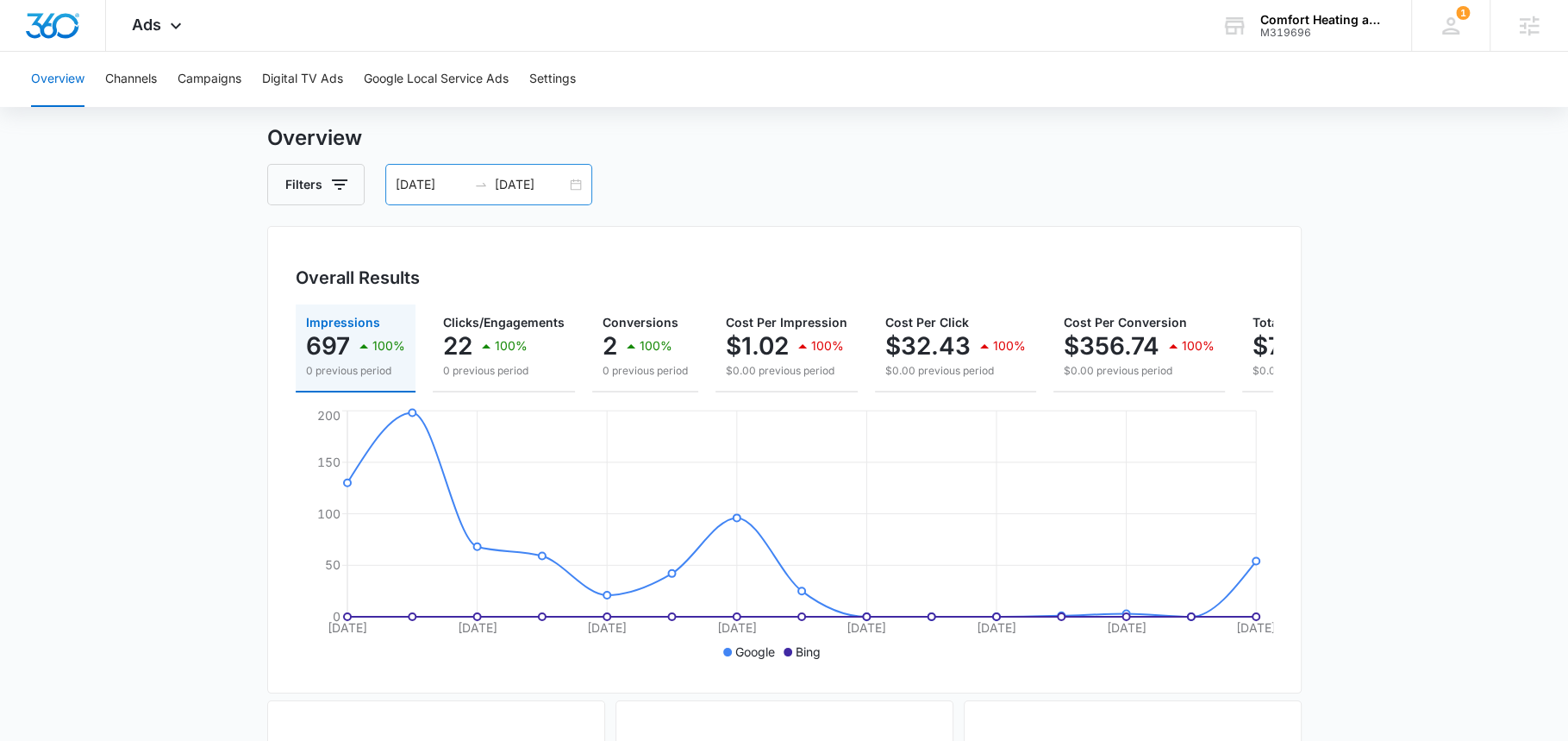
click at [525, 185] on input "[DATE]" at bounding box center [530, 185] width 72 height 19
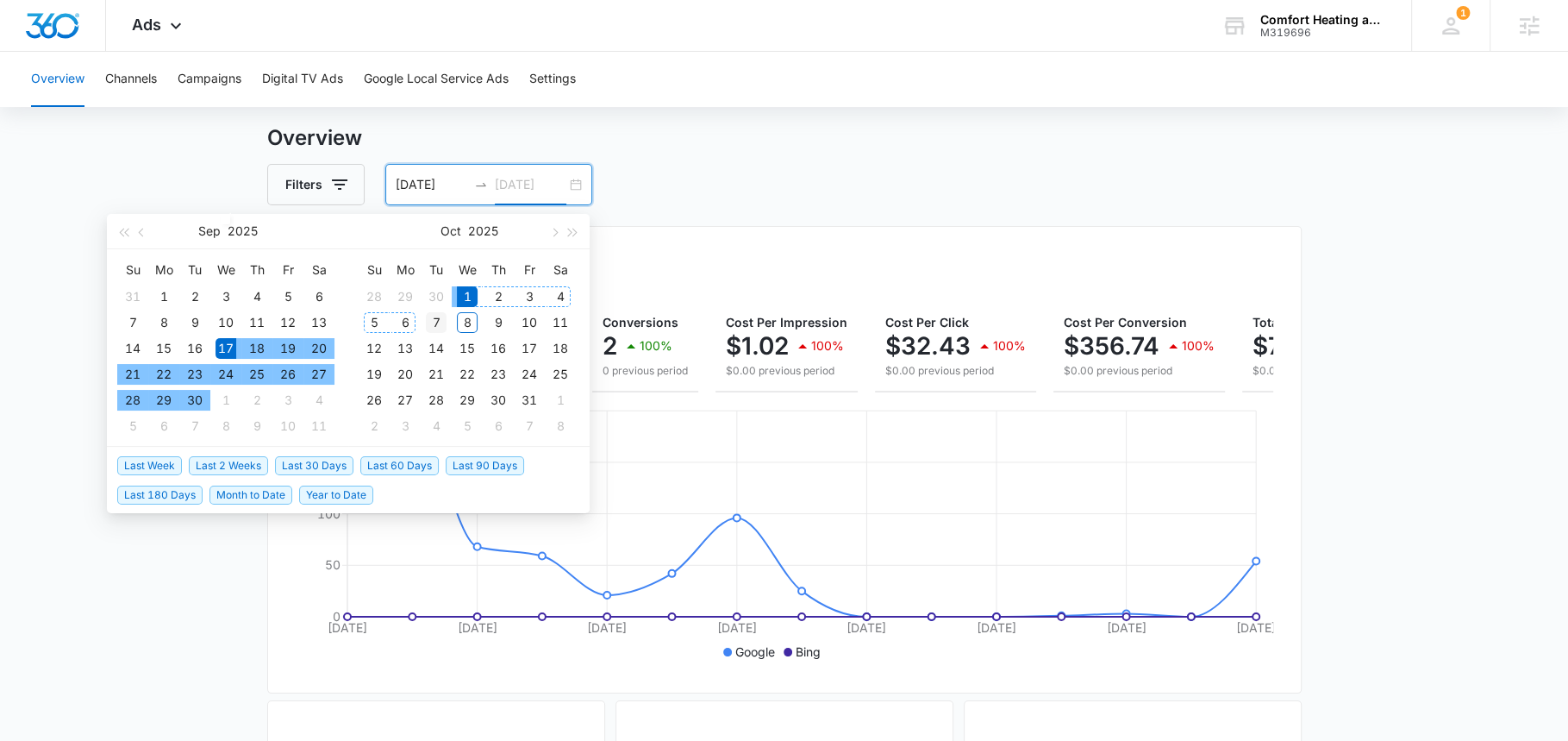
type input "[DATE]"
click at [434, 322] on div "7" at bounding box center [436, 323] width 21 height 21
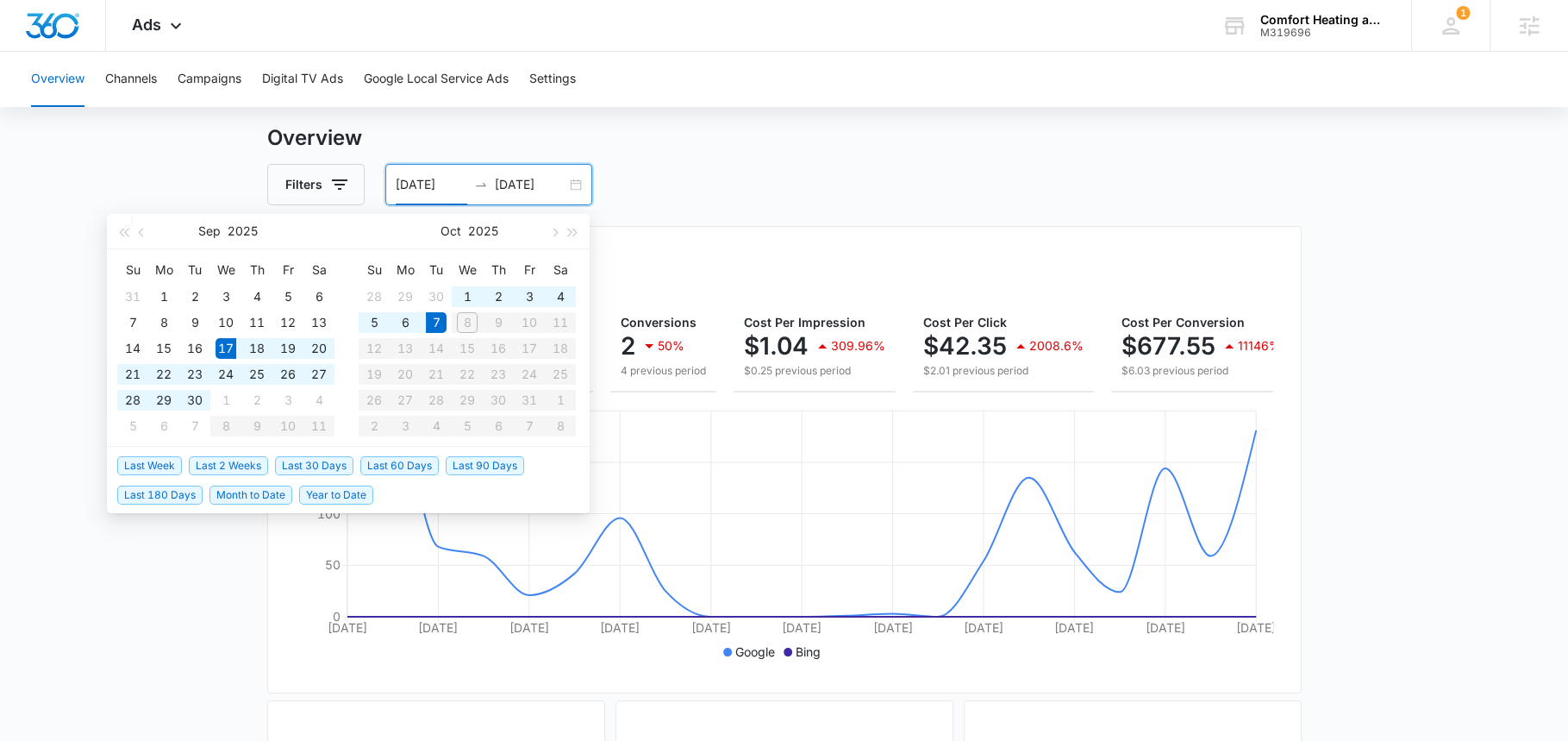
click at [427, 189] on input "[DATE]" at bounding box center [431, 185] width 72 height 19
type input "[DATE]"
click at [462, 296] on div "1" at bounding box center [468, 297] width 21 height 21
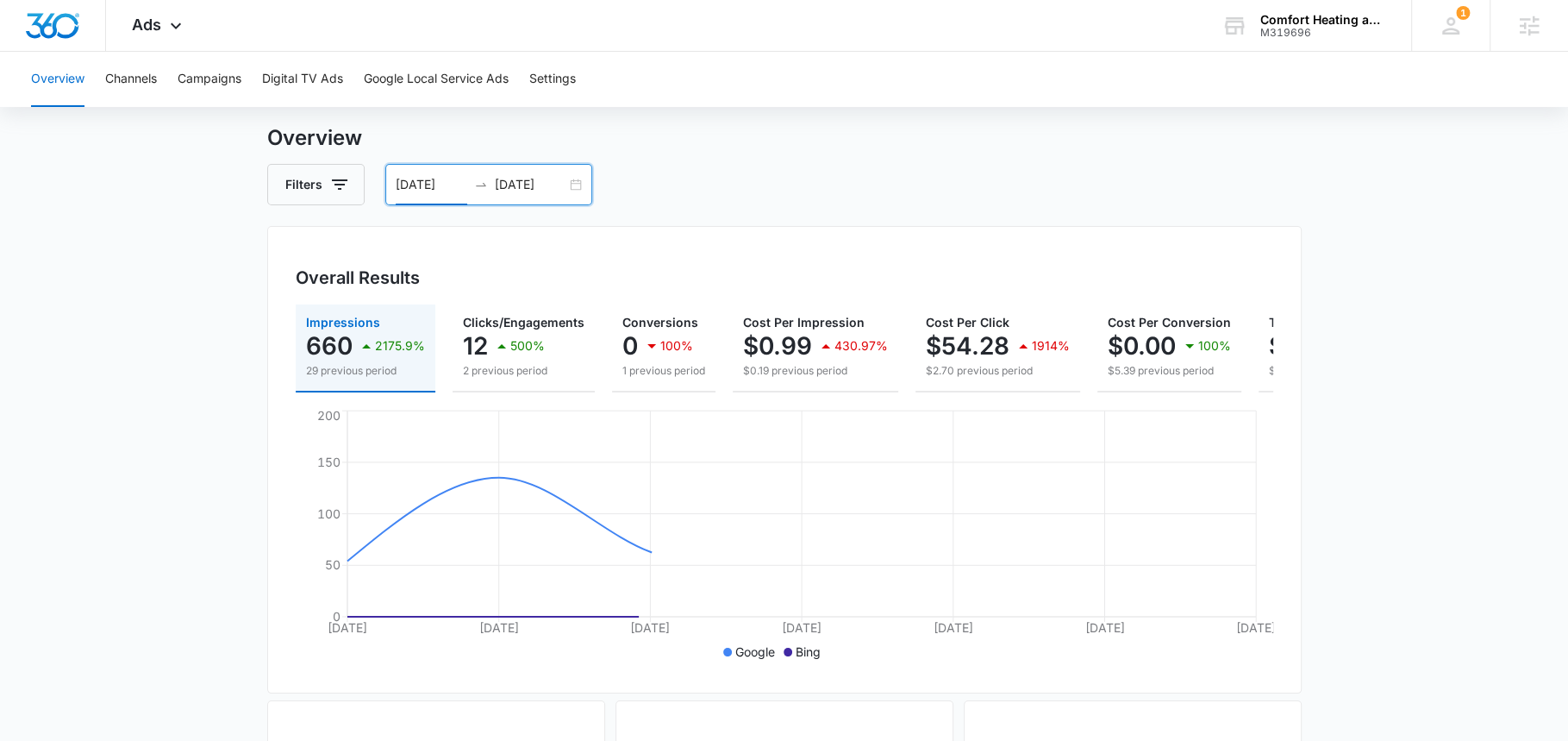
click at [832, 176] on div "Filters [DATE] [DATE]" at bounding box center [785, 184] width 1035 height 41
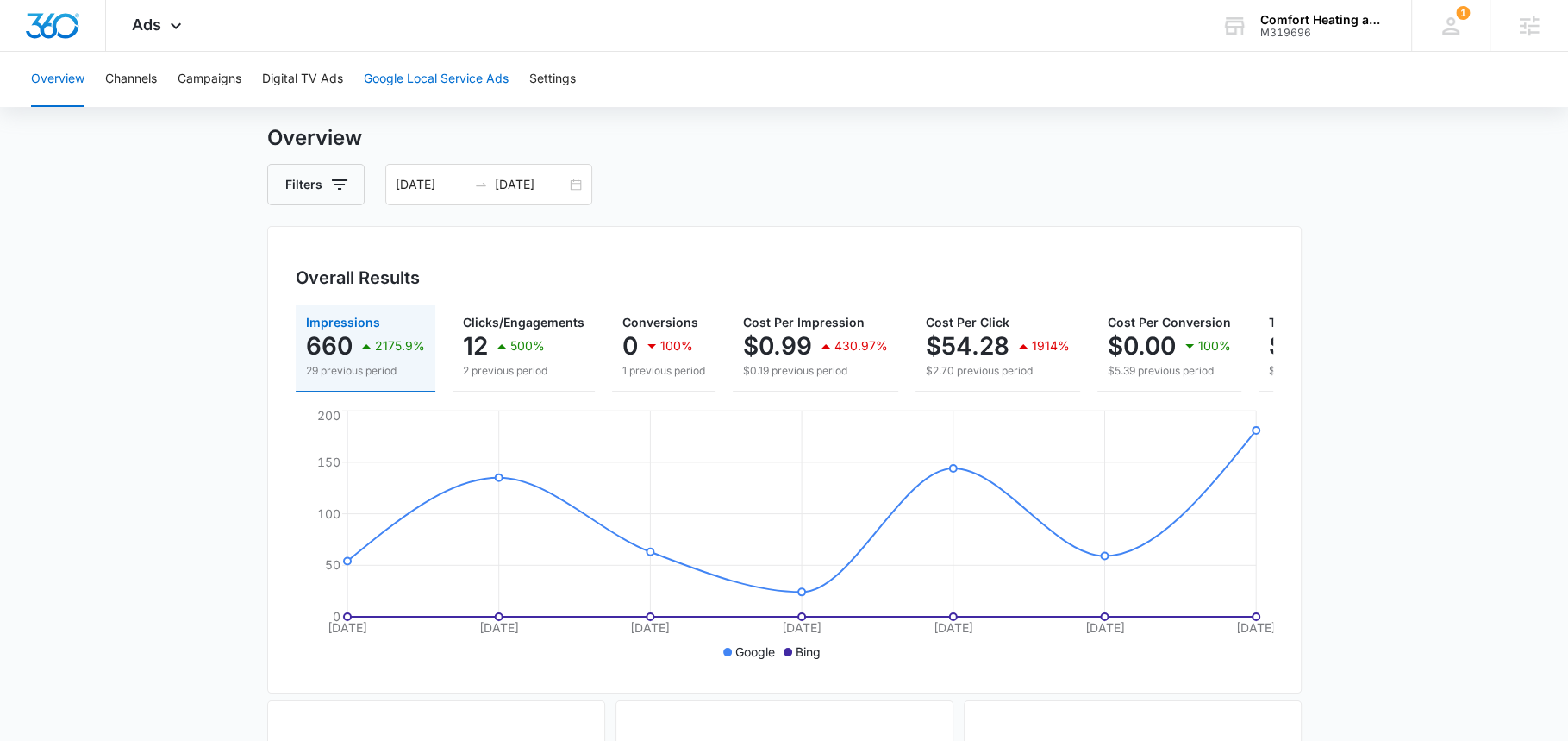
click at [441, 72] on button "Google Local Service Ads" at bounding box center [436, 80] width 145 height 56
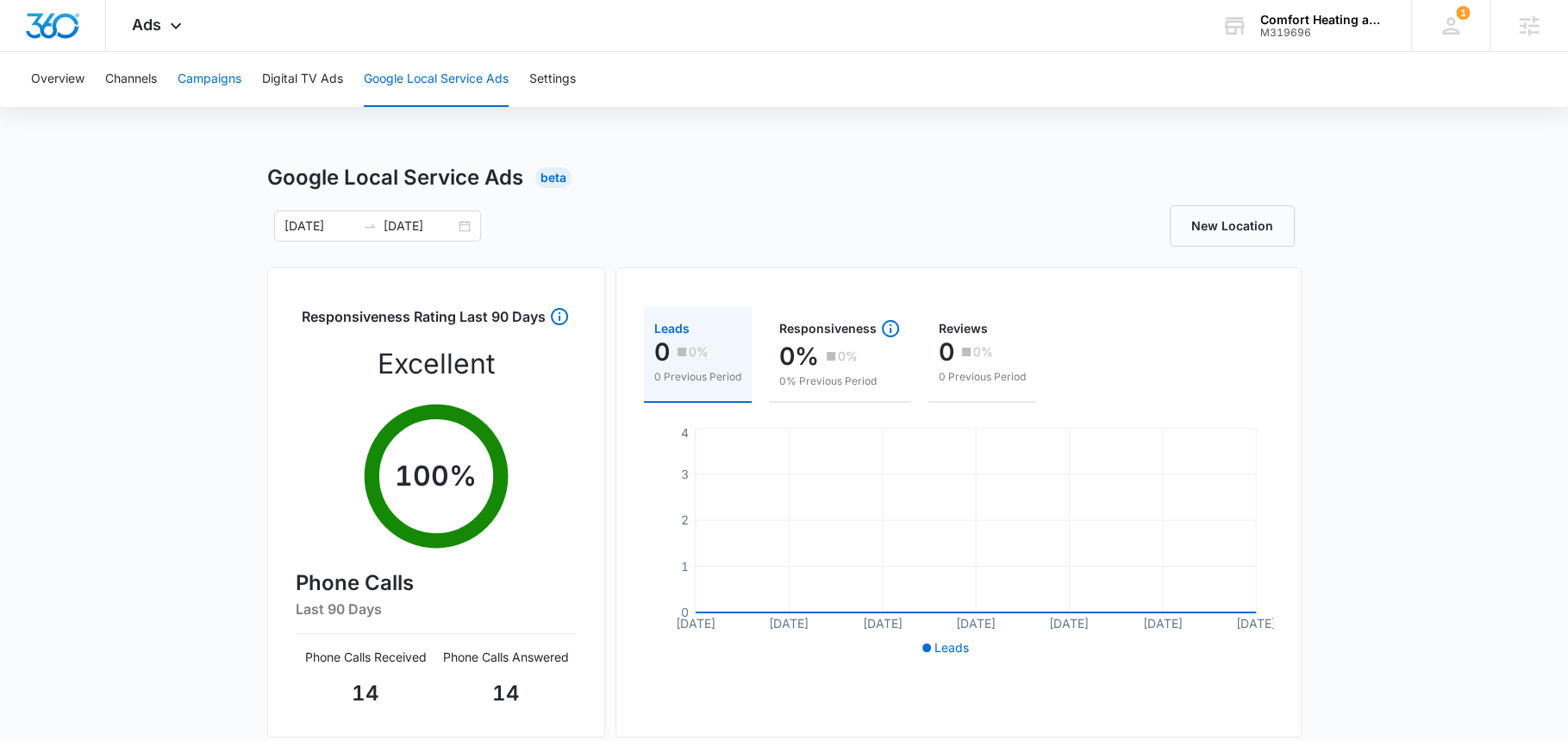
click at [227, 81] on button "Campaigns" at bounding box center [209, 80] width 64 height 56
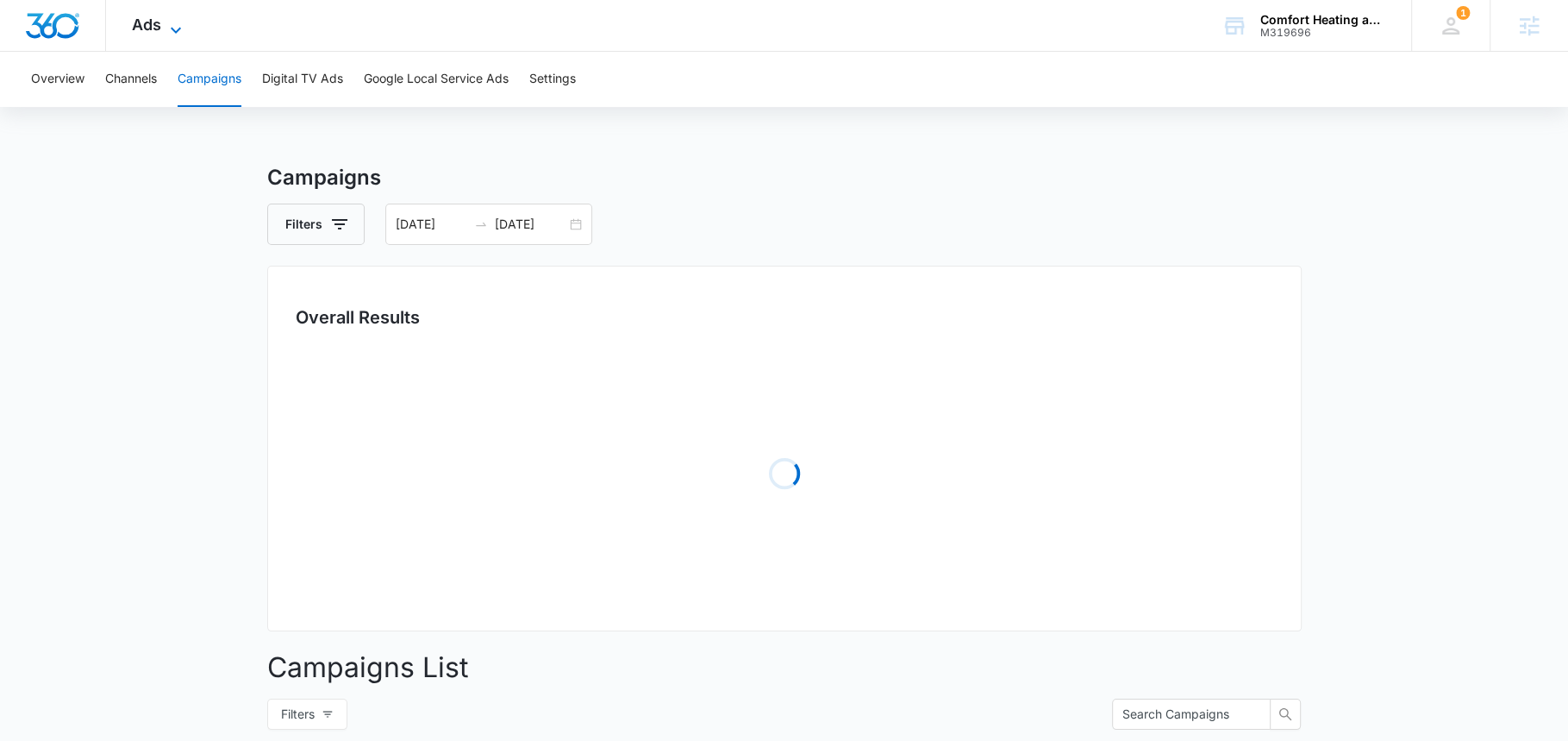
click at [167, 28] on icon at bounding box center [176, 31] width 21 height 21
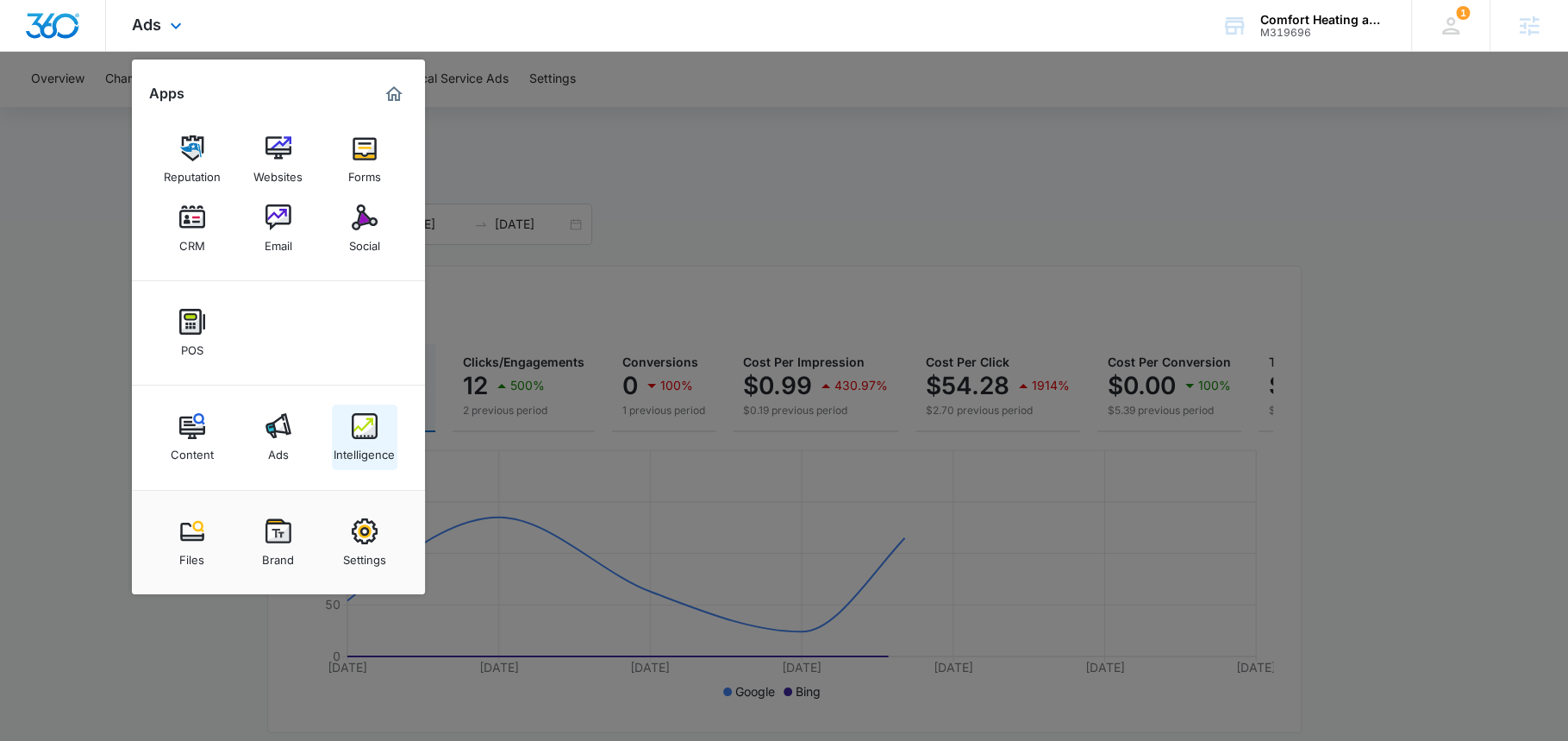
click at [353, 429] on img at bounding box center [364, 426] width 26 height 26
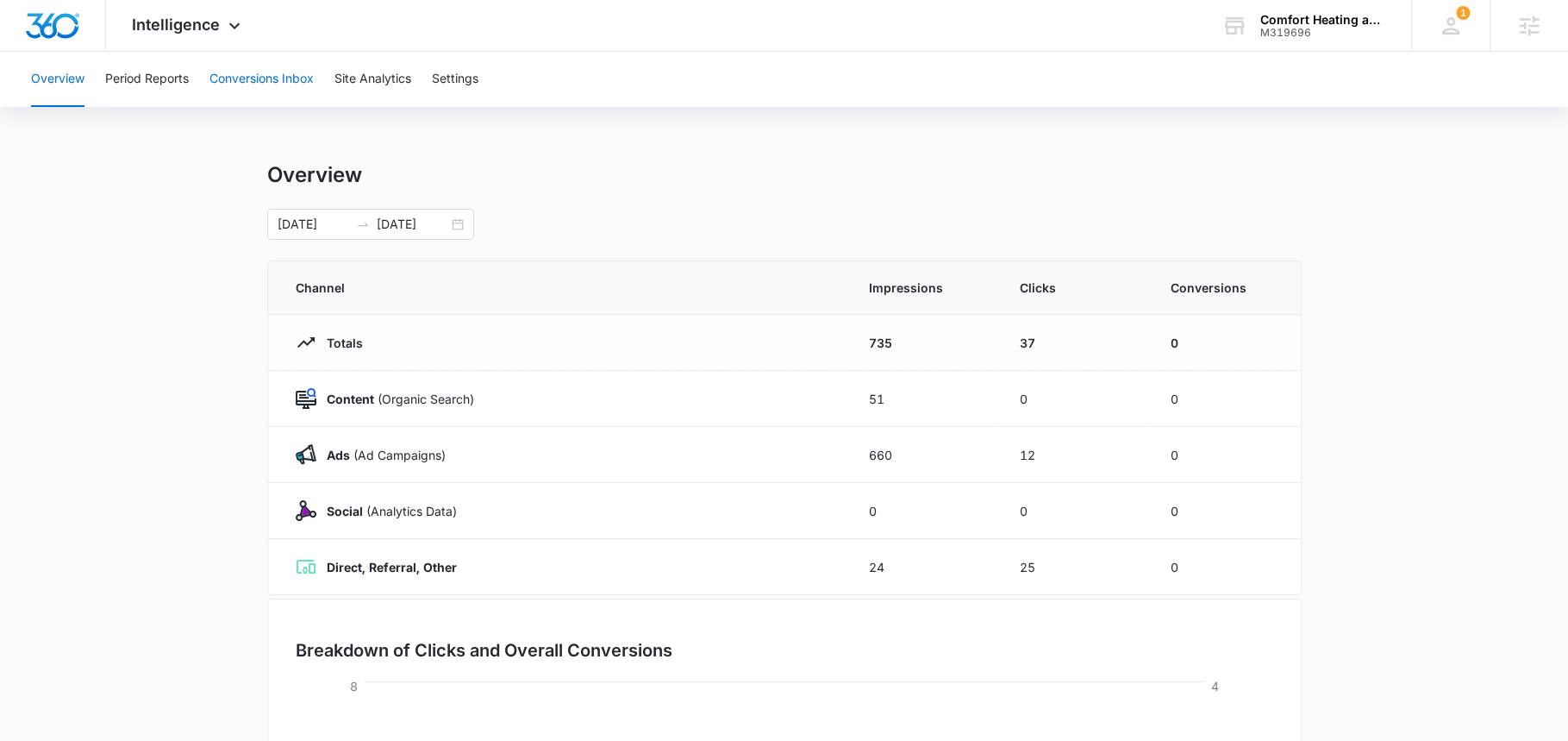
click at [253, 81] on button "Conversions Inbox" at bounding box center [262, 80] width 104 height 56
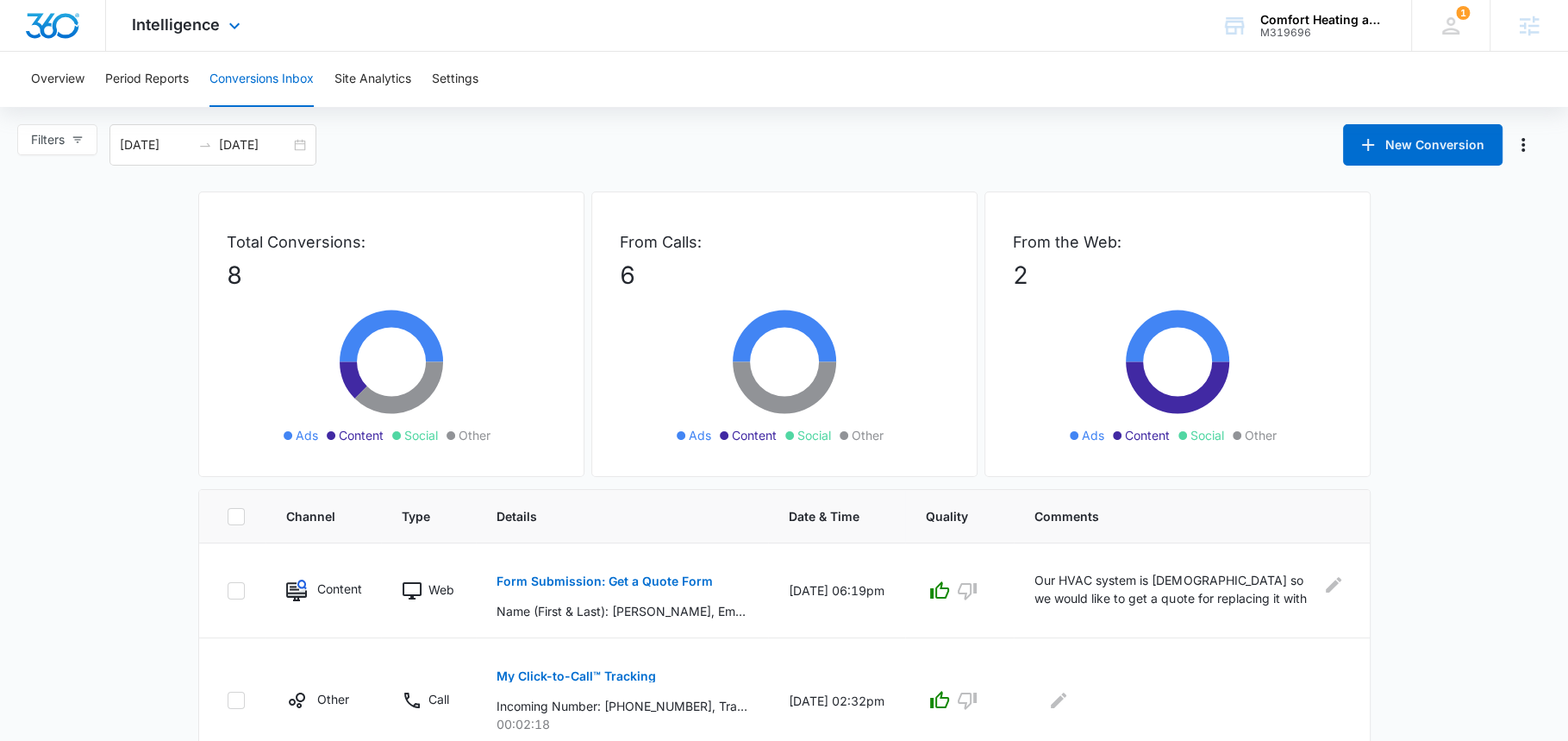
click at [209, 38] on div "Intelligence Apps Reputation Websites Forms CRM Email Social POS Content Ads In…" at bounding box center [189, 25] width 165 height 51
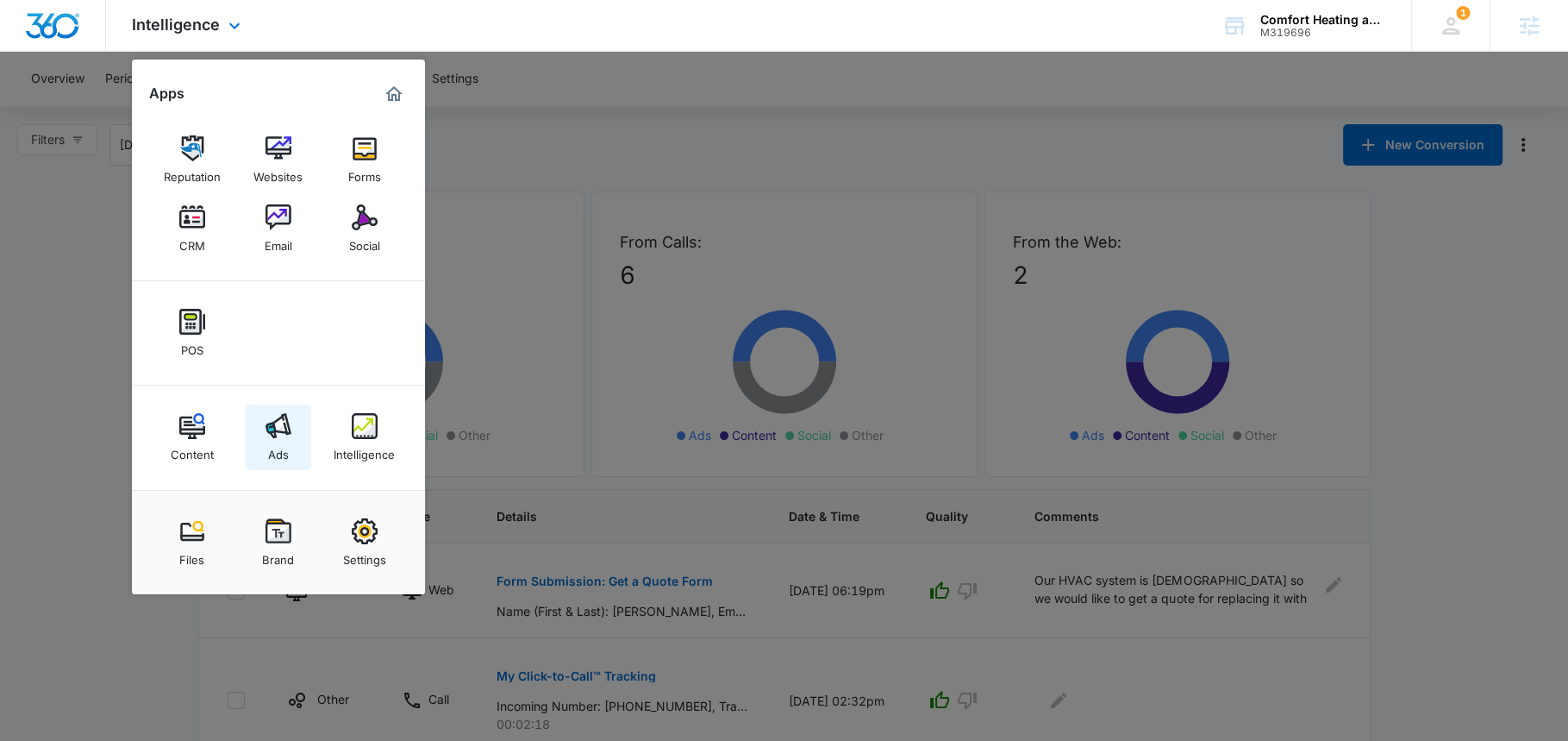
click at [263, 449] on link "Ads" at bounding box center [278, 437] width 65 height 65
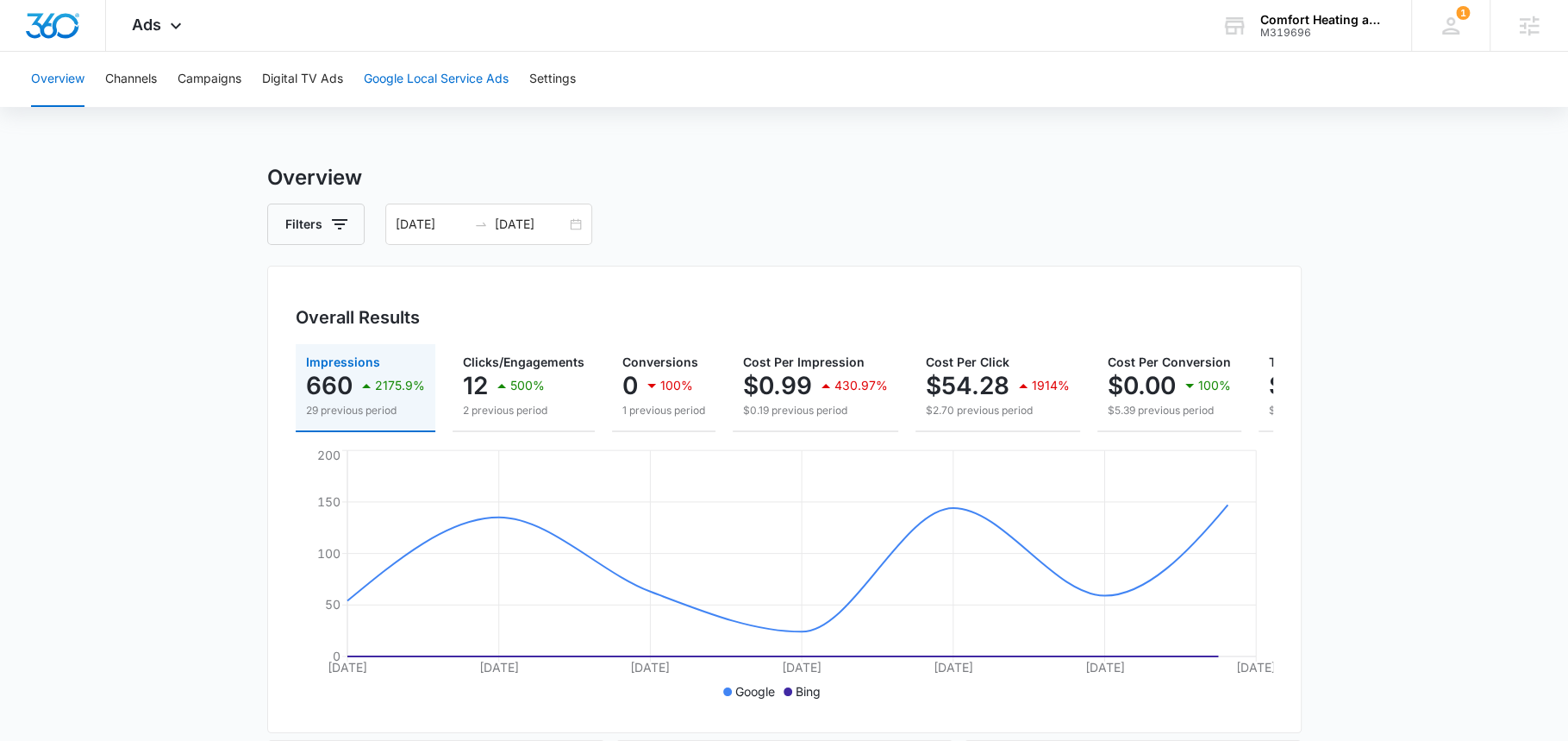
click at [455, 87] on button "Google Local Service Ads" at bounding box center [436, 80] width 145 height 56
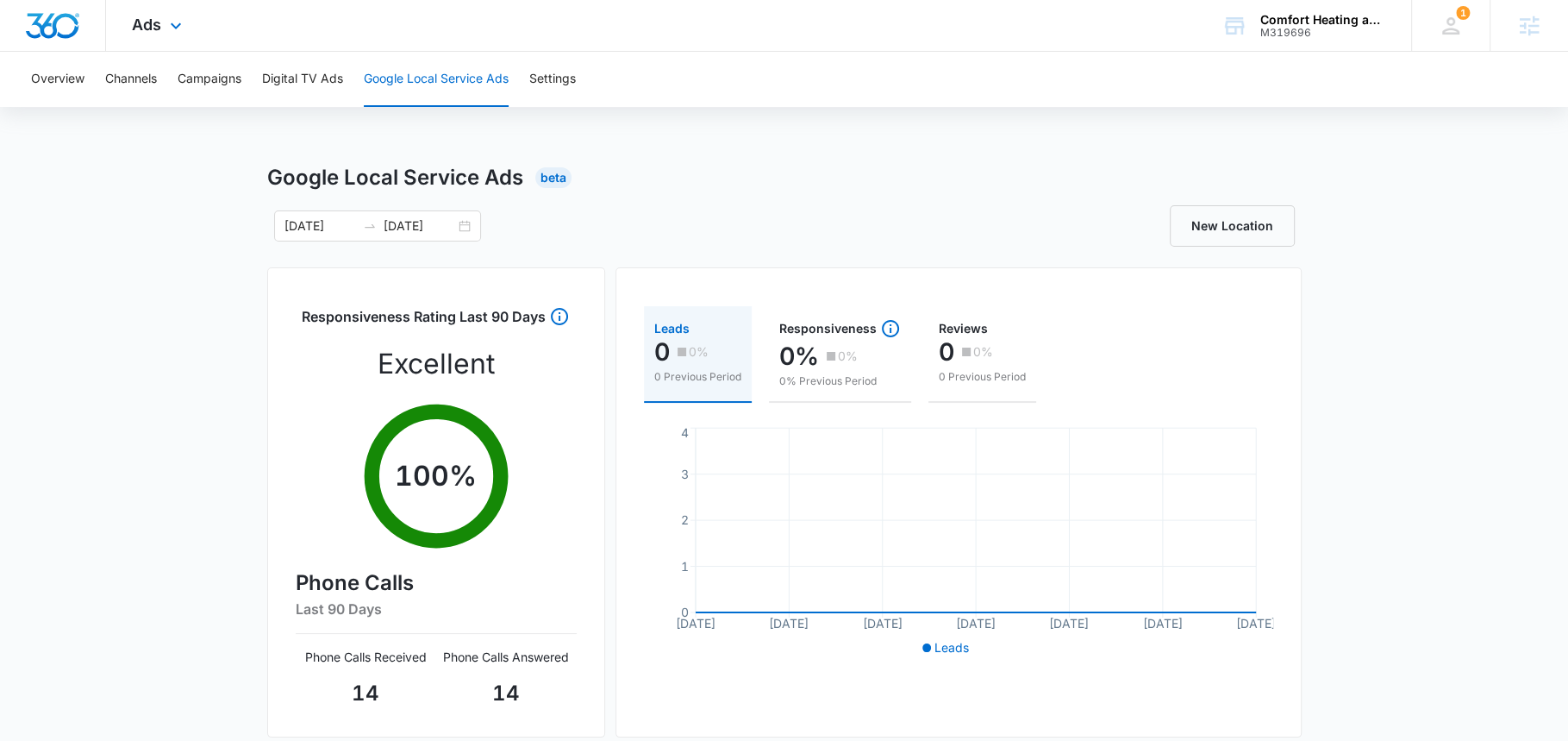
click at [170, 47] on div "Ads Apps Reputation Websites Forms CRM Email Social POS Content Ads Intelligenc…" at bounding box center [159, 25] width 106 height 51
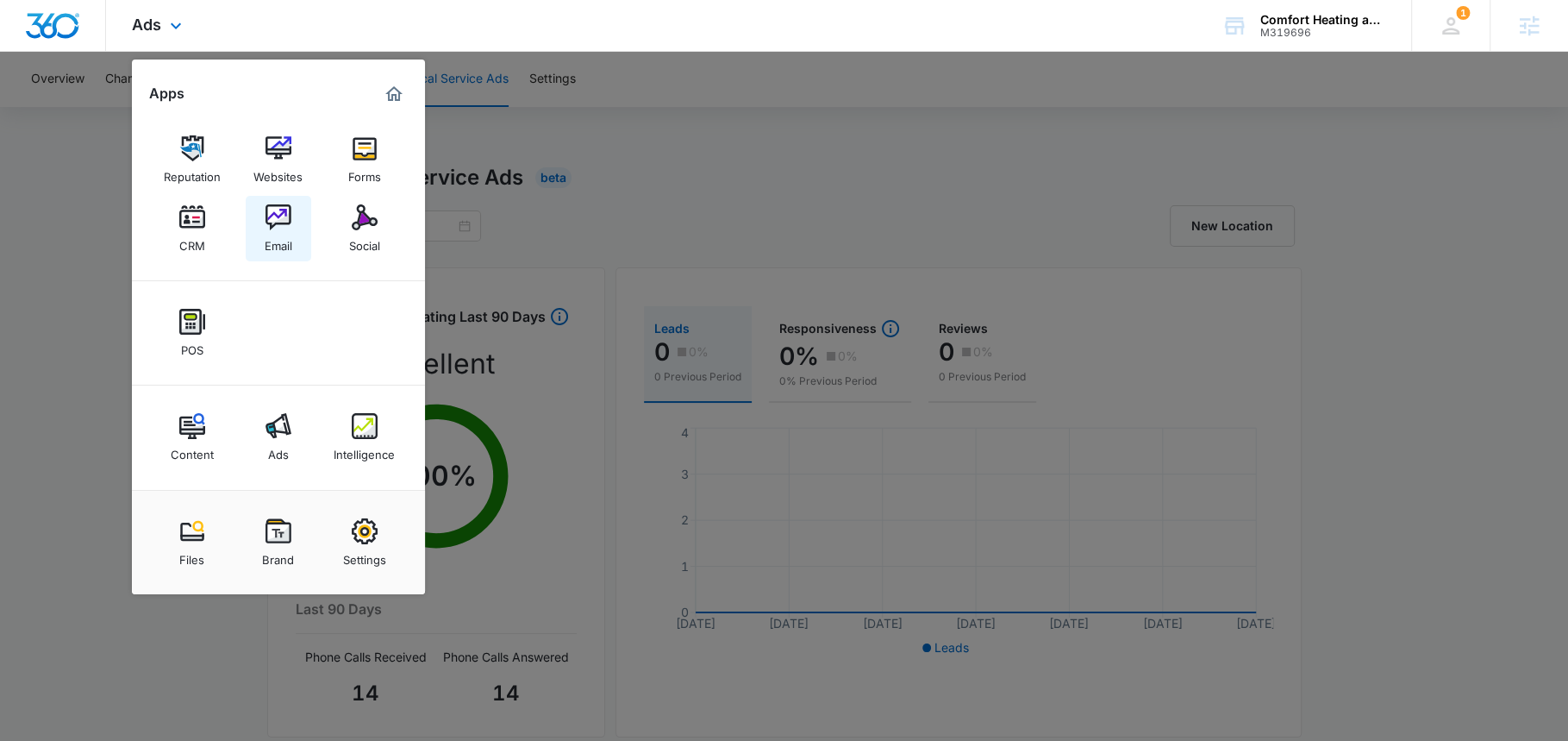
click at [288, 228] on img at bounding box center [278, 217] width 26 height 26
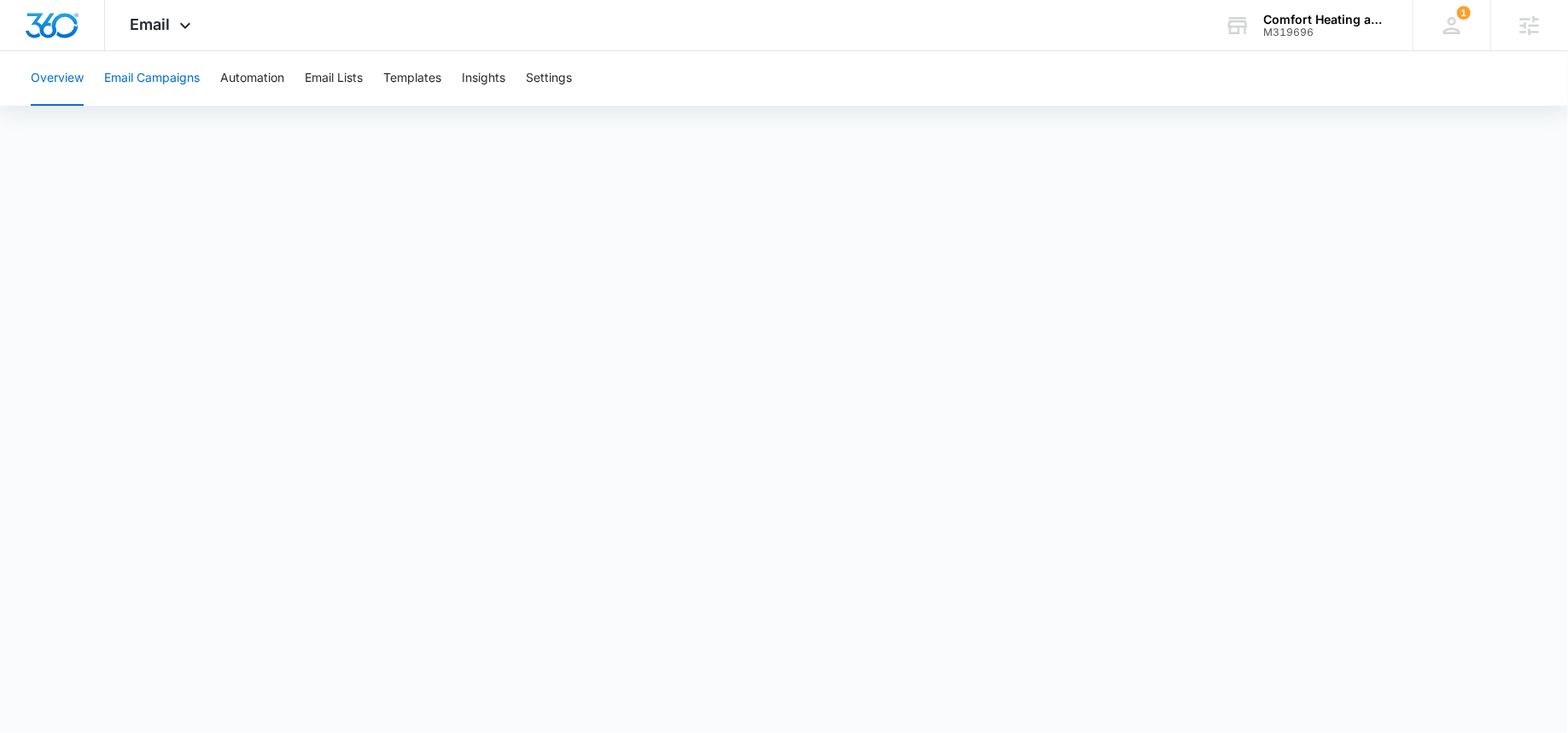
click at [166, 78] on button "Email Campaigns" at bounding box center [152, 79] width 96 height 55
click at [249, 85] on button "Automation" at bounding box center [251, 79] width 64 height 55
